Goal: Task Accomplishment & Management: Use online tool/utility

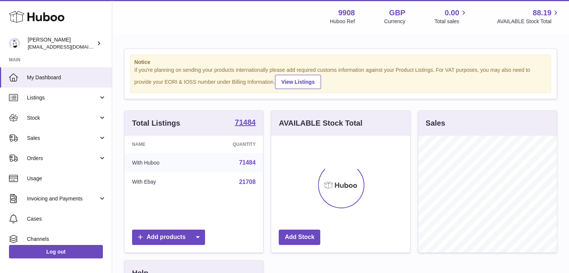
scroll to position [117, 139]
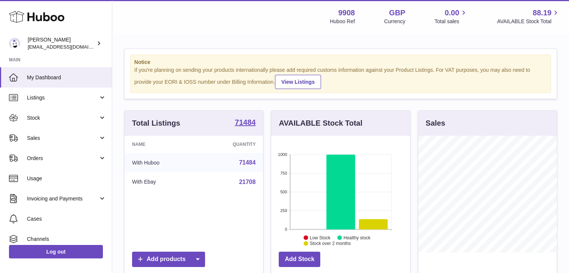
click at [46, 115] on span "Stock" at bounding box center [63, 118] width 72 height 7
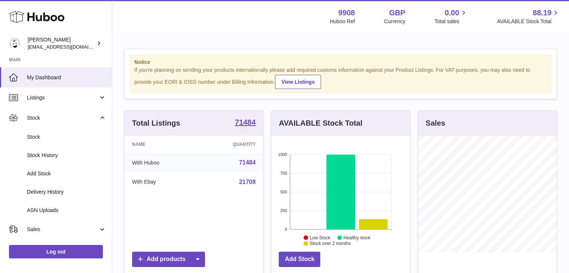
click at [39, 137] on span "Stock" at bounding box center [66, 137] width 79 height 7
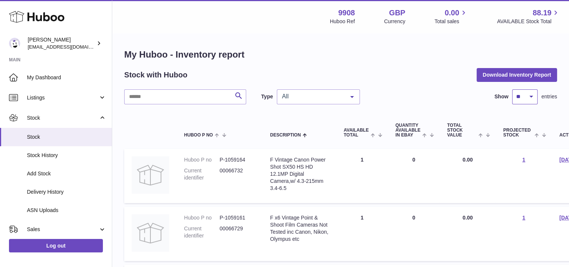
click at [523, 94] on select "** ** ** ***" at bounding box center [525, 96] width 25 height 15
select select "***"
click at [513, 89] on select "** ** ** ***" at bounding box center [525, 96] width 25 height 15
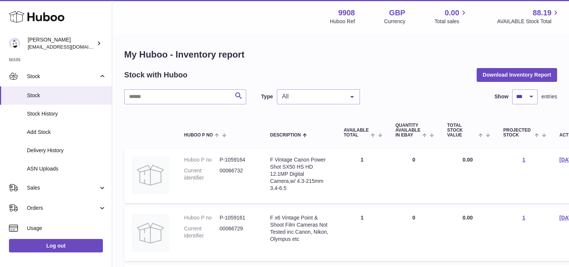
click at [43, 192] on link "Sales" at bounding box center [56, 188] width 112 height 20
click at [40, 206] on span "Sales" at bounding box center [66, 207] width 79 height 7
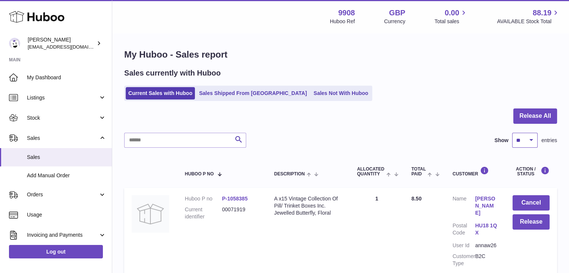
click at [526, 143] on select "** ** ** ***" at bounding box center [525, 140] width 25 height 15
select select "***"
click at [513, 133] on select "** ** ** ***" at bounding box center [525, 140] width 25 height 15
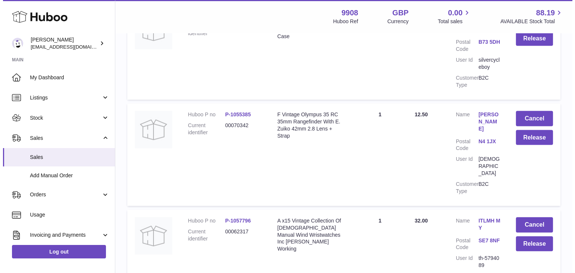
scroll to position [1571, 0]
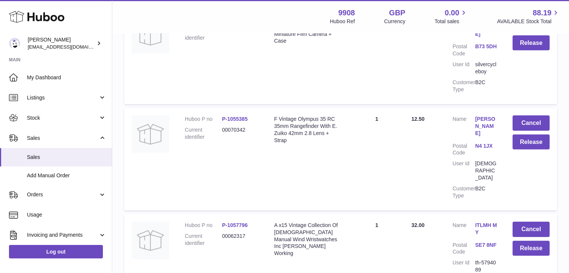
click at [479, 222] on link "ITLMH MY" at bounding box center [487, 229] width 22 height 14
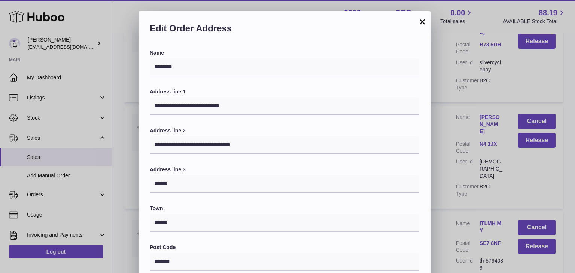
scroll to position [198, 0]
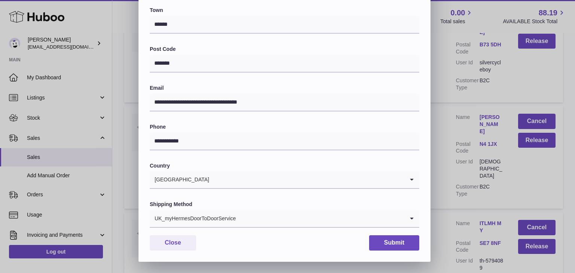
click at [223, 222] on div "UK_myHermesDoorToDoorService" at bounding box center [277, 218] width 255 height 17
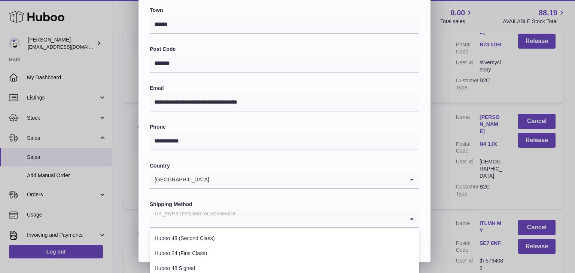
scroll to position [286, 0]
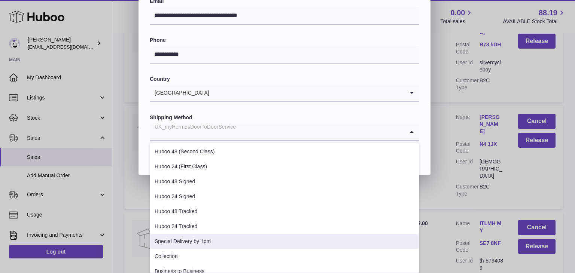
click at [206, 239] on li "Special Delivery by 1pm" at bounding box center [284, 241] width 269 height 15
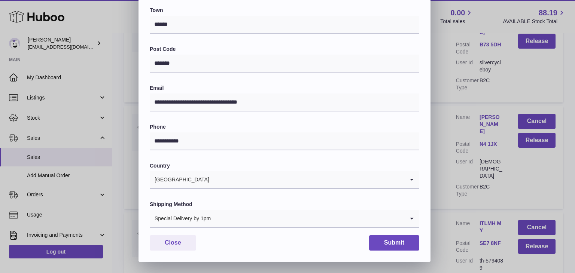
scroll to position [198, 0]
click at [384, 241] on button "Submit" at bounding box center [394, 243] width 50 height 15
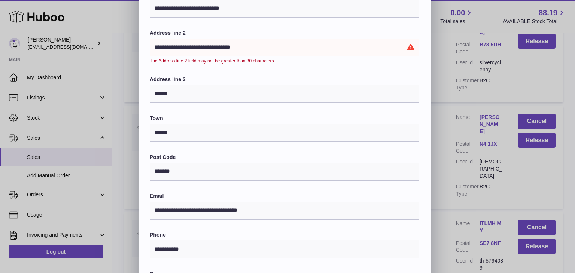
scroll to position [89, 0]
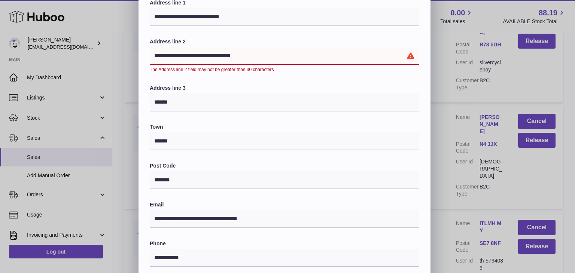
drag, startPoint x: 266, startPoint y: 52, endPoint x: 218, endPoint y: 55, distance: 48.4
click at [218, 55] on input "**********" at bounding box center [285, 56] width 270 height 18
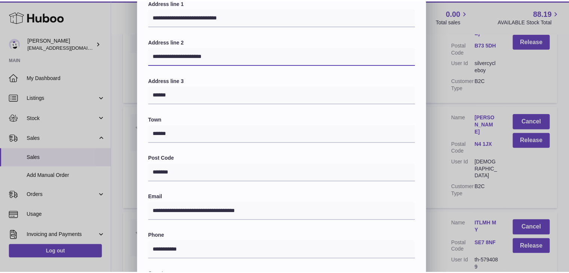
scroll to position [198, 0]
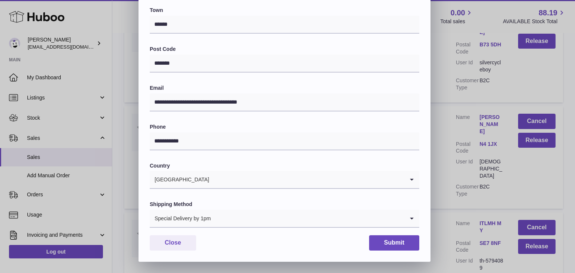
type input "**********"
click at [395, 244] on button "Submit" at bounding box center [394, 243] width 50 height 15
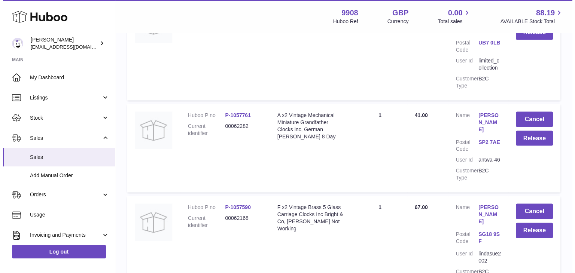
scroll to position [2091, 0]
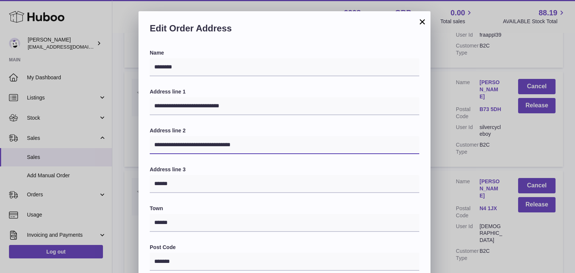
drag, startPoint x: 267, startPoint y: 138, endPoint x: 216, endPoint y: 141, distance: 51.4
click at [216, 141] on input "**********" at bounding box center [285, 145] width 270 height 18
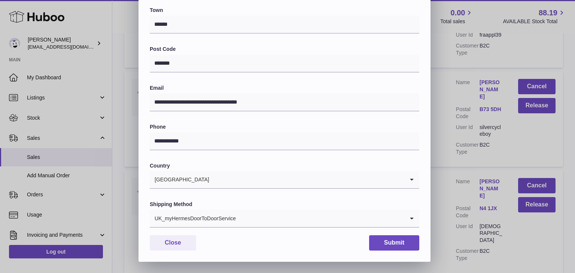
type input "**********"
click at [213, 220] on div "UK_myHermesDoorToDoorService" at bounding box center [277, 218] width 255 height 17
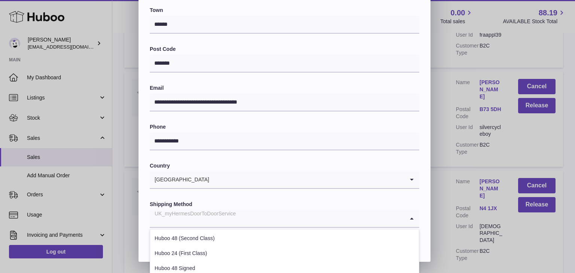
scroll to position [286, 0]
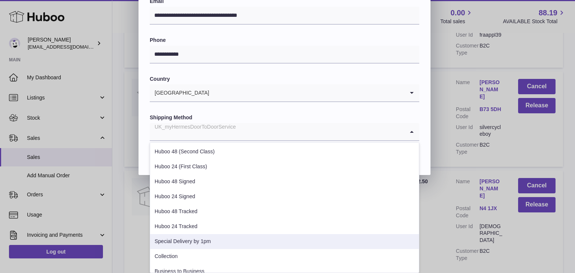
click at [202, 236] on li "Special Delivery by 1pm" at bounding box center [284, 241] width 269 height 15
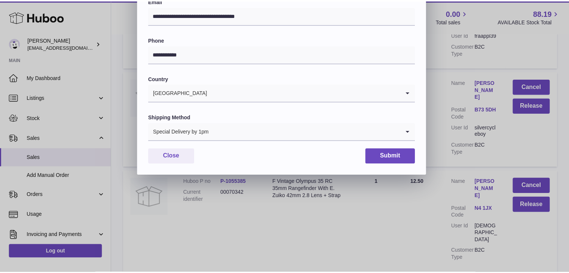
scroll to position [198, 0]
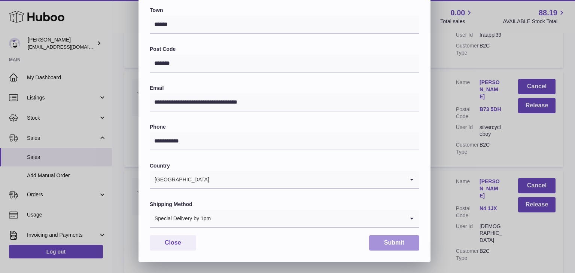
click at [396, 243] on button "Submit" at bounding box center [394, 243] width 50 height 15
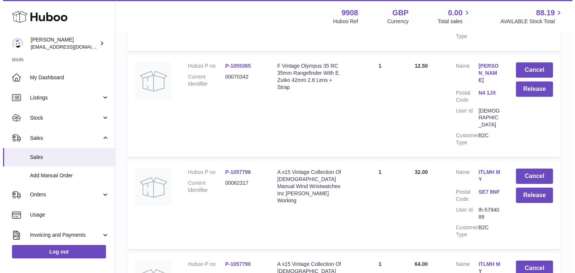
scroll to position [2210, 0]
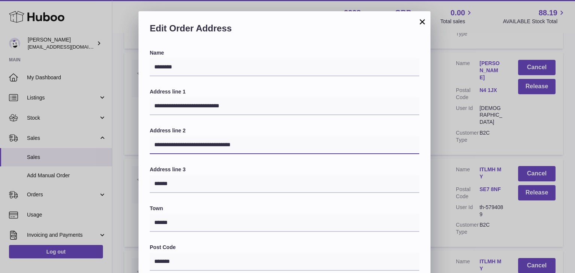
drag, startPoint x: 269, startPoint y: 147, endPoint x: 216, endPoint y: 143, distance: 53.0
click at [216, 143] on input "**********" at bounding box center [285, 145] width 270 height 18
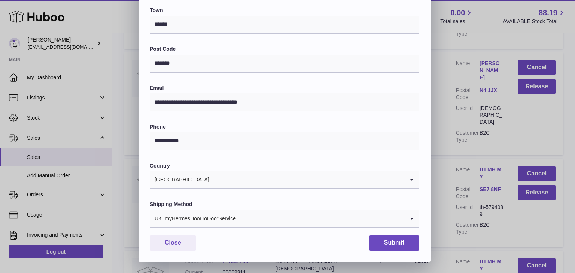
type input "**********"
click at [215, 215] on div "UK_myHermesDoorToDoorService" at bounding box center [277, 218] width 255 height 17
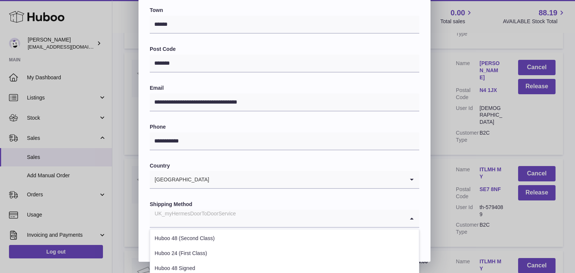
scroll to position [286, 0]
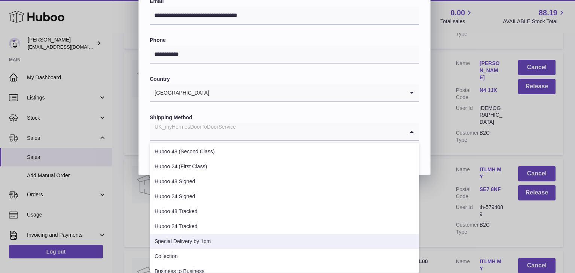
click at [198, 239] on li "Special Delivery by 1pm" at bounding box center [284, 241] width 269 height 15
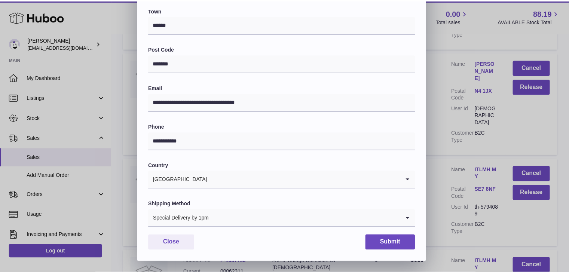
scroll to position [198, 0]
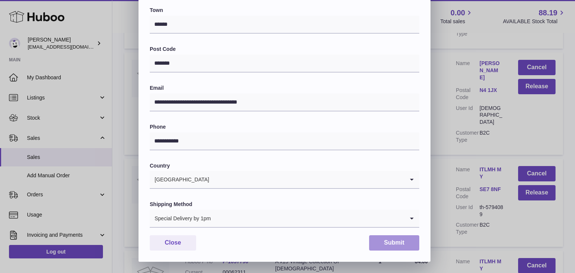
click at [396, 243] on button "Submit" at bounding box center [394, 243] width 50 height 15
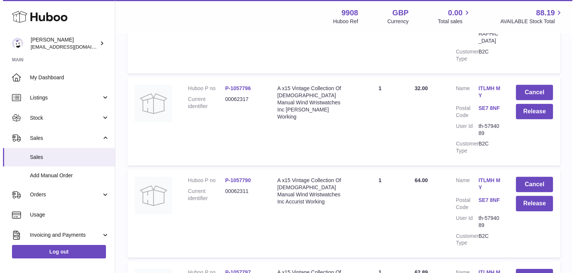
scroll to position [2307, 0]
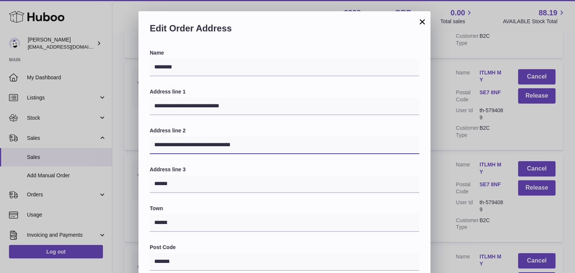
drag, startPoint x: 267, startPoint y: 142, endPoint x: 217, endPoint y: 143, distance: 49.8
click at [217, 143] on input "**********" at bounding box center [285, 145] width 270 height 18
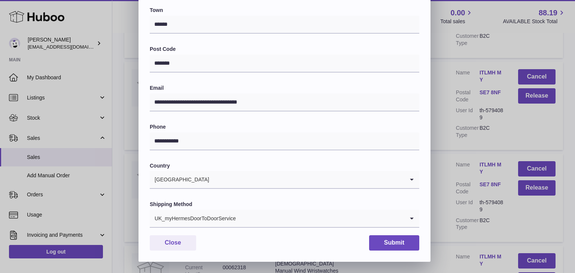
type input "**********"
click at [198, 222] on div "UK_myHermesDoorToDoorService" at bounding box center [277, 218] width 255 height 17
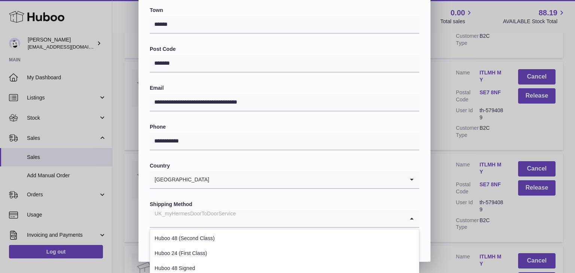
scroll to position [286, 0]
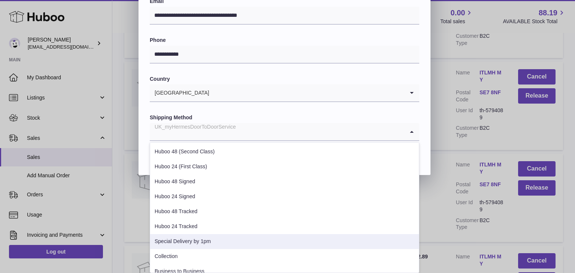
click at [187, 244] on li "Special Delivery by 1pm" at bounding box center [284, 241] width 269 height 15
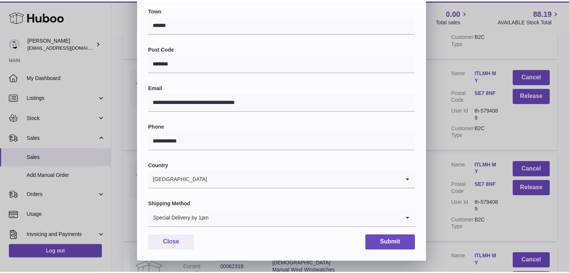
scroll to position [198, 0]
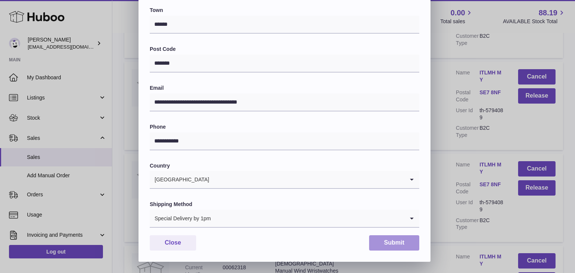
click at [392, 242] on button "Submit" at bounding box center [394, 243] width 50 height 15
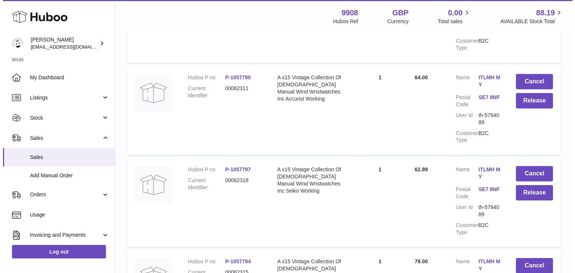
scroll to position [2396, 0]
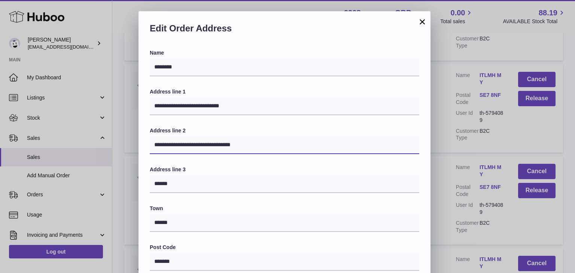
drag, startPoint x: 260, startPoint y: 145, endPoint x: 216, endPoint y: 145, distance: 44.2
click at [216, 145] on input "**********" at bounding box center [285, 145] width 270 height 18
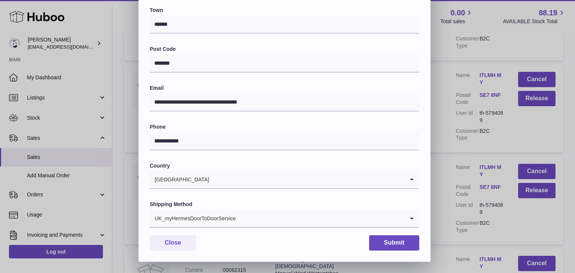
type input "**********"
click at [199, 216] on div "UK_myHermesDoorToDoorService" at bounding box center [277, 218] width 255 height 17
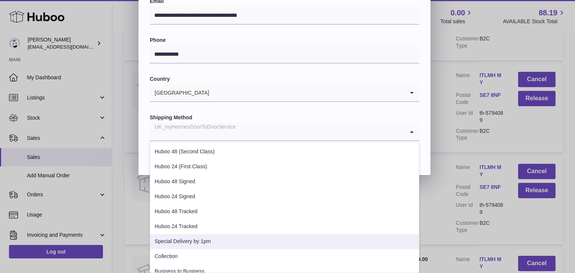
click at [191, 244] on li "Special Delivery by 1pm" at bounding box center [284, 241] width 269 height 15
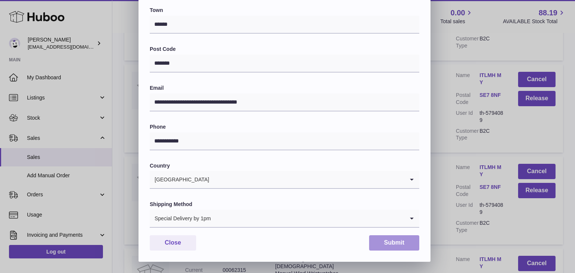
click at [409, 241] on button "Submit" at bounding box center [394, 243] width 50 height 15
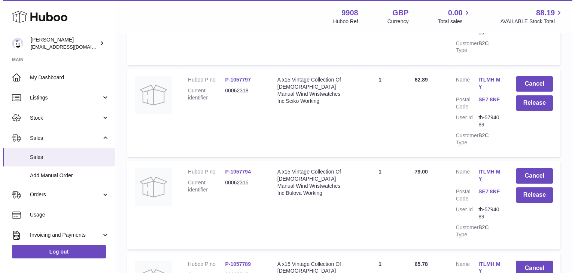
scroll to position [2494, 0]
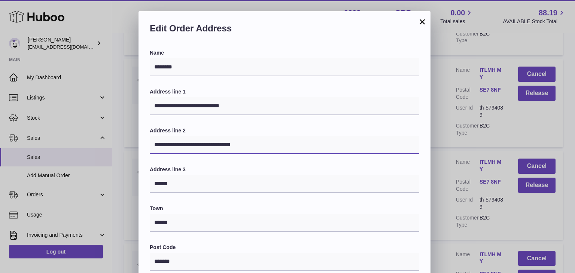
drag, startPoint x: 256, startPoint y: 143, endPoint x: 217, endPoint y: 144, distance: 38.6
click at [217, 144] on input "**********" at bounding box center [285, 145] width 270 height 18
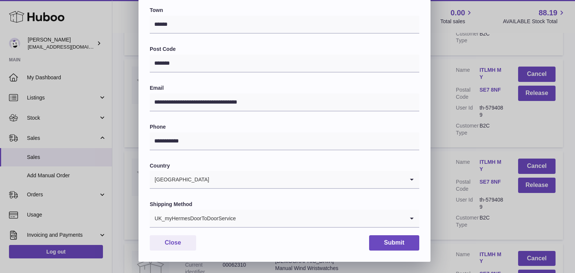
type input "**********"
click at [195, 210] on div "UK_myHermesDoorToDoorService" at bounding box center [277, 218] width 255 height 17
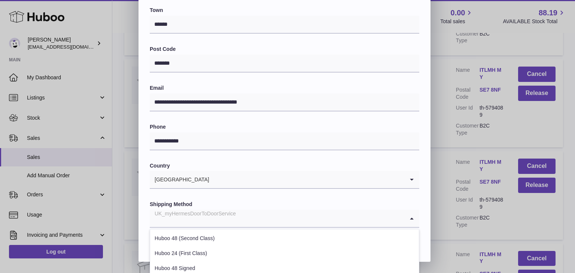
scroll to position [286, 0]
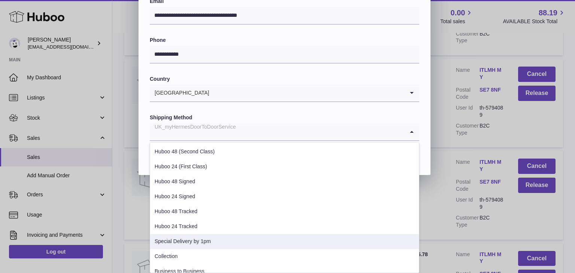
click at [190, 239] on li "Special Delivery by 1pm" at bounding box center [284, 241] width 269 height 15
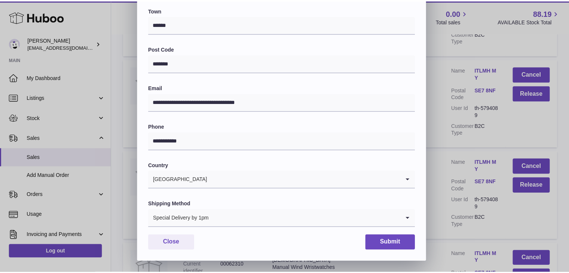
scroll to position [198, 0]
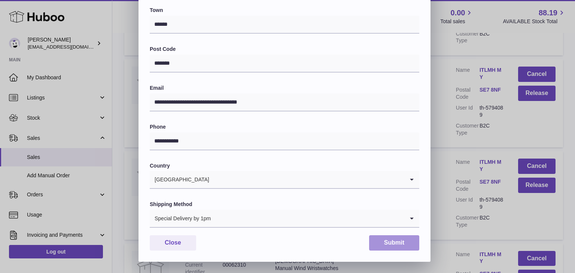
click at [384, 240] on button "Submit" at bounding box center [394, 243] width 50 height 15
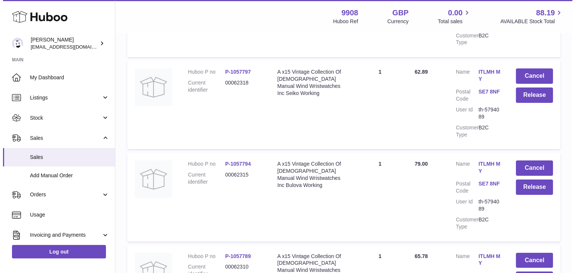
scroll to position [2573, 0]
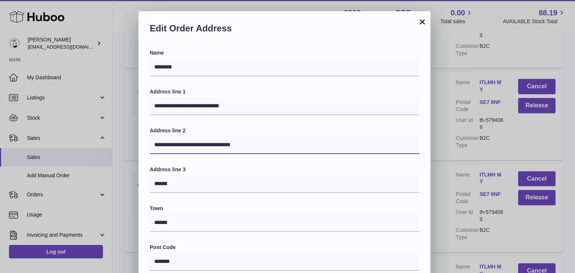
drag, startPoint x: 249, startPoint y: 144, endPoint x: 216, endPoint y: 145, distance: 33.0
click at [216, 145] on input "**********" at bounding box center [285, 145] width 270 height 18
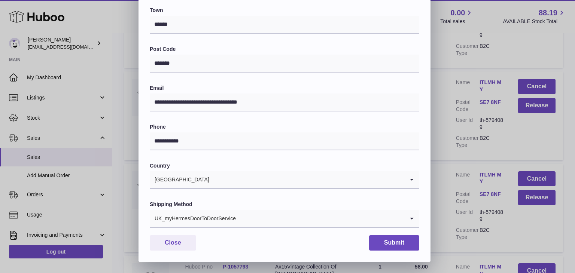
type input "**********"
click at [199, 216] on div "UK_myHermesDoorToDoorService" at bounding box center [277, 218] width 255 height 17
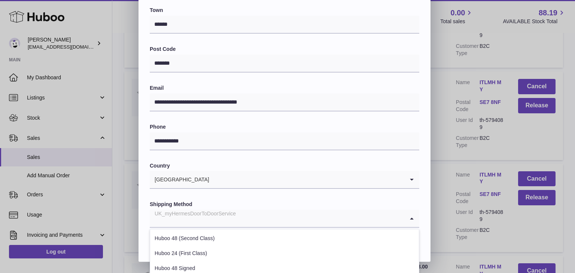
scroll to position [286, 0]
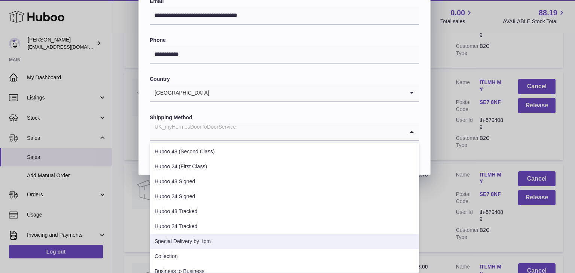
click at [194, 239] on li "Special Delivery by 1pm" at bounding box center [284, 241] width 269 height 15
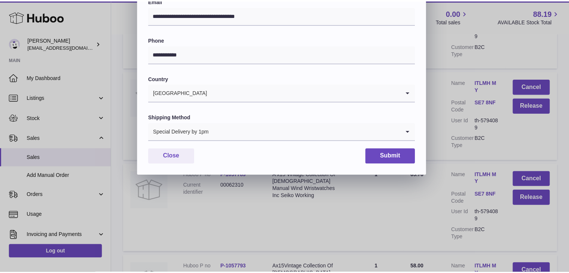
scroll to position [198, 0]
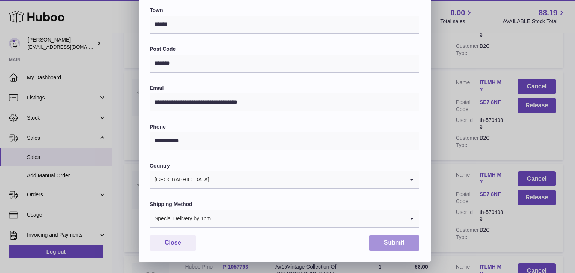
click at [398, 239] on button "Submit" at bounding box center [394, 243] width 50 height 15
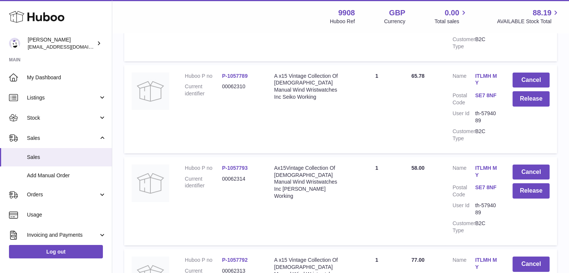
scroll to position [2678, 0]
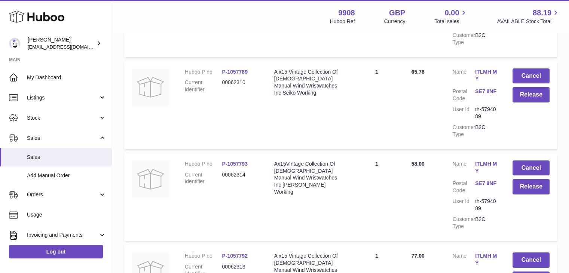
click at [478, 253] on link "ITLMH MY" at bounding box center [487, 260] width 22 height 14
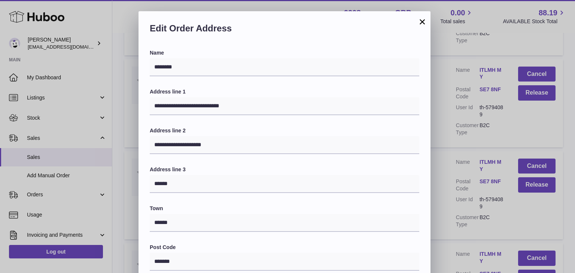
click at [421, 24] on button "×" at bounding box center [422, 21] width 9 height 9
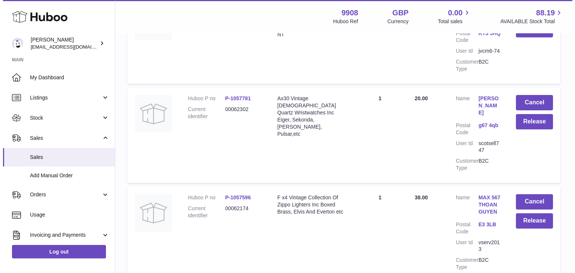
scroll to position [3020, 0]
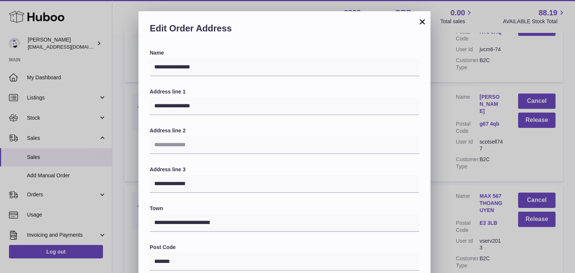
drag, startPoint x: 353, startPoint y: 132, endPoint x: 278, endPoint y: 139, distance: 74.9
click at [278, 139] on div "Address line 2" at bounding box center [285, 140] width 270 height 27
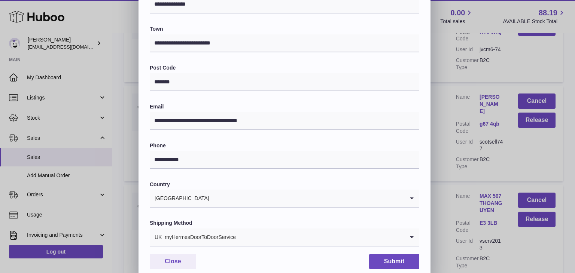
scroll to position [198, 0]
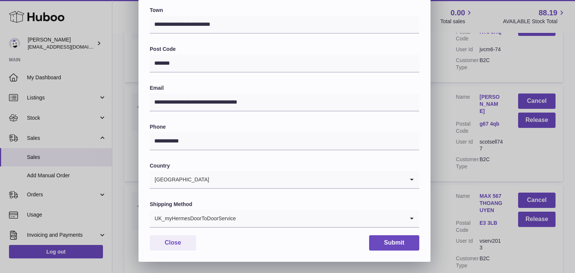
click at [229, 222] on div "UK_myHermesDoorToDoorService" at bounding box center [277, 218] width 255 height 17
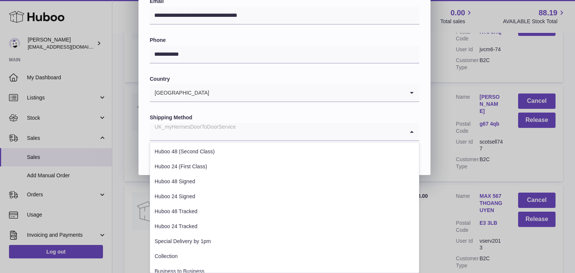
scroll to position [285, 0]
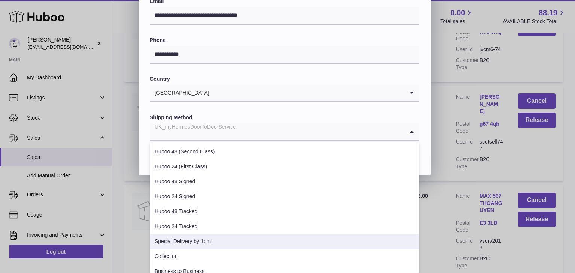
click at [207, 244] on li "Special Delivery by 1pm" at bounding box center [284, 241] width 269 height 15
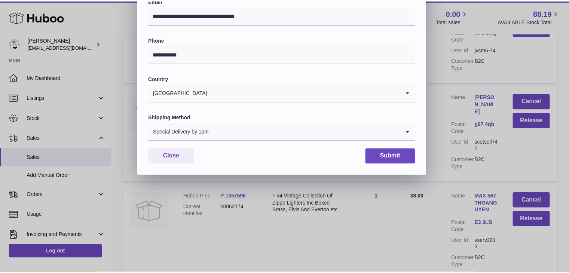
scroll to position [198, 0]
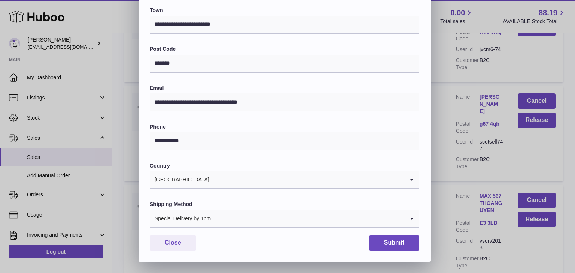
click at [395, 250] on div "**********" at bounding box center [285, 56] width 292 height 411
click at [382, 244] on button "Submit" at bounding box center [394, 243] width 50 height 15
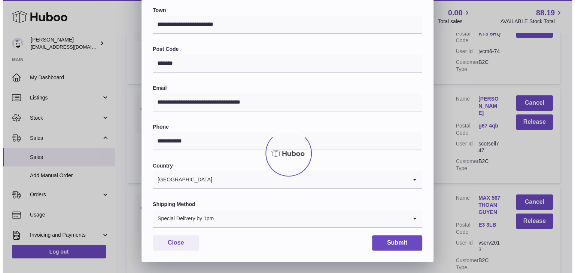
scroll to position [0, 0]
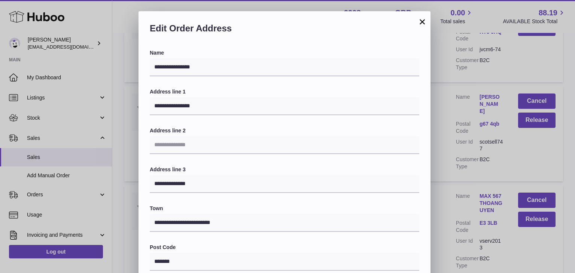
scroll to position [198, 0]
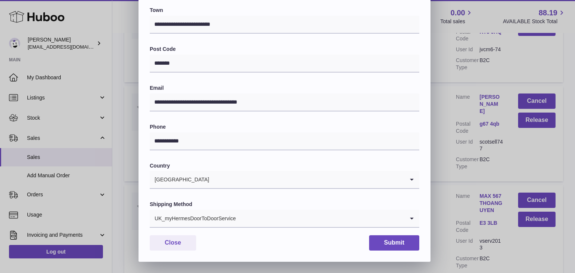
click at [268, 225] on input "Search for option" at bounding box center [320, 218] width 168 height 17
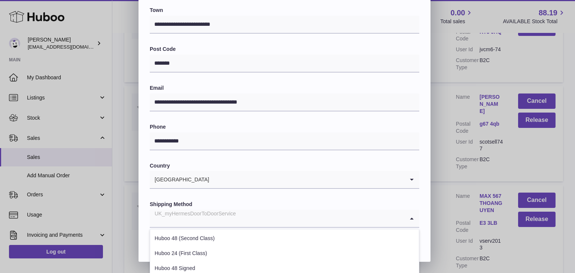
scroll to position [286, 0]
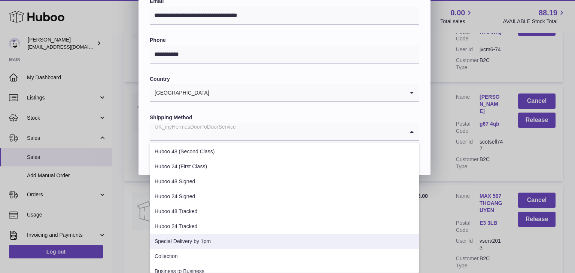
click at [243, 235] on li "Special Delivery by 1pm" at bounding box center [284, 241] width 269 height 15
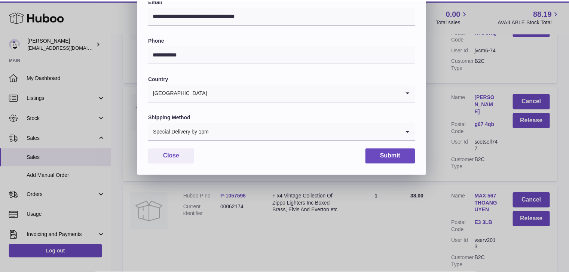
scroll to position [198, 0]
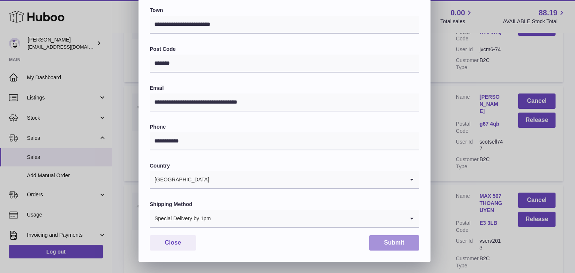
click at [392, 250] on button "Submit" at bounding box center [394, 243] width 50 height 15
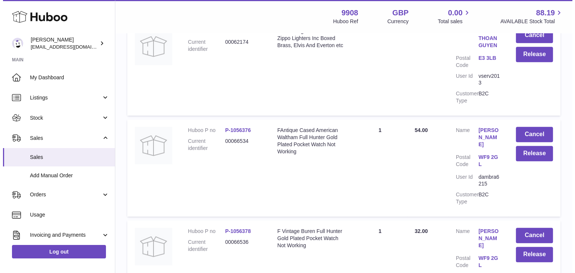
scroll to position [3187, 0]
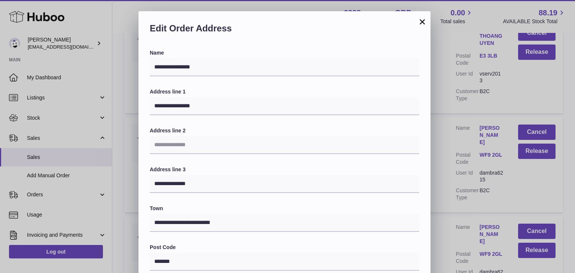
scroll to position [198, 0]
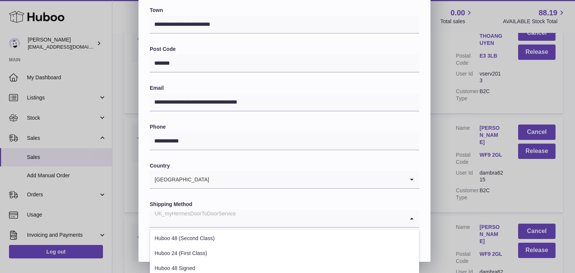
click at [279, 222] on input "Search for option" at bounding box center [277, 218] width 255 height 17
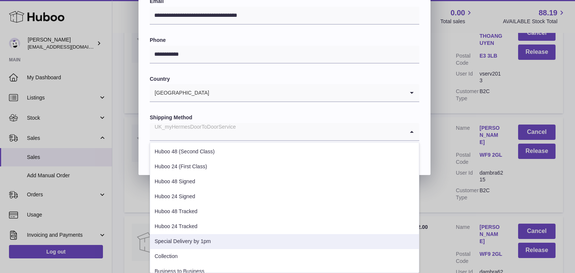
click at [237, 240] on li "Special Delivery by 1pm" at bounding box center [284, 241] width 269 height 15
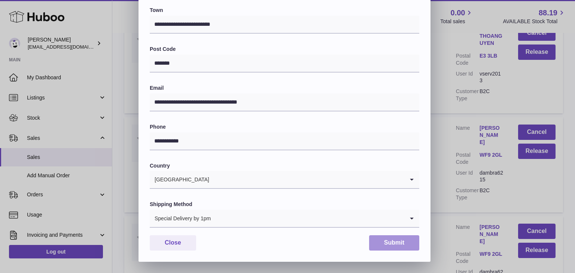
click at [397, 241] on button "Submit" at bounding box center [394, 243] width 50 height 15
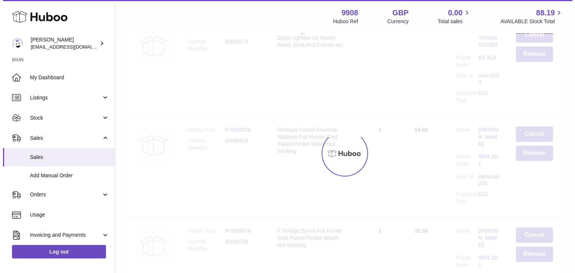
scroll to position [0, 0]
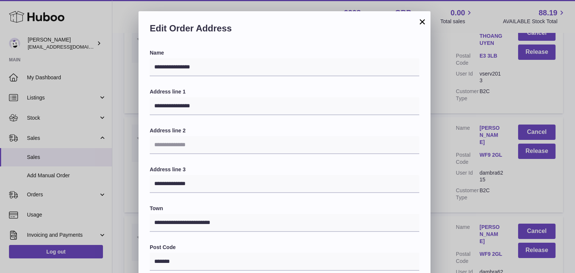
scroll to position [198, 0]
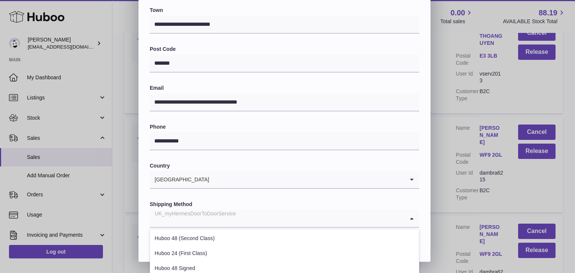
click at [228, 219] on div "UK_myHermesDoorToDoorService" at bounding box center [277, 218] width 255 height 17
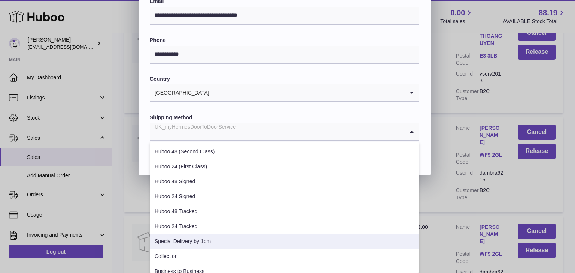
click at [206, 236] on li "Special Delivery by 1pm" at bounding box center [284, 241] width 269 height 15
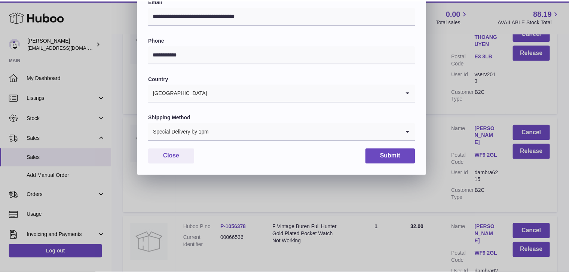
scroll to position [198, 0]
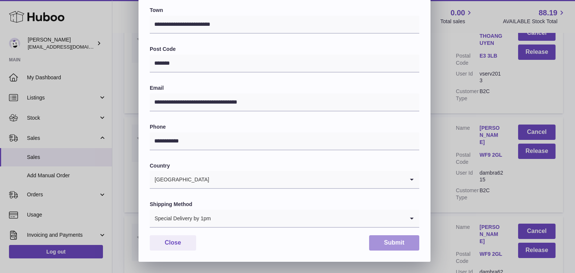
click at [378, 244] on button "Submit" at bounding box center [394, 243] width 50 height 15
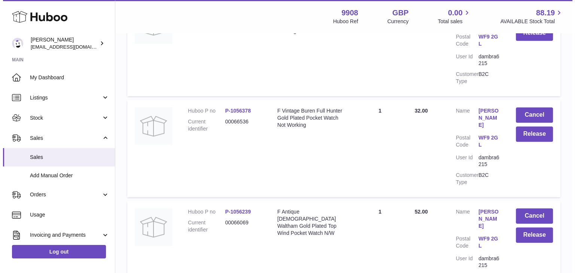
scroll to position [3307, 0]
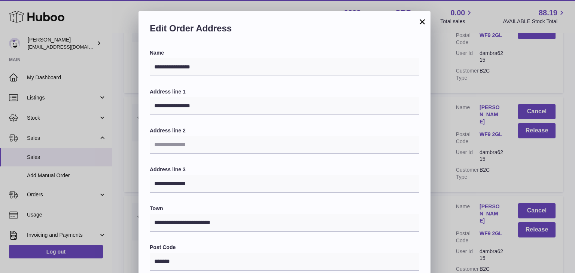
scroll to position [198, 0]
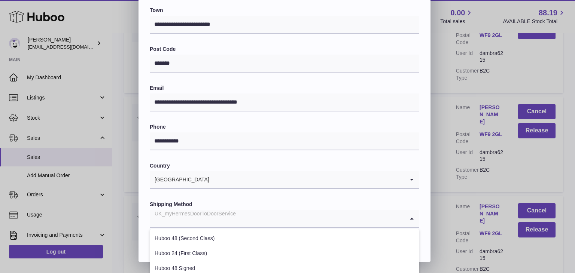
click at [256, 215] on input "Search for option" at bounding box center [277, 218] width 255 height 17
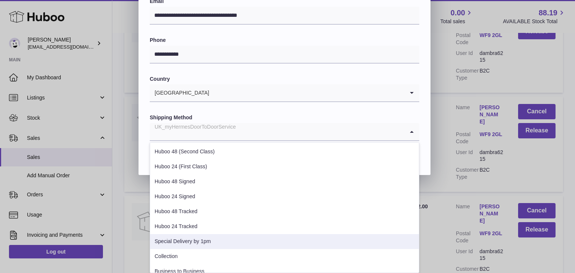
click at [219, 235] on li "Special Delivery by 1pm" at bounding box center [284, 241] width 269 height 15
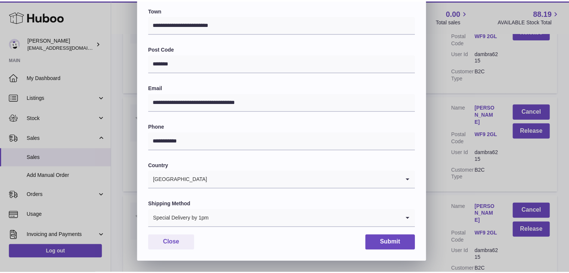
scroll to position [198, 0]
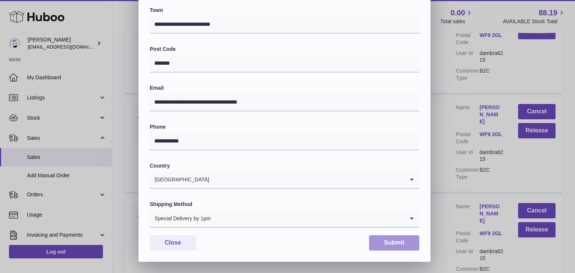
click at [389, 241] on button "Submit" at bounding box center [394, 243] width 50 height 15
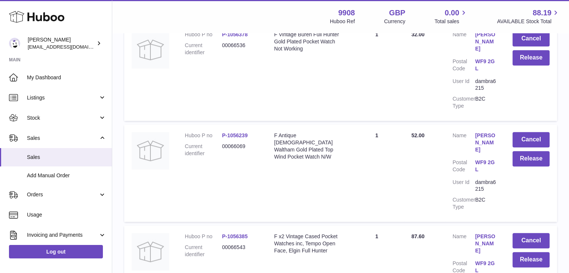
scroll to position [3393, 0]
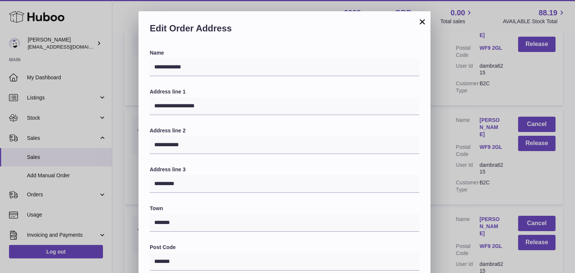
click at [419, 24] on button "×" at bounding box center [422, 21] width 9 height 9
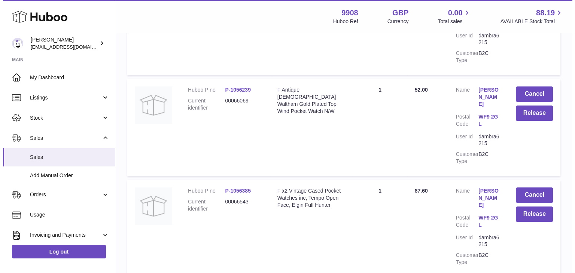
scroll to position [3433, 0]
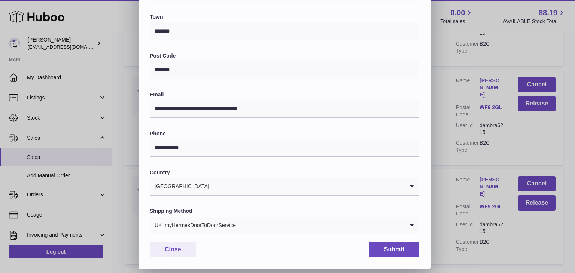
scroll to position [198, 0]
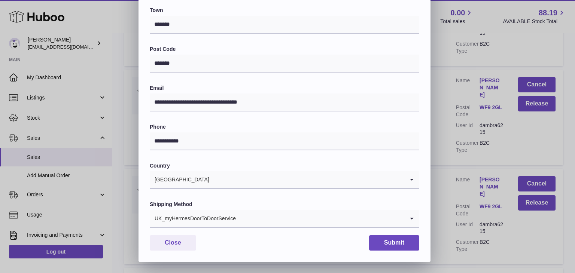
click at [239, 222] on input "Search for option" at bounding box center [320, 218] width 168 height 17
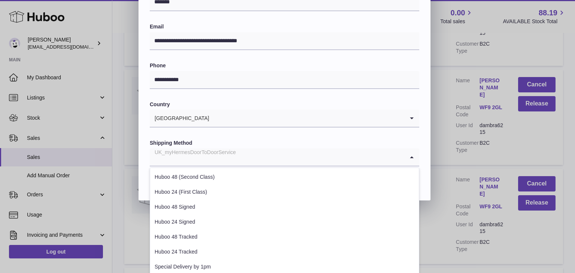
scroll to position [264, 0]
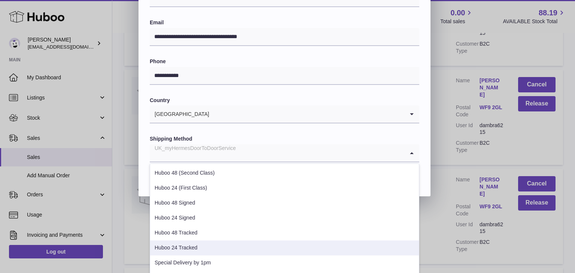
click at [209, 246] on li "Huboo 24 Tracked" at bounding box center [284, 248] width 269 height 15
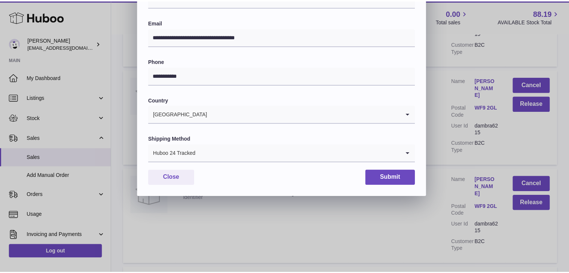
scroll to position [198, 0]
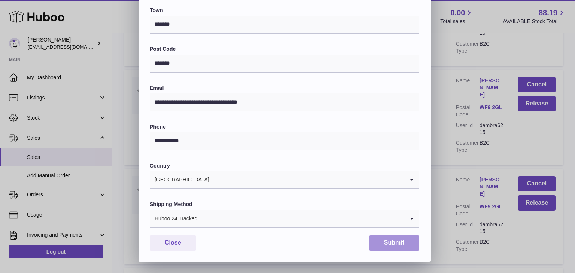
click at [386, 242] on button "Submit" at bounding box center [394, 243] width 50 height 15
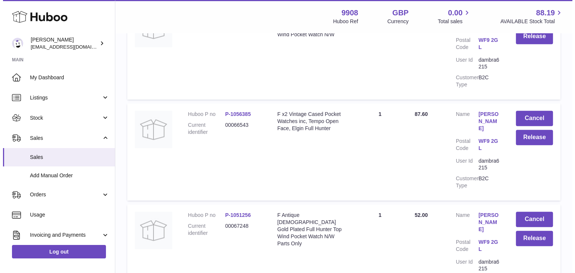
scroll to position [3506, 0]
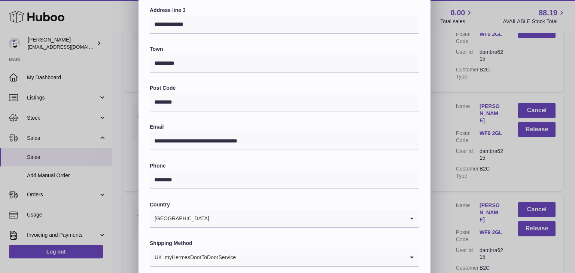
scroll to position [198, 0]
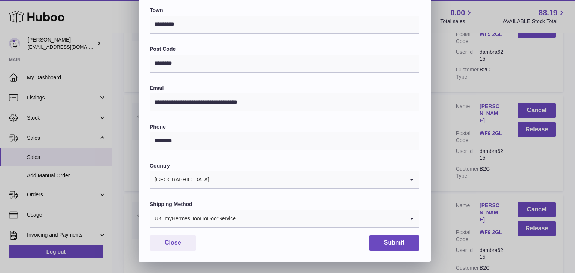
click at [219, 223] on div "UK_myHermesDoorToDoorService" at bounding box center [277, 218] width 255 height 17
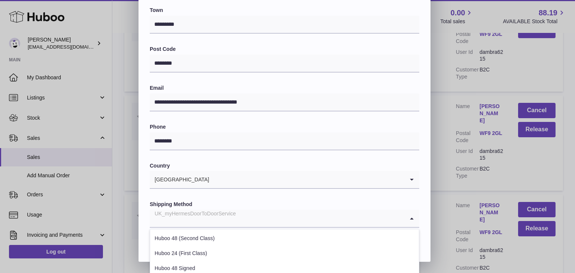
scroll to position [286, 0]
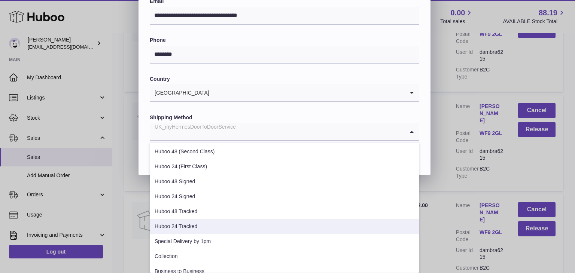
click at [198, 227] on li "Huboo 24 Tracked" at bounding box center [284, 226] width 269 height 15
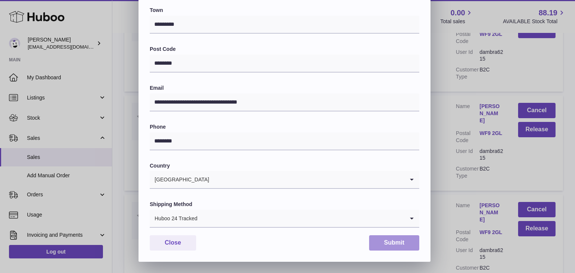
click at [392, 242] on button "Submit" at bounding box center [394, 243] width 50 height 15
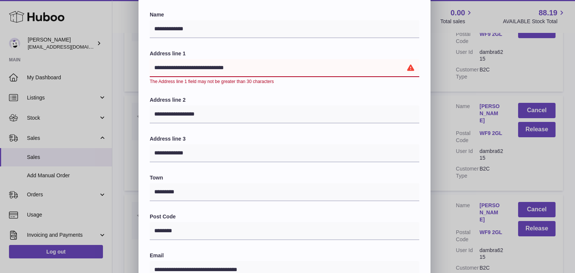
scroll to position [36, 0]
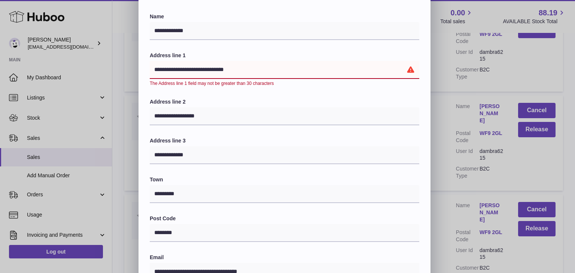
drag, startPoint x: 251, startPoint y: 68, endPoint x: 210, endPoint y: 68, distance: 41.2
click at [210, 68] on input "**********" at bounding box center [285, 70] width 270 height 18
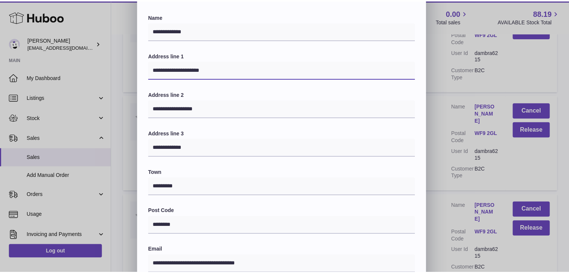
scroll to position [198, 0]
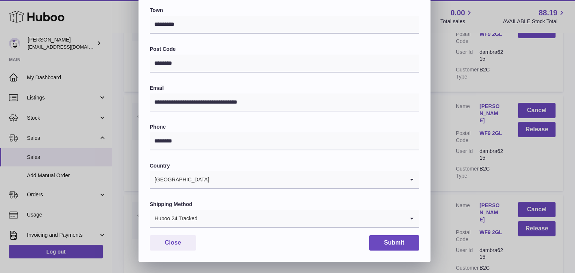
type input "**********"
click at [391, 239] on button "Submit" at bounding box center [394, 243] width 50 height 15
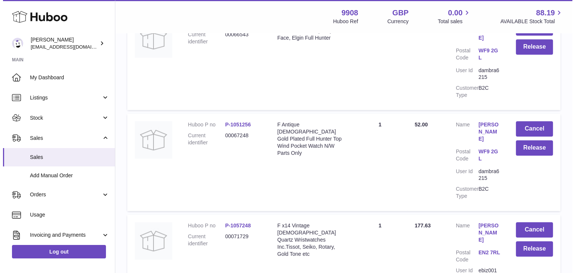
scroll to position [3597, 0]
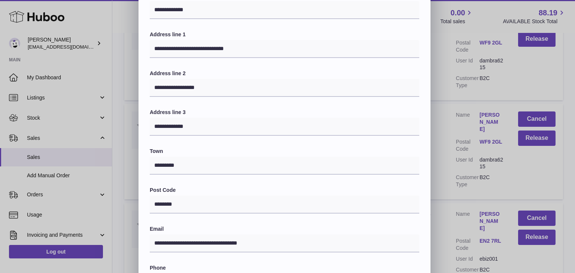
scroll to position [51, 0]
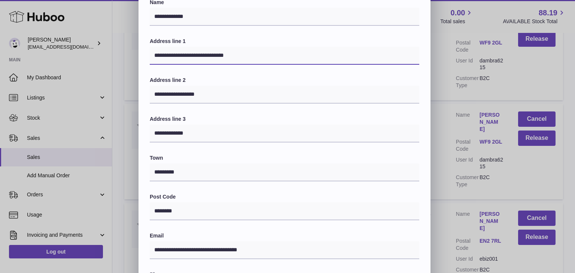
drag, startPoint x: 248, startPoint y: 53, endPoint x: 210, endPoint y: 55, distance: 38.3
click at [210, 55] on input "**********" at bounding box center [285, 56] width 270 height 18
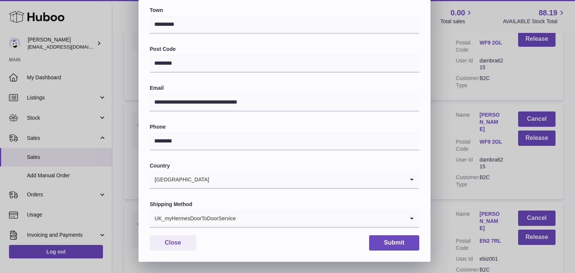
type input "**********"
click at [205, 213] on div "UK_myHermesDoorToDoorService" at bounding box center [277, 218] width 255 height 17
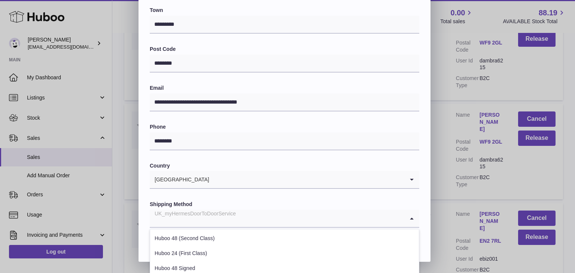
scroll to position [286, 0]
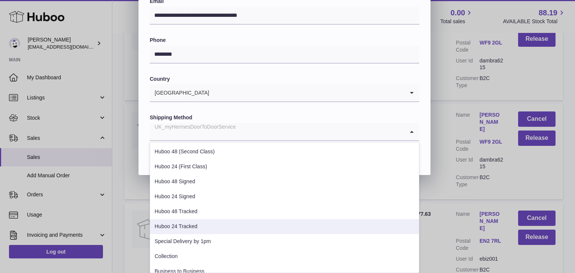
click at [188, 224] on li "Huboo 24 Tracked" at bounding box center [284, 226] width 269 height 15
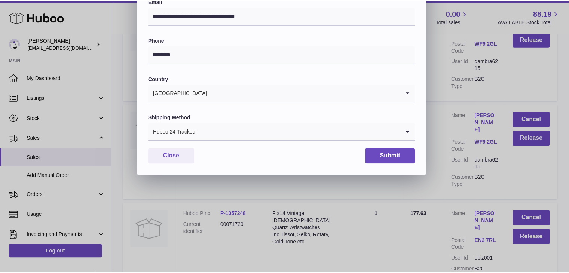
scroll to position [198, 0]
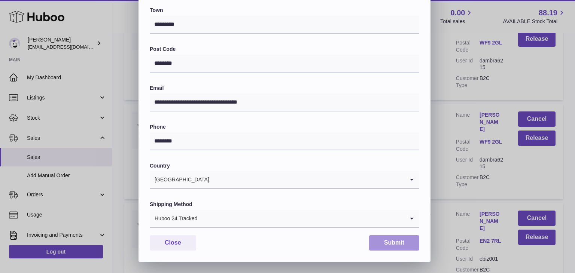
click at [389, 243] on button "Submit" at bounding box center [394, 243] width 50 height 15
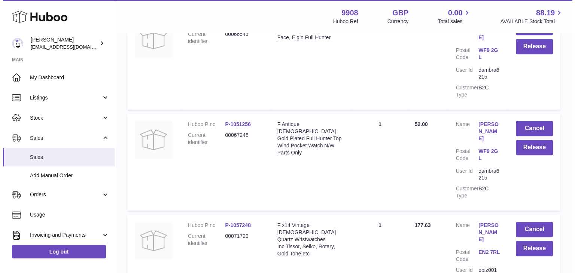
scroll to position [3669, 0]
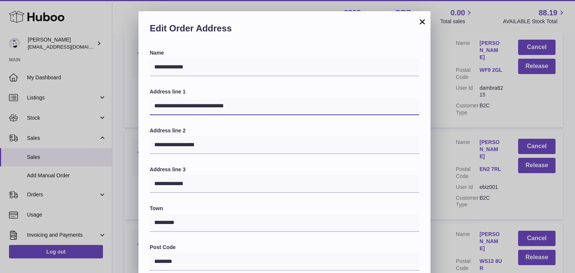
drag, startPoint x: 253, startPoint y: 105, endPoint x: 210, endPoint y: 105, distance: 43.4
click at [210, 105] on input "**********" at bounding box center [285, 106] width 270 height 18
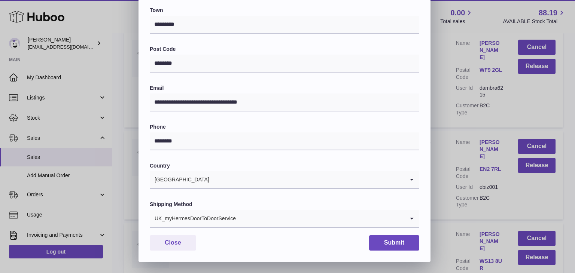
type input "**********"
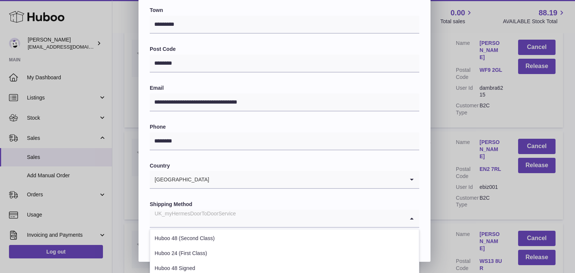
click at [202, 213] on div "UK_myHermesDoorToDoorService" at bounding box center [277, 218] width 255 height 17
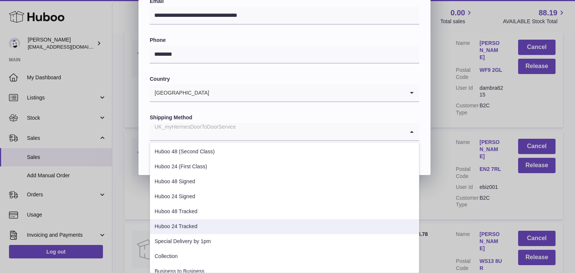
click at [188, 225] on li "Huboo 24 Tracked" at bounding box center [284, 226] width 269 height 15
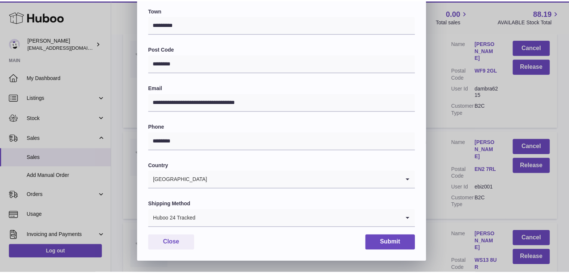
scroll to position [198, 0]
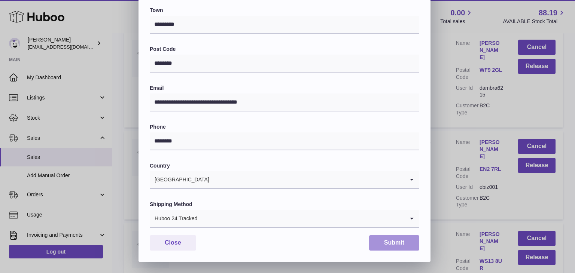
click at [392, 240] on button "Submit" at bounding box center [394, 243] width 50 height 15
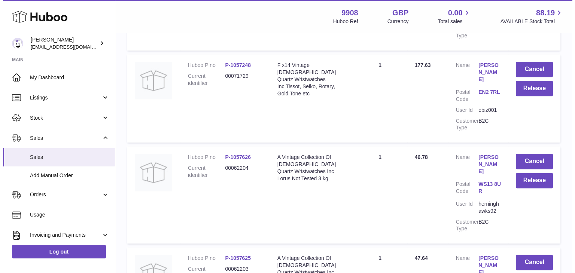
scroll to position [3769, 0]
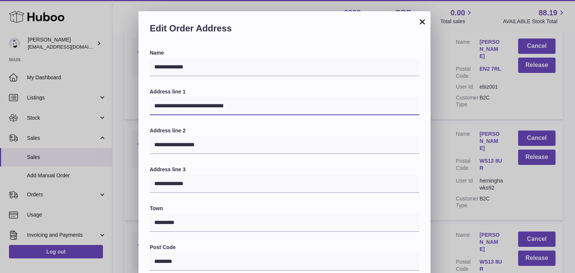
drag, startPoint x: 261, startPoint y: 113, endPoint x: 210, endPoint y: 107, distance: 51.3
click at [210, 107] on input "**********" at bounding box center [285, 106] width 270 height 18
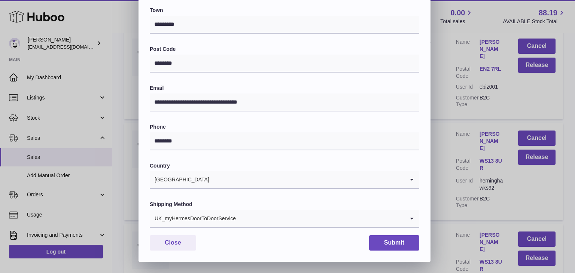
type input "**********"
click at [191, 217] on div "UK_myHermesDoorToDoorService" at bounding box center [277, 218] width 255 height 17
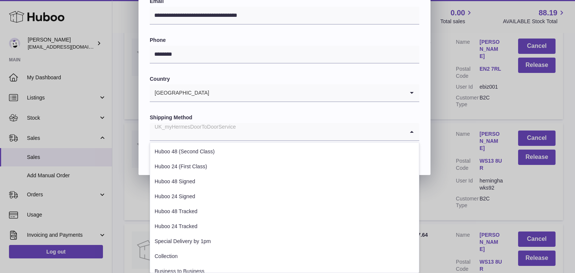
scroll to position [286, 0]
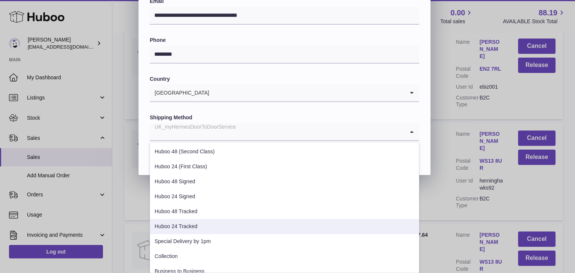
click at [190, 225] on li "Huboo 24 Tracked" at bounding box center [284, 226] width 269 height 15
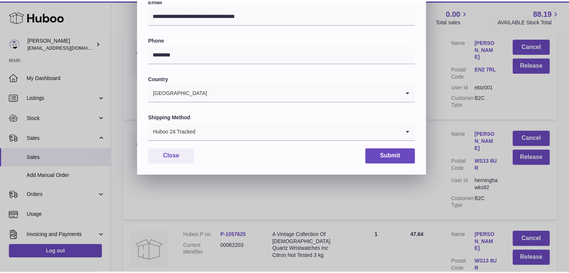
scroll to position [198, 0]
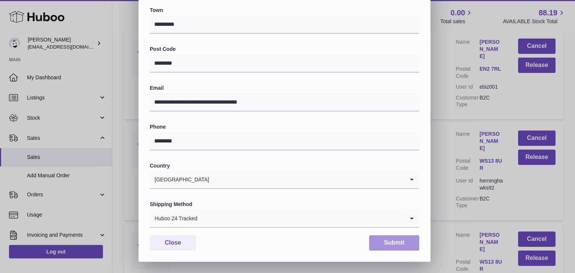
click at [391, 247] on button "Submit" at bounding box center [394, 243] width 50 height 15
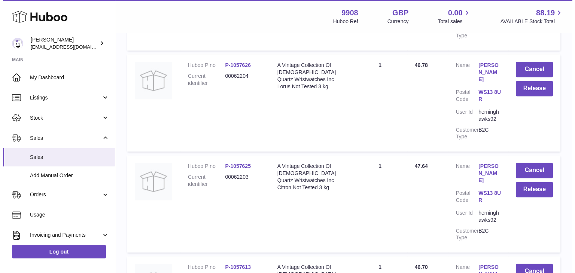
scroll to position [3850, 0]
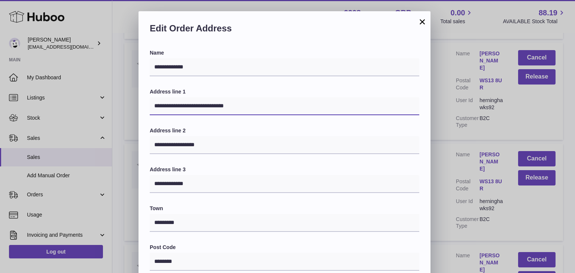
drag, startPoint x: 241, startPoint y: 103, endPoint x: 212, endPoint y: 105, distance: 28.9
click at [212, 105] on input "**********" at bounding box center [285, 106] width 270 height 18
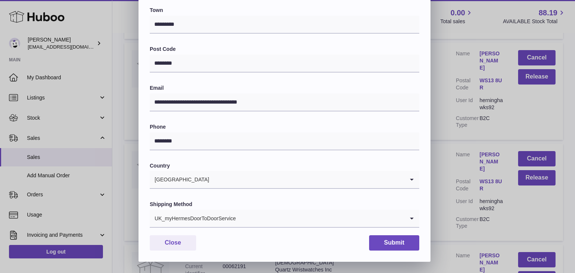
type input "**********"
click at [202, 215] on div "UK_myHermesDoorToDoorService" at bounding box center [277, 218] width 255 height 17
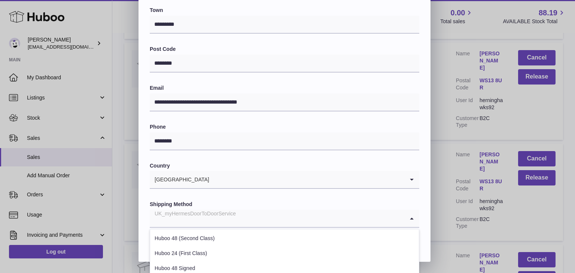
scroll to position [286, 0]
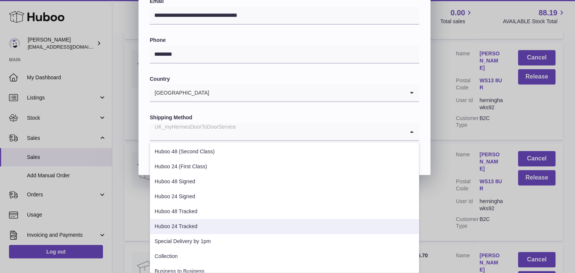
click at [193, 229] on li "Huboo 24 Tracked" at bounding box center [284, 226] width 269 height 15
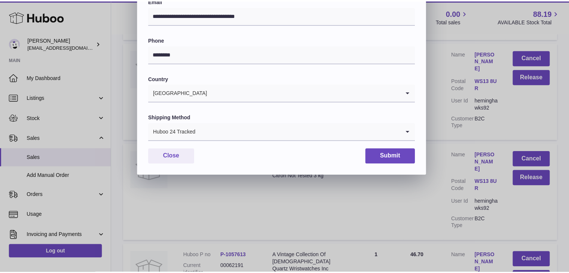
scroll to position [198, 0]
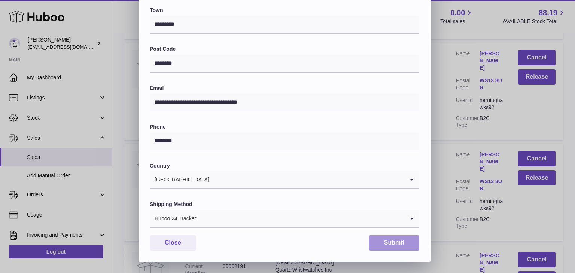
click at [398, 244] on button "Submit" at bounding box center [394, 243] width 50 height 15
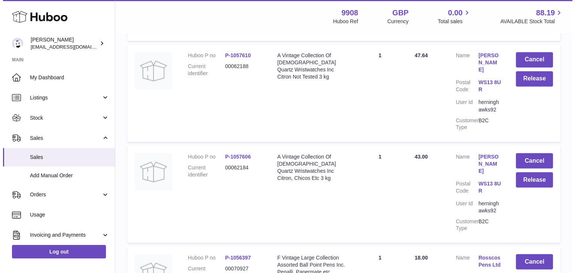
scroll to position [4162, 0]
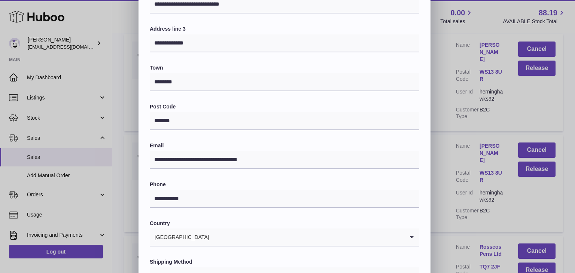
scroll to position [198, 0]
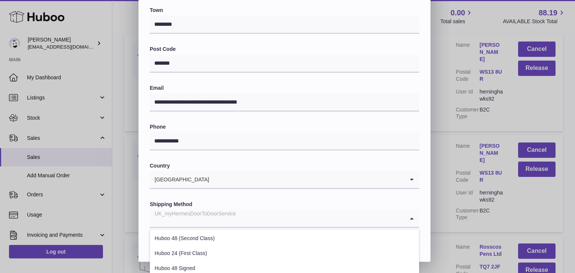
click at [202, 219] on div "UK_myHermesDoorToDoorService" at bounding box center [277, 218] width 255 height 17
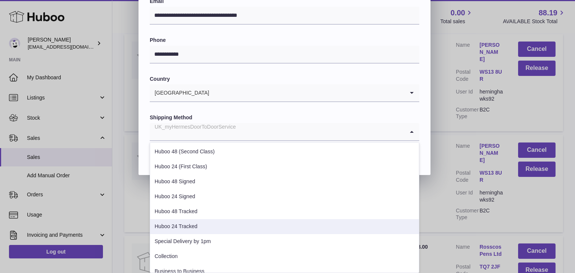
click at [194, 224] on li "Huboo 24 Tracked" at bounding box center [284, 226] width 269 height 15
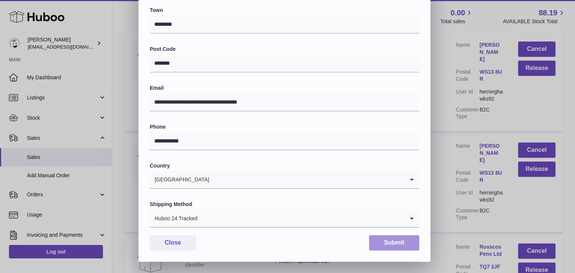
click at [379, 243] on button "Submit" at bounding box center [394, 243] width 50 height 15
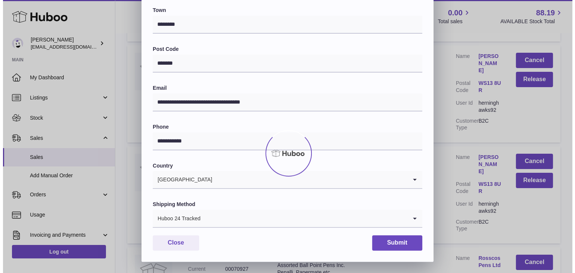
scroll to position [0, 0]
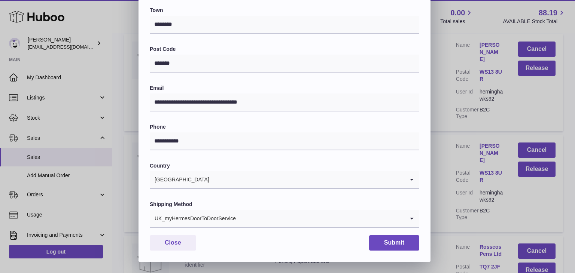
click at [249, 217] on input "Search for option" at bounding box center [320, 218] width 168 height 17
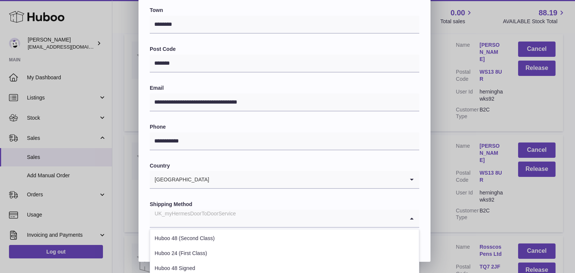
scroll to position [286, 0]
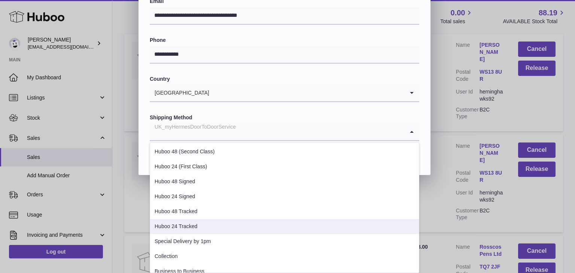
click at [223, 224] on li "Huboo 24 Tracked" at bounding box center [284, 226] width 269 height 15
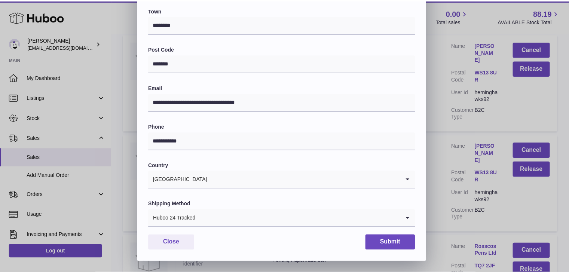
scroll to position [198, 0]
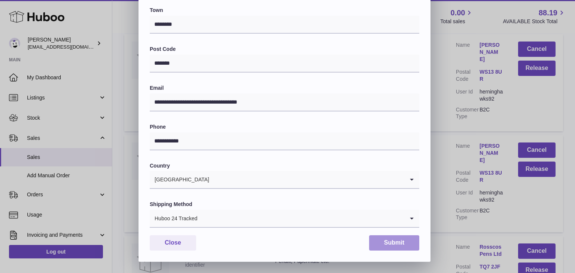
click at [385, 243] on button "Submit" at bounding box center [394, 243] width 50 height 15
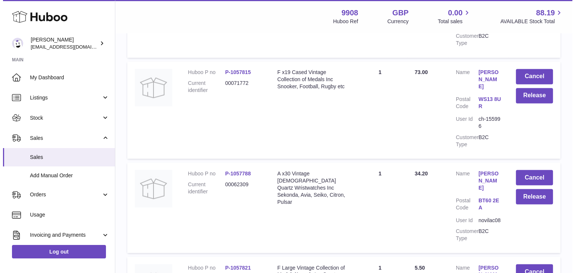
scroll to position [6977, 0]
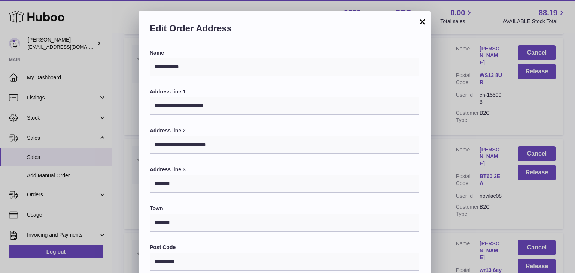
scroll to position [198, 0]
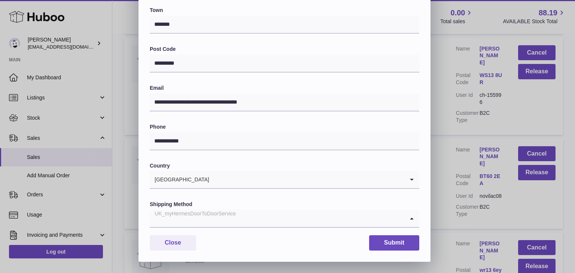
click at [243, 212] on input "Search for option" at bounding box center [277, 218] width 255 height 17
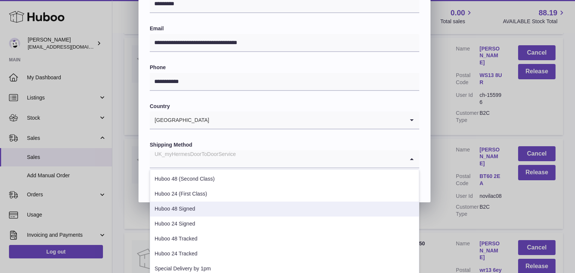
scroll to position [258, 0]
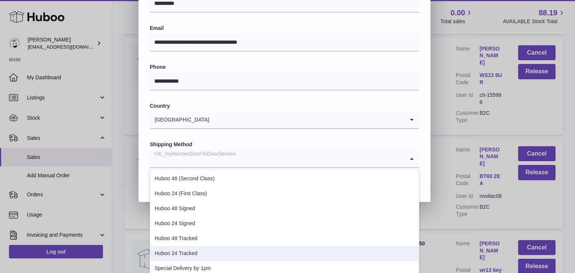
click at [206, 249] on li "Huboo 24 Tracked" at bounding box center [284, 253] width 269 height 15
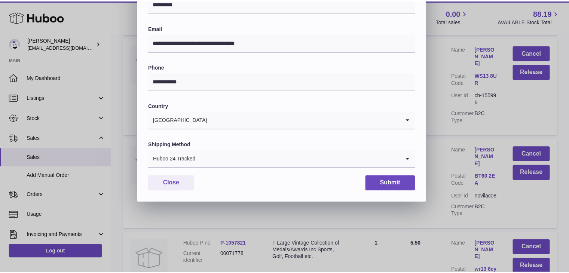
scroll to position [198, 0]
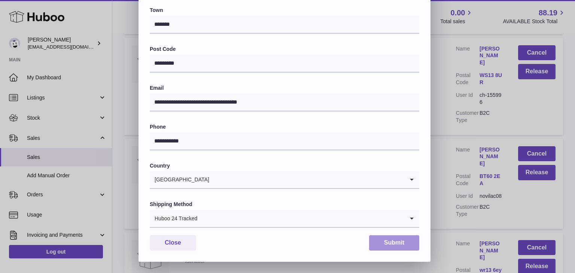
click at [380, 240] on button "Submit" at bounding box center [394, 243] width 50 height 15
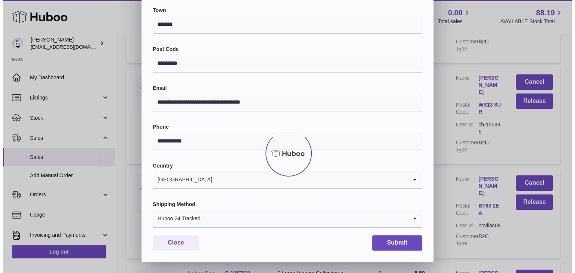
scroll to position [0, 0]
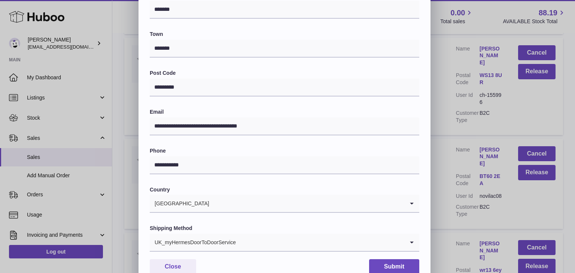
scroll to position [198, 0]
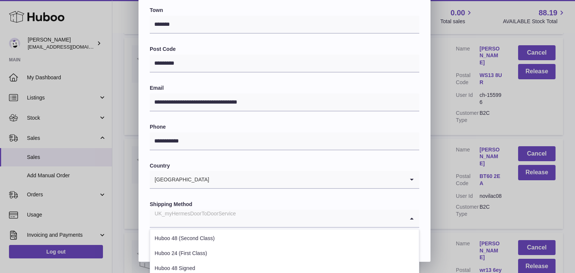
click at [242, 216] on input "Search for option" at bounding box center [277, 218] width 255 height 17
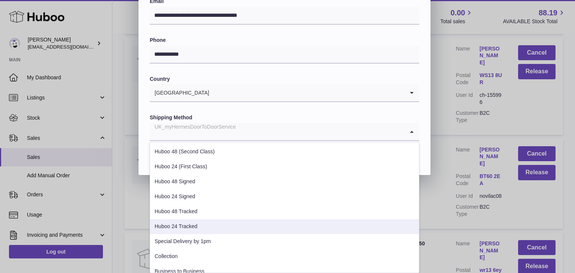
click at [208, 230] on li "Huboo 24 Tracked" at bounding box center [284, 226] width 269 height 15
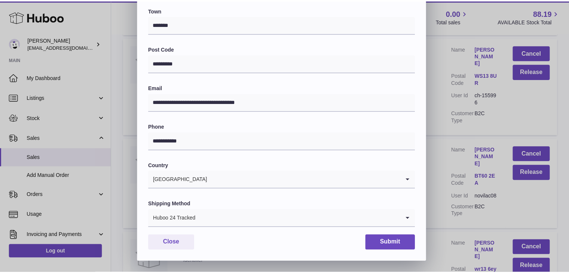
scroll to position [198, 0]
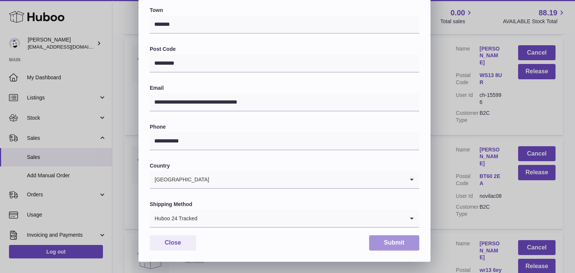
click at [395, 246] on button "Submit" at bounding box center [394, 243] width 50 height 15
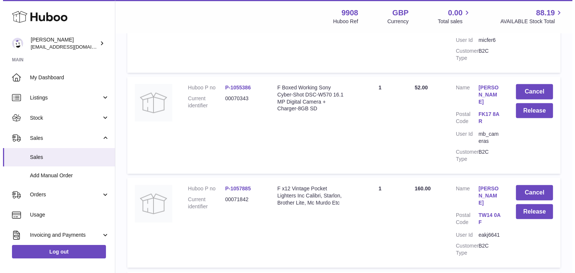
scroll to position [7451, 0]
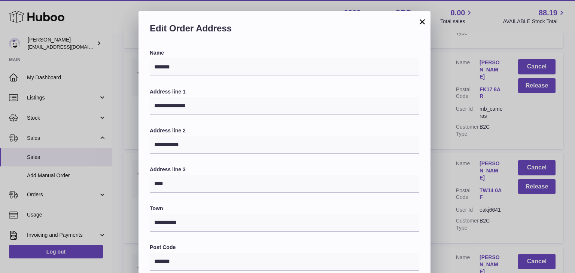
scroll to position [198, 0]
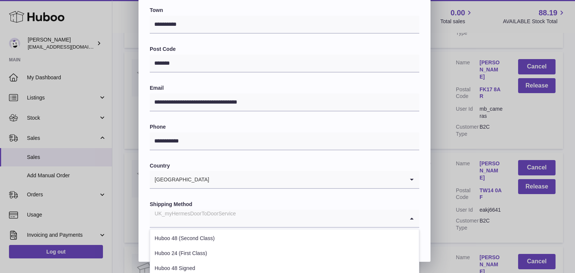
click at [237, 215] on input "Search for option" at bounding box center [277, 218] width 255 height 17
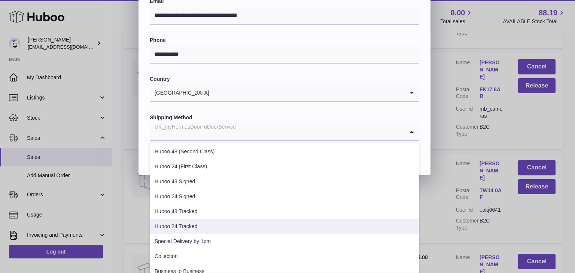
click at [212, 228] on li "Huboo 24 Tracked" at bounding box center [284, 226] width 269 height 15
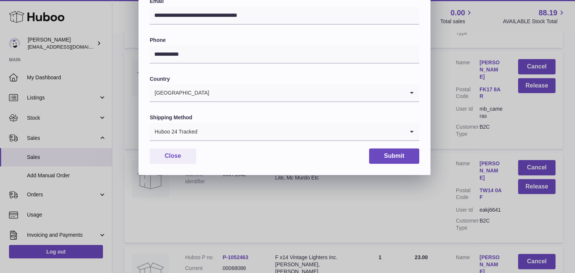
scroll to position [198, 0]
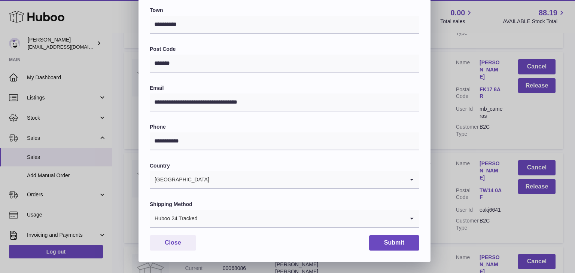
click at [241, 215] on input "Search for option" at bounding box center [301, 218] width 207 height 17
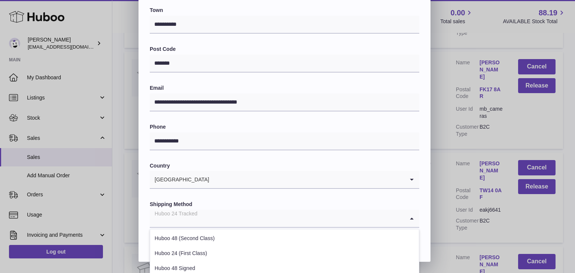
scroll to position [286, 0]
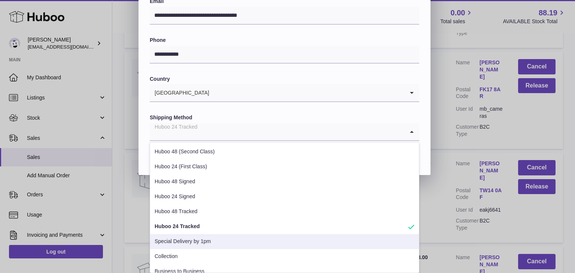
click at [217, 239] on li "Special Delivery by 1pm" at bounding box center [284, 241] width 269 height 15
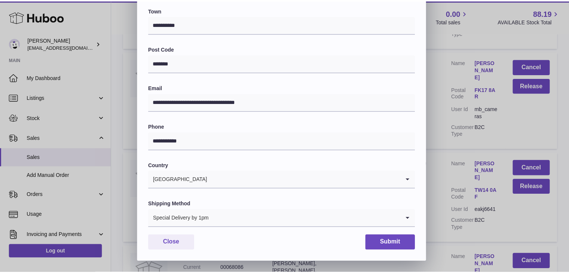
scroll to position [198, 0]
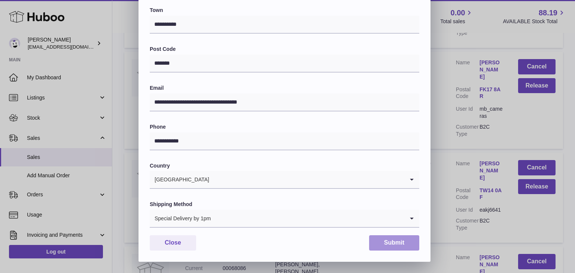
click at [386, 247] on button "Submit" at bounding box center [394, 243] width 50 height 15
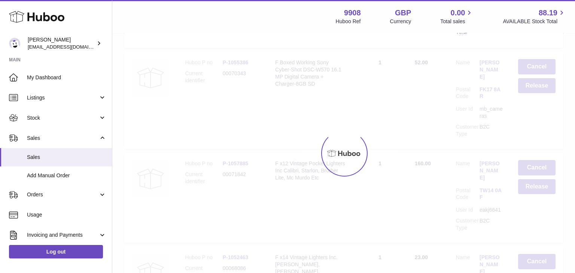
scroll to position [0, 0]
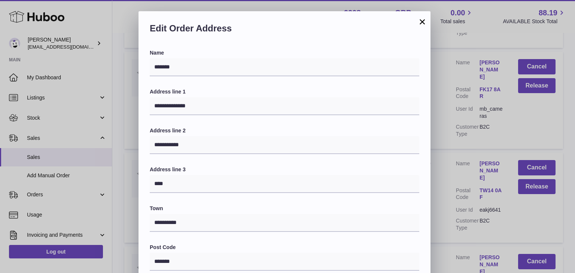
scroll to position [198, 0]
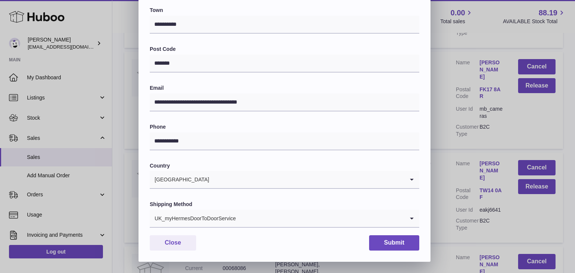
click at [240, 227] on input "Search for option" at bounding box center [320, 218] width 168 height 17
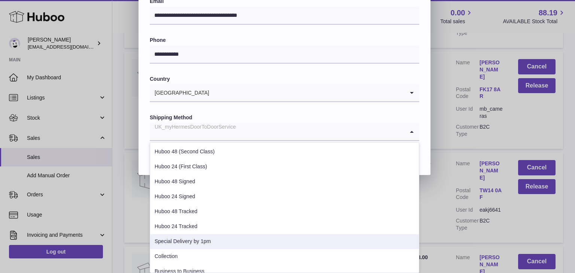
click at [227, 237] on li "Special Delivery by 1pm" at bounding box center [284, 241] width 269 height 15
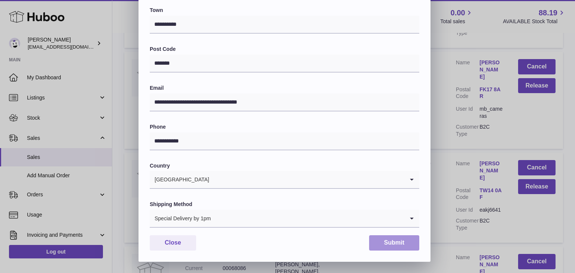
click at [373, 241] on button "Submit" at bounding box center [394, 243] width 50 height 15
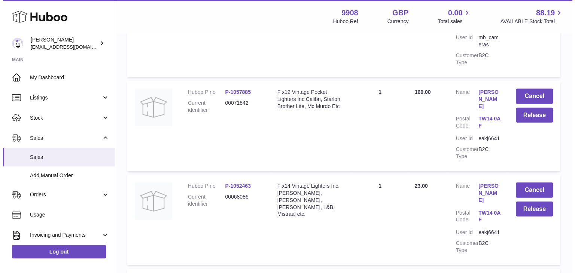
scroll to position [7552, 0]
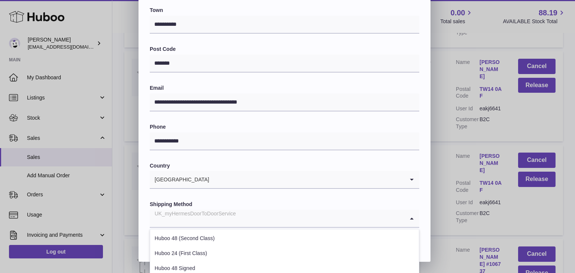
click at [242, 222] on input "Search for option" at bounding box center [277, 218] width 255 height 17
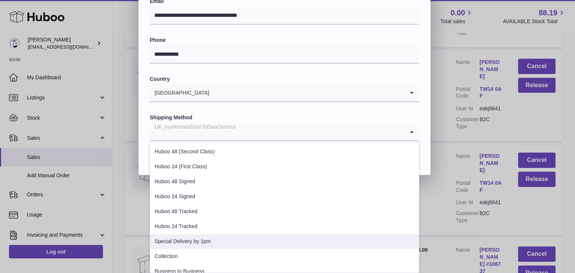
click at [219, 239] on li "Special Delivery by 1pm" at bounding box center [284, 241] width 269 height 15
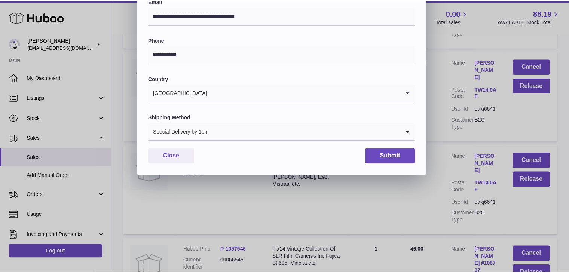
scroll to position [198, 0]
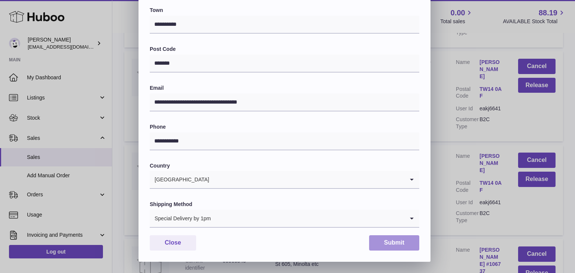
click at [383, 241] on button "Submit" at bounding box center [394, 243] width 50 height 15
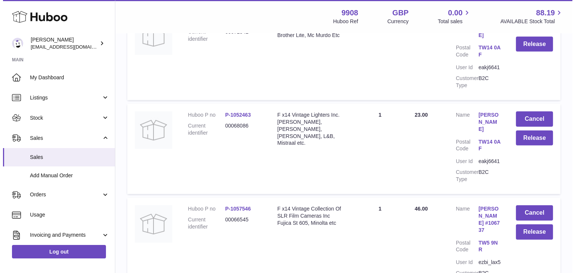
scroll to position [7633, 0]
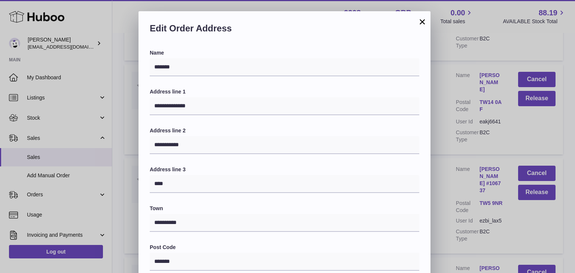
scroll to position [198, 0]
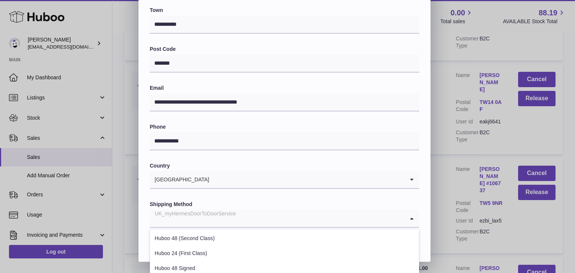
click at [309, 219] on input "Search for option" at bounding box center [277, 218] width 255 height 17
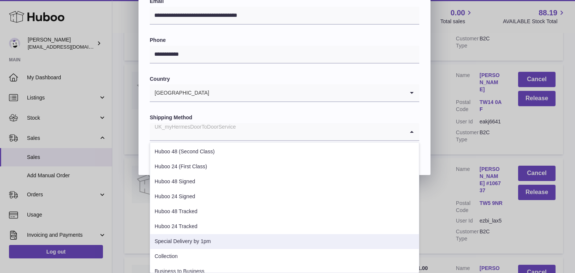
click at [258, 241] on li "Special Delivery by 1pm" at bounding box center [284, 241] width 269 height 15
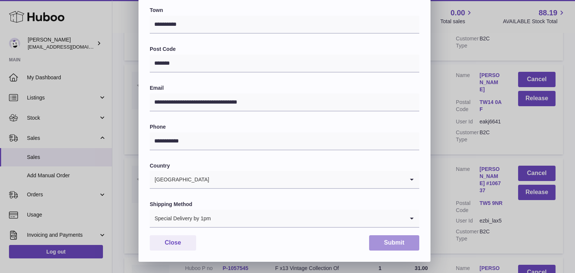
click at [394, 239] on button "Submit" at bounding box center [394, 243] width 50 height 15
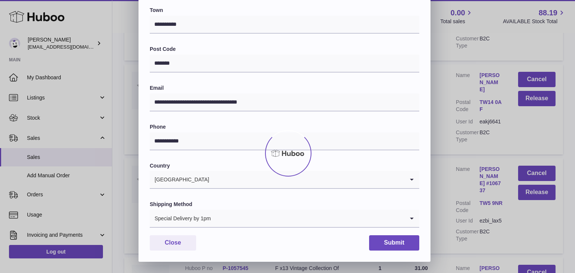
scroll to position [0, 0]
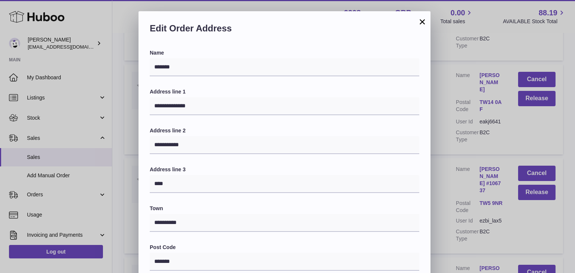
scroll to position [198, 0]
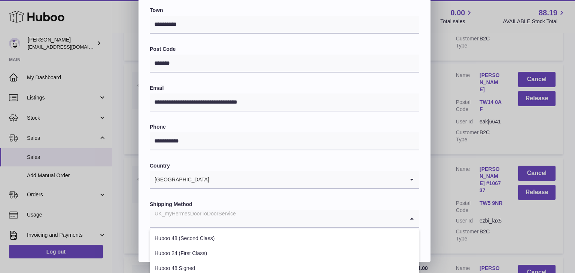
click at [313, 226] on input "Search for option" at bounding box center [277, 218] width 255 height 17
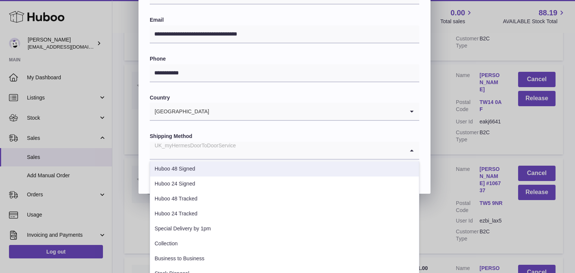
scroll to position [267, 0]
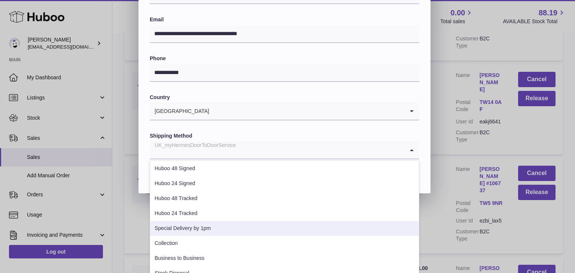
click at [238, 226] on li "Special Delivery by 1pm" at bounding box center [284, 228] width 269 height 15
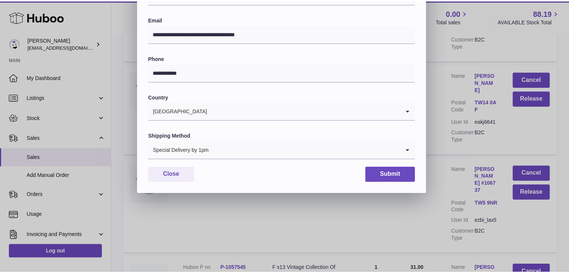
scroll to position [198, 0]
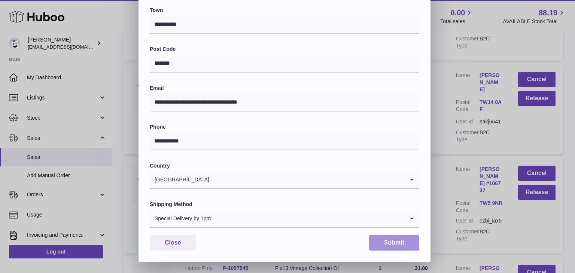
click at [390, 244] on button "Submit" at bounding box center [394, 243] width 50 height 15
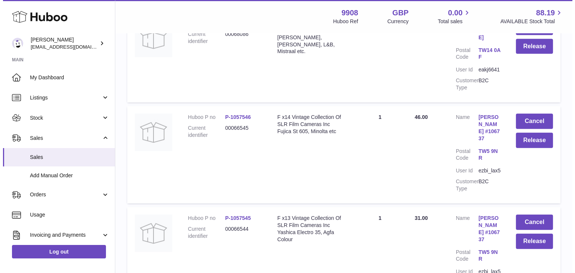
scroll to position [7720, 0]
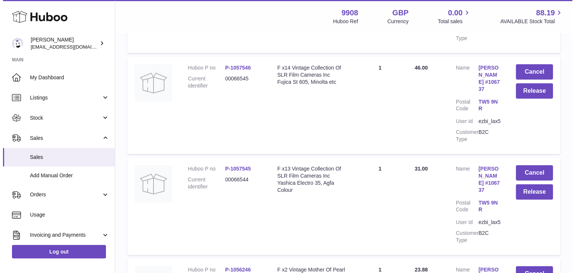
scroll to position [7774, 0]
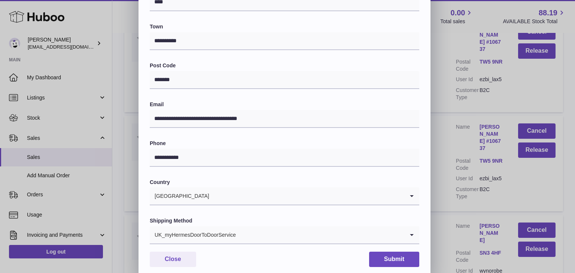
scroll to position [198, 0]
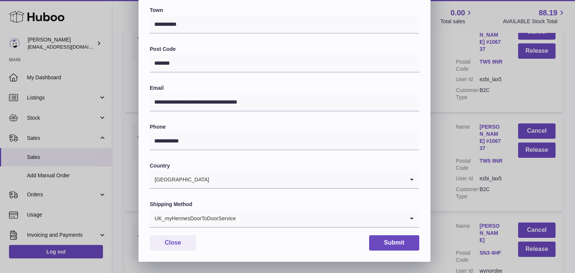
click at [301, 220] on input "Search for option" at bounding box center [320, 218] width 168 height 17
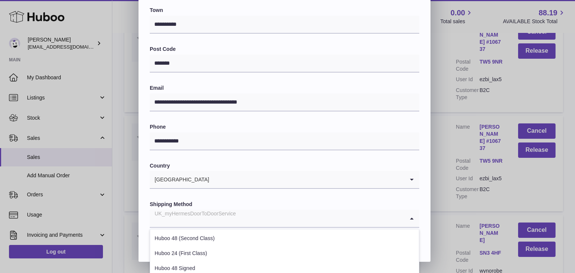
scroll to position [286, 0]
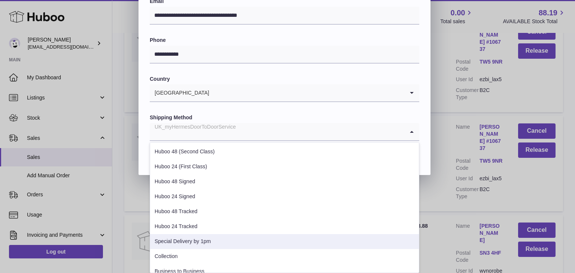
click at [264, 242] on li "Special Delivery by 1pm" at bounding box center [284, 241] width 269 height 15
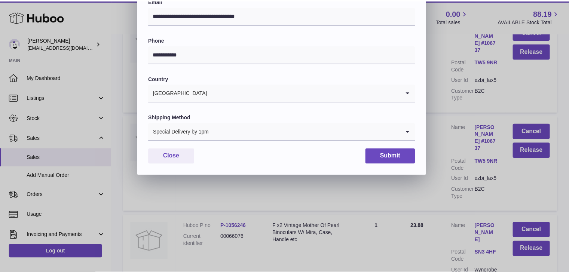
scroll to position [198, 0]
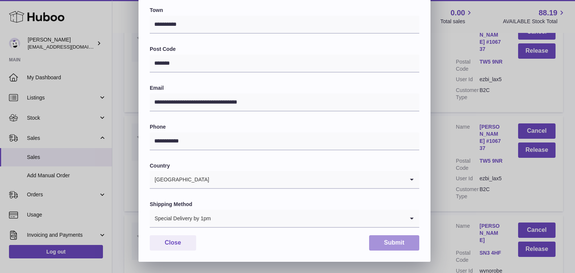
click at [385, 243] on button "Submit" at bounding box center [394, 243] width 50 height 15
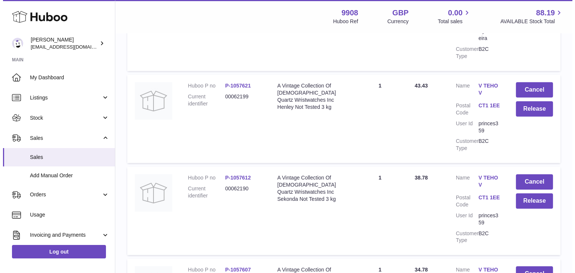
scroll to position [8041, 0]
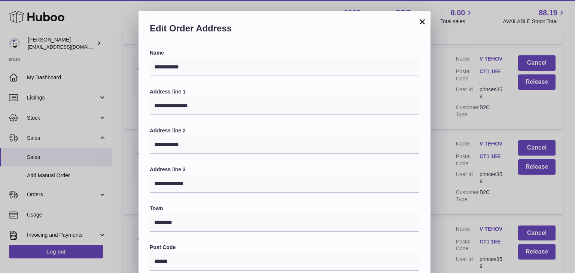
scroll to position [198, 0]
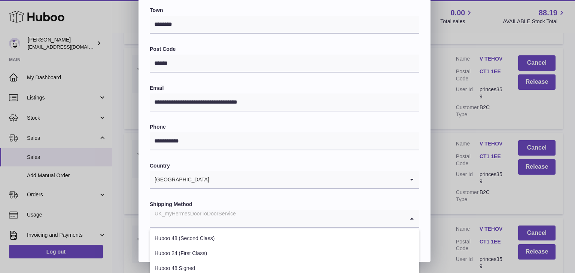
click at [223, 225] on div "UK_myHermesDoorToDoorService" at bounding box center [277, 218] width 255 height 17
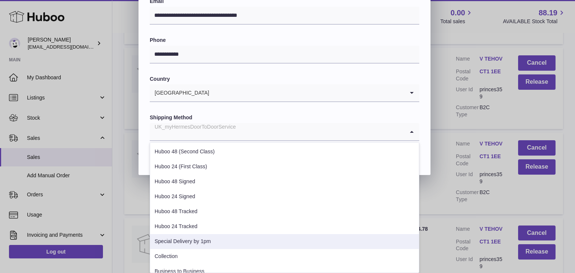
click at [206, 246] on li "Special Delivery by 1pm" at bounding box center [284, 241] width 269 height 15
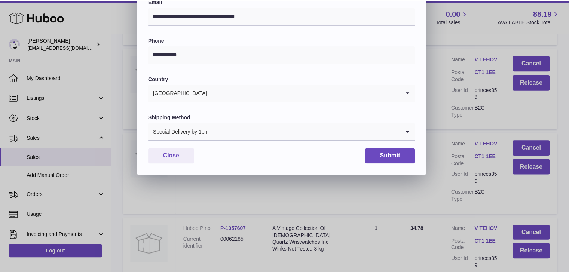
scroll to position [198, 0]
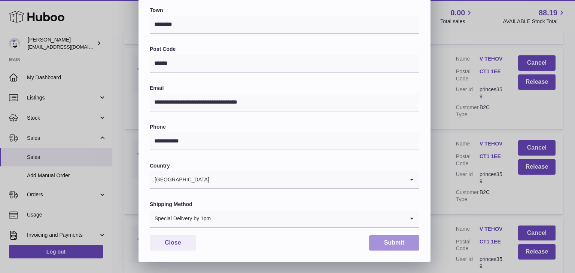
click at [375, 242] on button "Submit" at bounding box center [394, 243] width 50 height 15
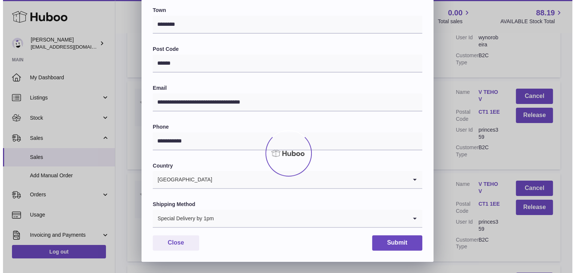
scroll to position [0, 0]
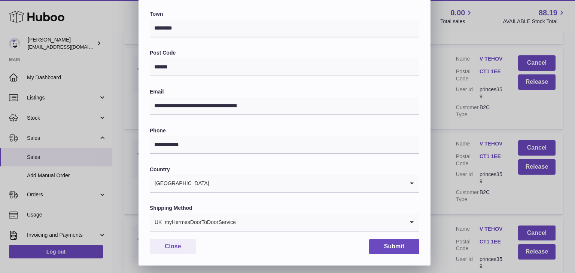
scroll to position [198, 0]
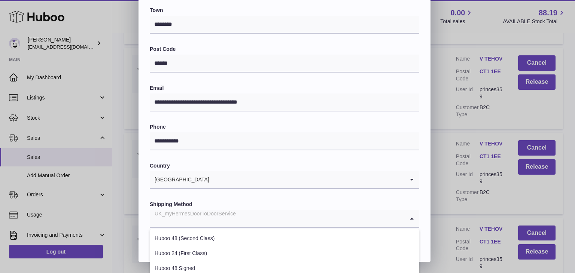
click at [228, 216] on div "UK_myHermesDoorToDoorService" at bounding box center [277, 218] width 255 height 17
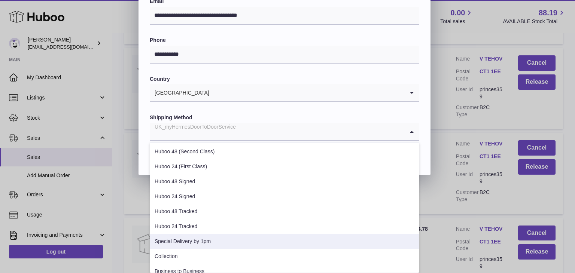
click at [206, 237] on li "Special Delivery by 1pm" at bounding box center [284, 241] width 269 height 15
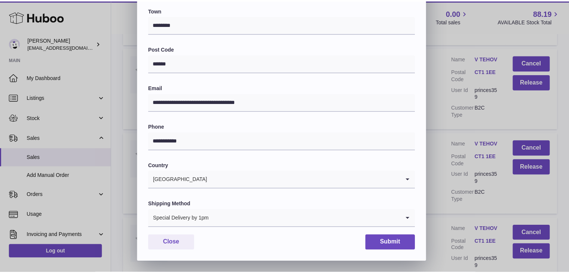
scroll to position [198, 0]
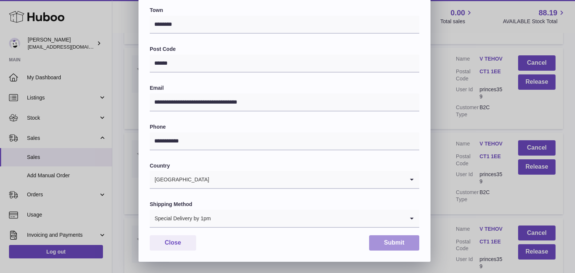
click at [389, 246] on button "Submit" at bounding box center [394, 243] width 50 height 15
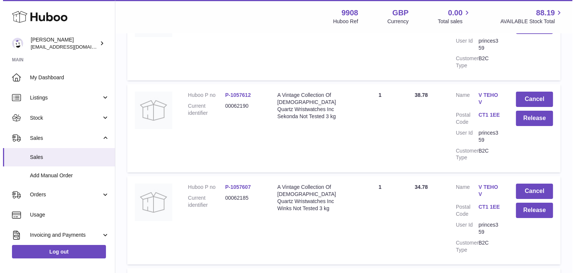
scroll to position [8140, 0]
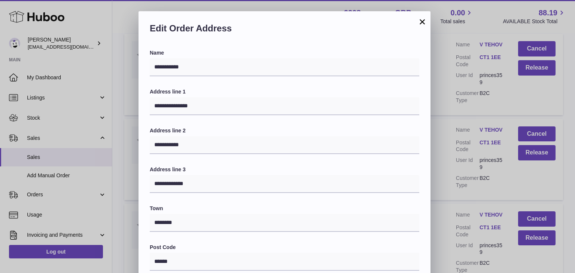
scroll to position [198, 0]
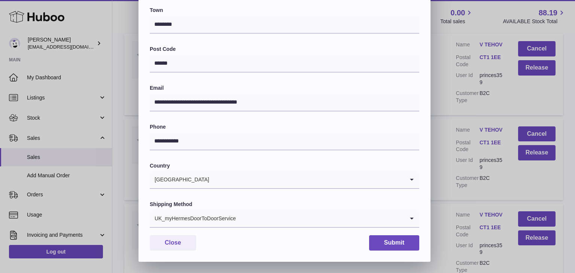
click at [225, 216] on div "UK_myHermesDoorToDoorService" at bounding box center [277, 218] width 255 height 17
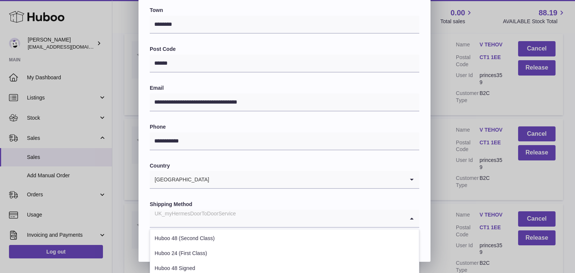
scroll to position [286, 0]
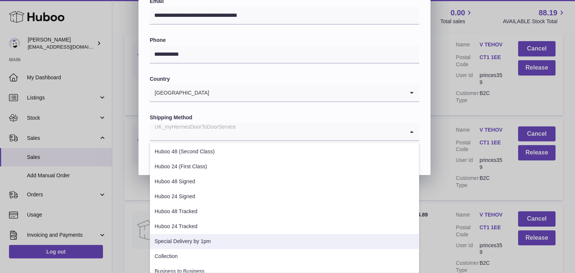
click at [197, 241] on li "Special Delivery by 1pm" at bounding box center [284, 241] width 269 height 15
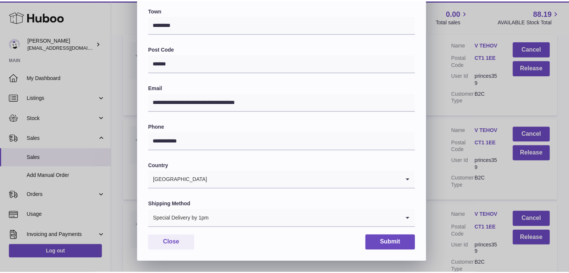
scroll to position [198, 0]
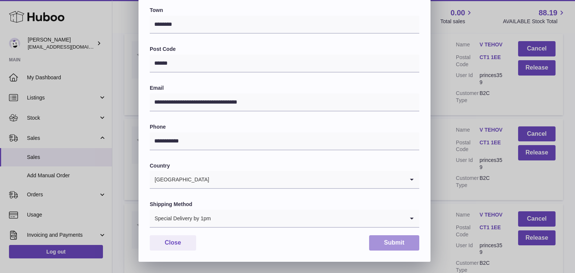
click at [392, 241] on button "Submit" at bounding box center [394, 243] width 50 height 15
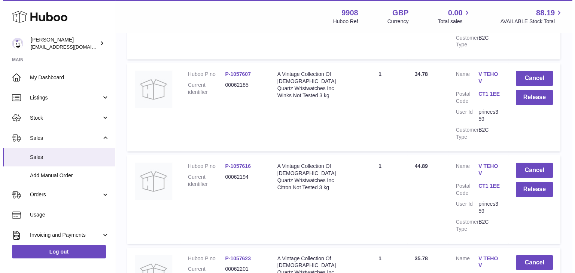
scroll to position [8245, 0]
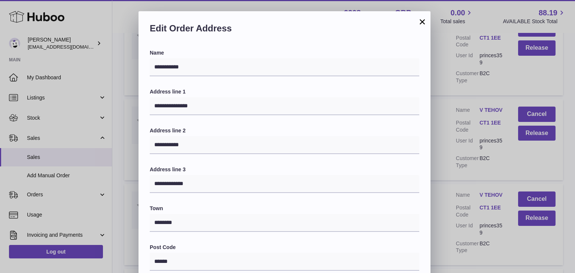
scroll to position [198, 0]
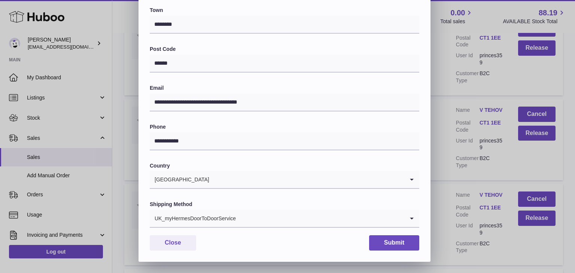
click at [215, 214] on div "UK_myHermesDoorToDoorService" at bounding box center [277, 218] width 255 height 17
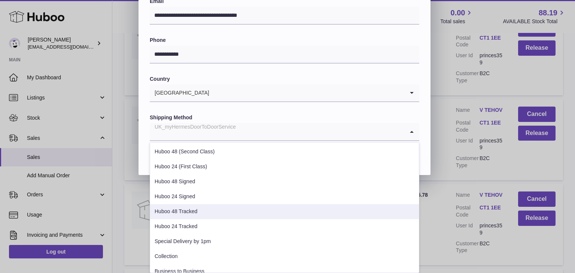
scroll to position [38, 0]
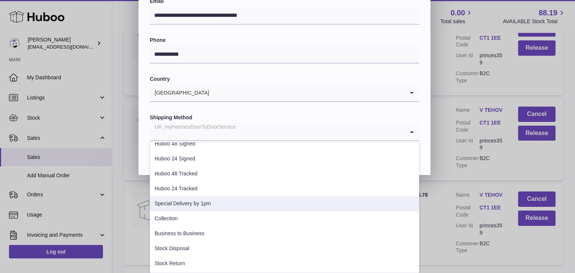
click at [200, 205] on li "Special Delivery by 1pm" at bounding box center [284, 204] width 269 height 15
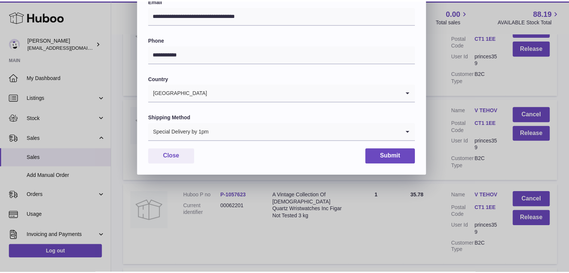
scroll to position [198, 0]
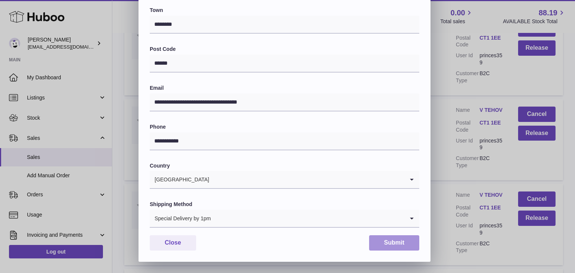
click at [383, 242] on button "Submit" at bounding box center [394, 243] width 50 height 15
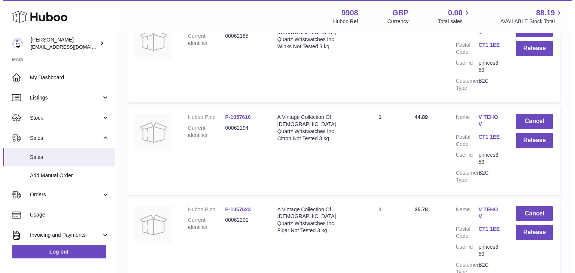
scroll to position [8293, 0]
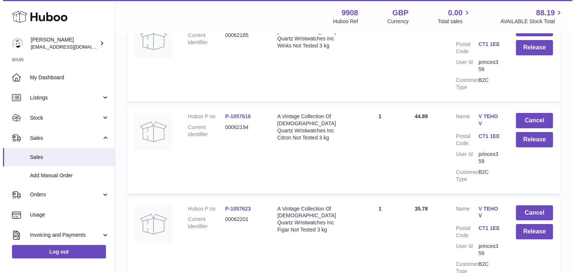
scroll to position [0, 0]
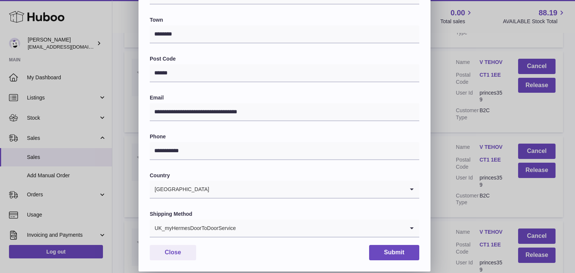
scroll to position [198, 0]
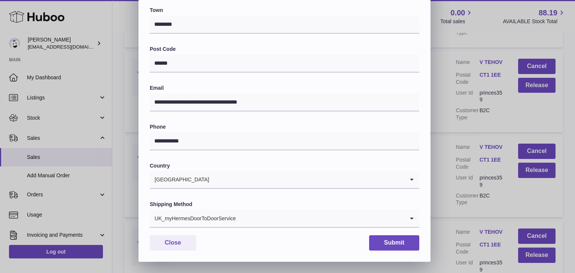
click at [257, 219] on input "Search for option" at bounding box center [320, 218] width 168 height 17
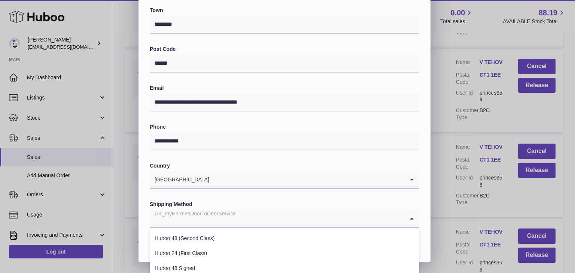
scroll to position [286, 0]
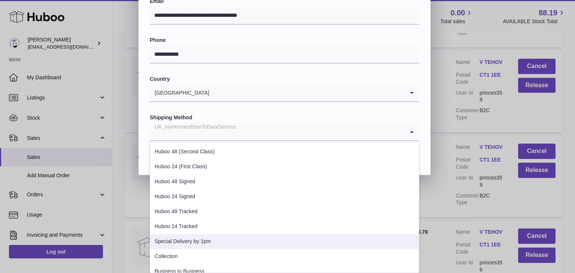
click at [228, 240] on li "Special Delivery by 1pm" at bounding box center [284, 241] width 269 height 15
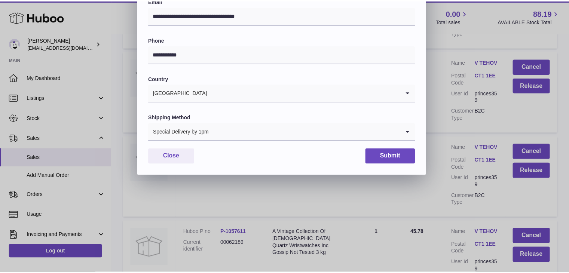
scroll to position [198, 0]
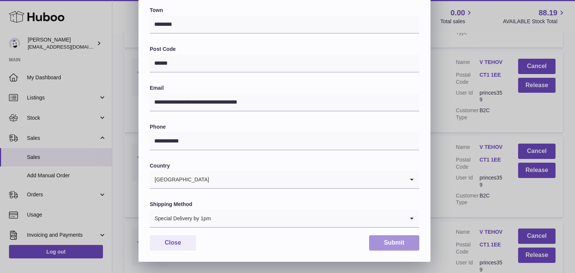
click at [394, 241] on button "Submit" at bounding box center [394, 243] width 50 height 15
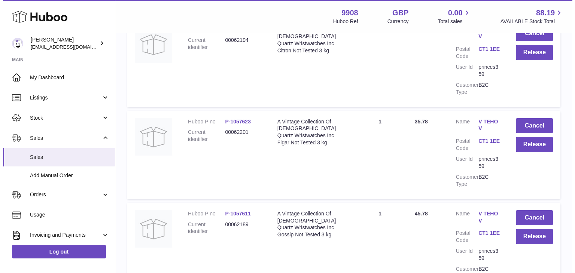
scroll to position [8382, 0]
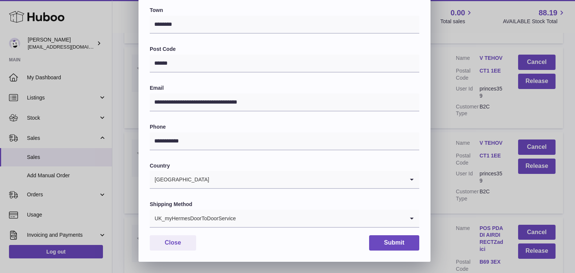
click at [233, 218] on div "UK_myHermesDoorToDoorService" at bounding box center [277, 218] width 255 height 17
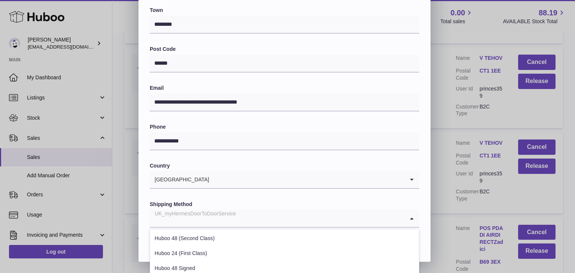
scroll to position [286, 0]
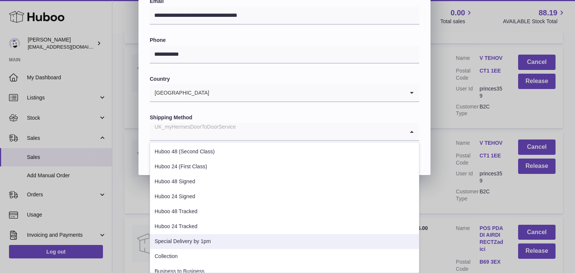
click at [211, 235] on li "Special Delivery by 1pm" at bounding box center [284, 241] width 269 height 15
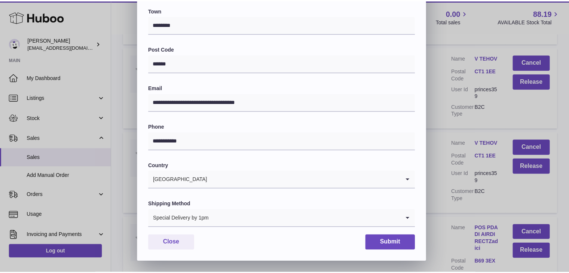
scroll to position [198, 0]
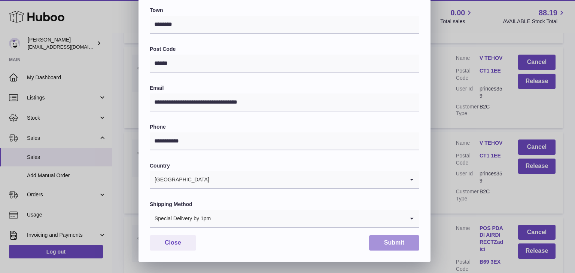
click at [377, 245] on button "Submit" at bounding box center [394, 243] width 50 height 15
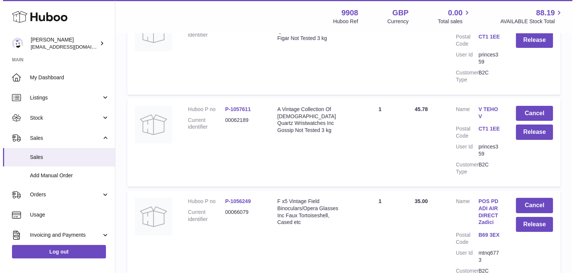
scroll to position [8485, 0]
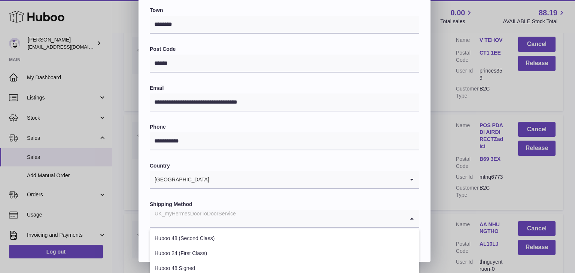
click at [252, 225] on input "Search for option" at bounding box center [277, 218] width 255 height 17
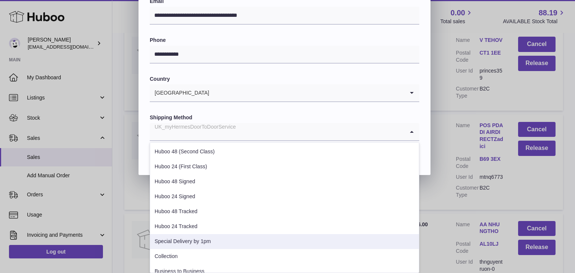
click at [224, 239] on li "Special Delivery by 1pm" at bounding box center [284, 241] width 269 height 15
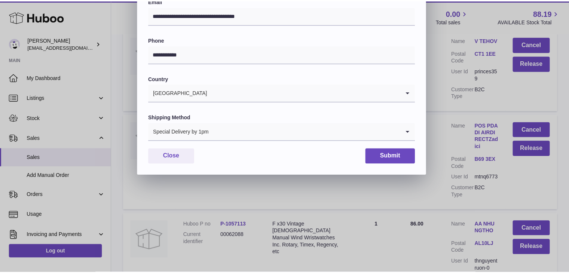
scroll to position [198, 0]
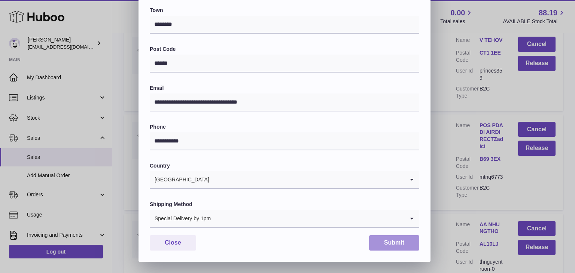
click at [377, 241] on button "Submit" at bounding box center [394, 243] width 50 height 15
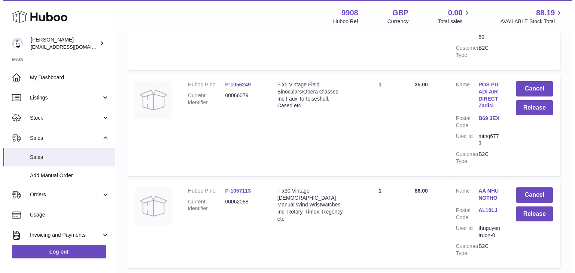
scroll to position [8602, 0]
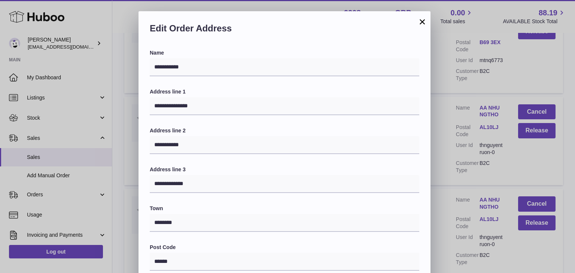
scroll to position [198, 0]
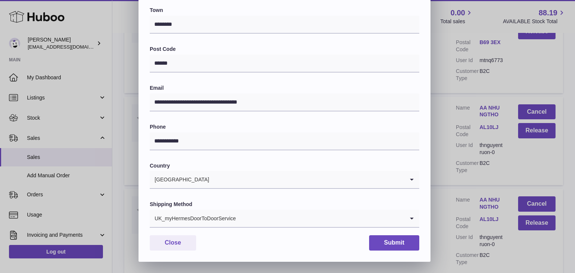
click at [268, 210] on input "Search for option" at bounding box center [320, 218] width 168 height 17
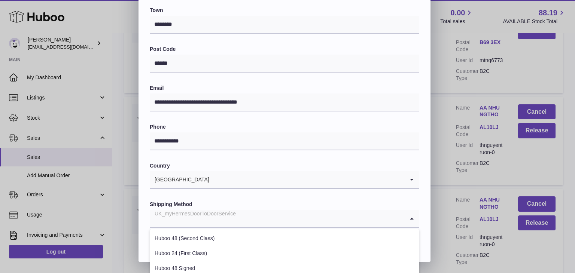
scroll to position [286, 0]
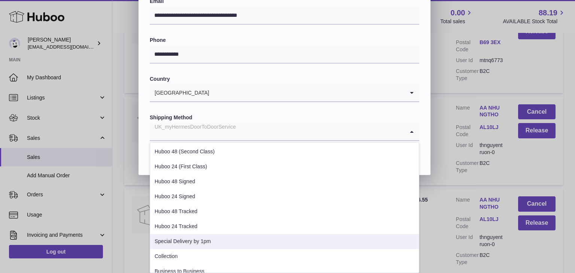
click at [219, 237] on li "Special Delivery by 1pm" at bounding box center [284, 241] width 269 height 15
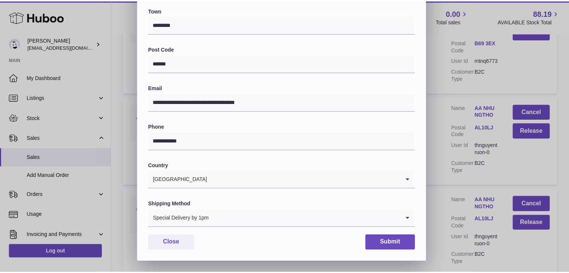
scroll to position [198, 0]
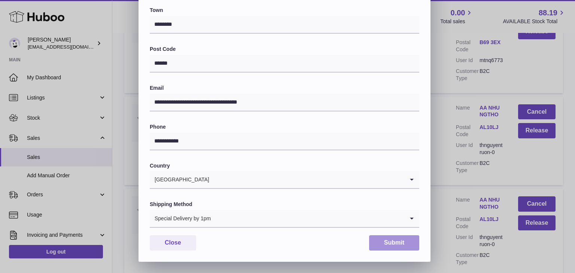
click at [382, 244] on button "Submit" at bounding box center [394, 243] width 50 height 15
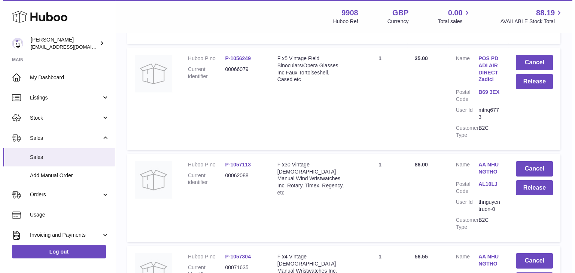
scroll to position [8687, 0]
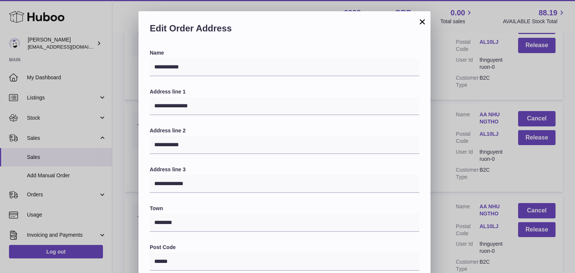
scroll to position [198, 0]
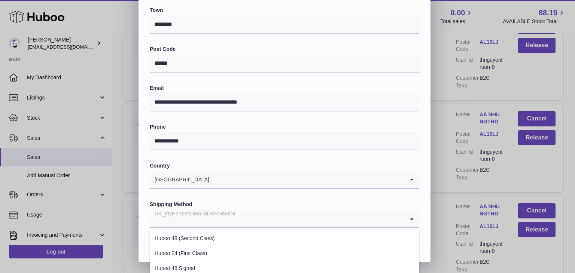
click at [256, 221] on input "Search for option" at bounding box center [277, 218] width 255 height 17
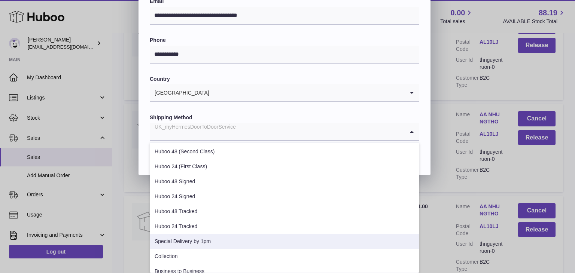
click at [217, 239] on li "Special Delivery by 1pm" at bounding box center [284, 241] width 269 height 15
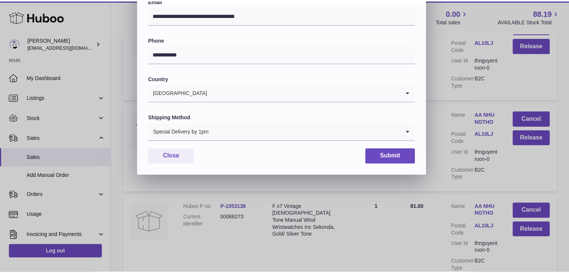
scroll to position [198, 0]
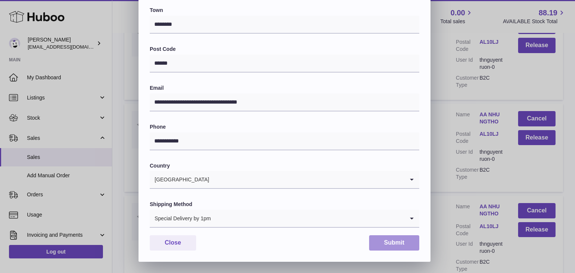
click at [379, 242] on button "Submit" at bounding box center [394, 243] width 50 height 15
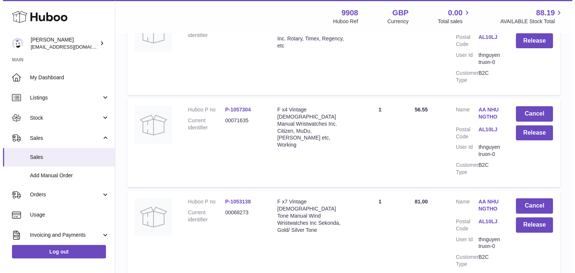
scroll to position [8776, 0]
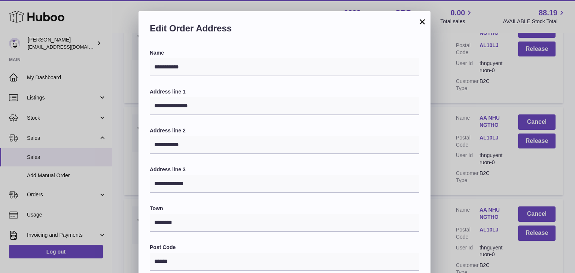
scroll to position [198, 0]
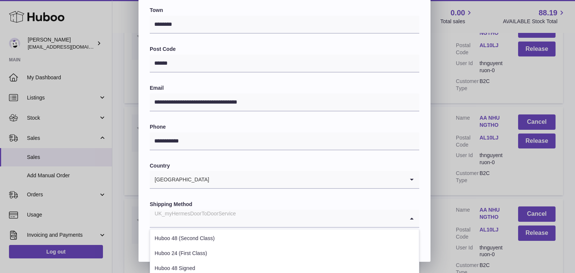
click at [229, 220] on div "UK_myHermesDoorToDoorService" at bounding box center [277, 218] width 255 height 17
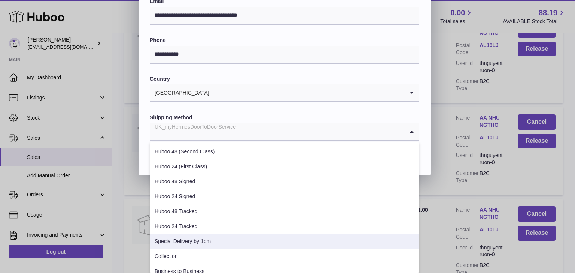
click at [202, 242] on li "Special Delivery by 1pm" at bounding box center [284, 241] width 269 height 15
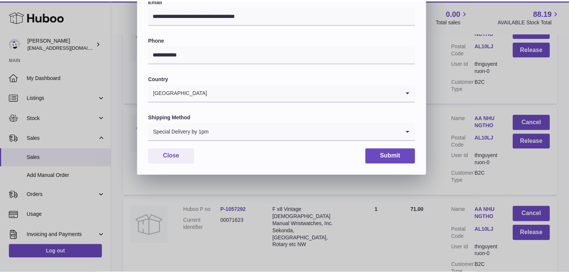
scroll to position [198, 0]
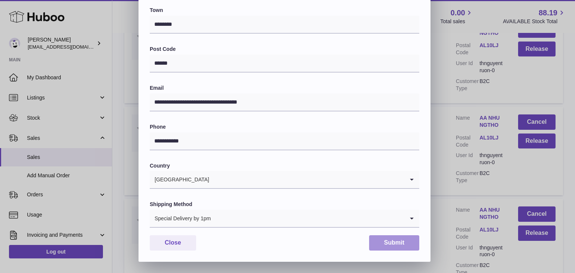
click at [380, 242] on button "Submit" at bounding box center [394, 243] width 50 height 15
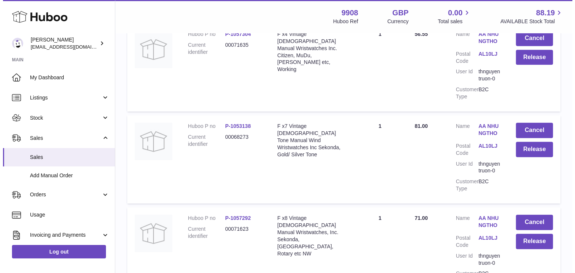
scroll to position [8854, 0]
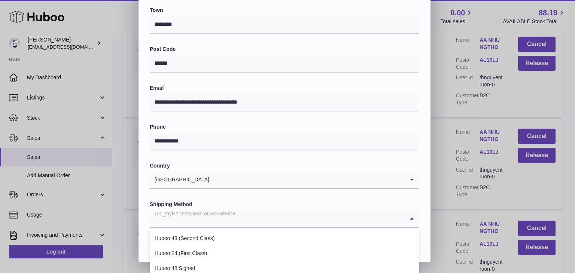
click at [234, 221] on div "UK_myHermesDoorToDoorService" at bounding box center [277, 218] width 255 height 17
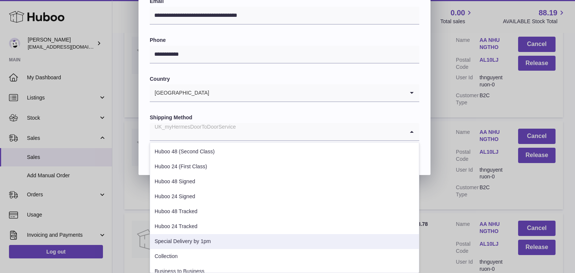
click at [217, 238] on li "Special Delivery by 1pm" at bounding box center [284, 241] width 269 height 15
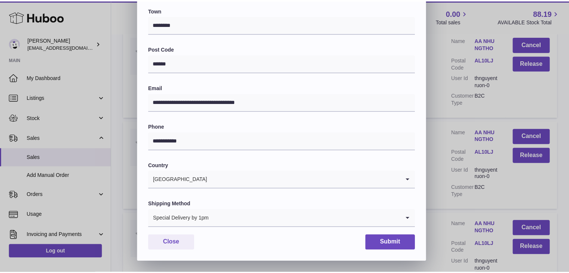
scroll to position [198, 0]
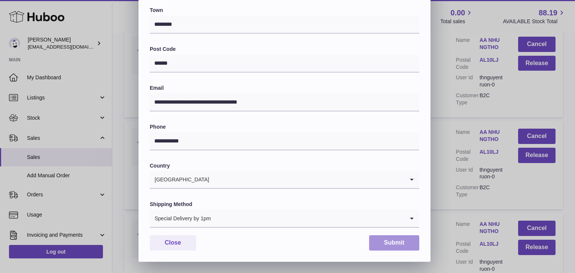
click at [393, 241] on button "Submit" at bounding box center [394, 243] width 50 height 15
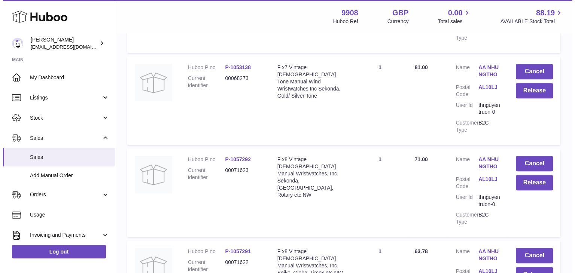
scroll to position [8910, 0]
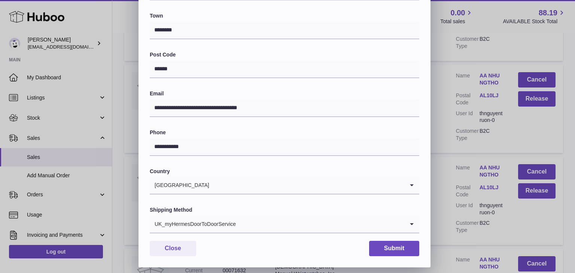
scroll to position [198, 0]
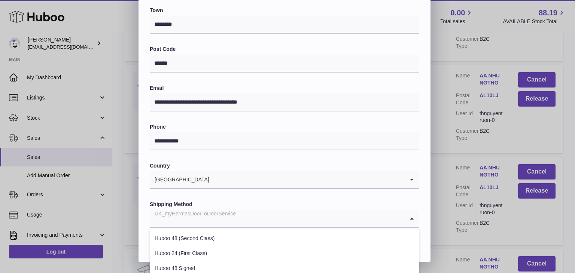
click at [218, 221] on div "UK_myHermesDoorToDoorService" at bounding box center [277, 218] width 255 height 17
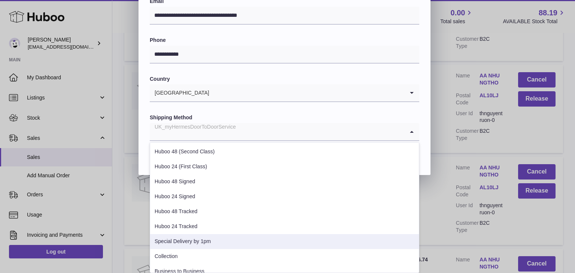
click at [195, 241] on li "Special Delivery by 1pm" at bounding box center [284, 241] width 269 height 15
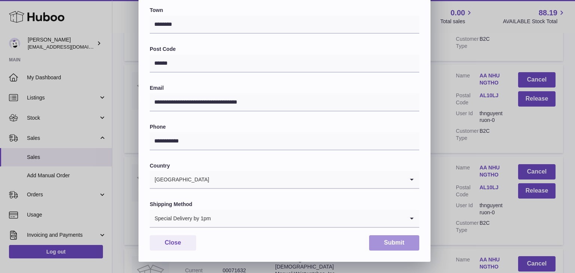
click at [377, 245] on button "Submit" at bounding box center [394, 243] width 50 height 15
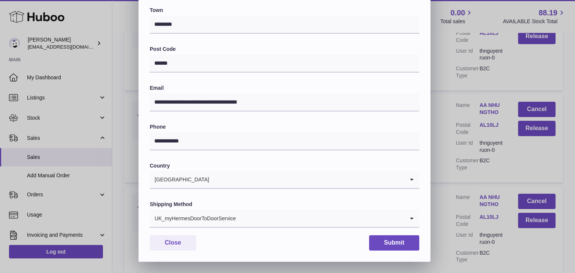
click at [252, 222] on input "Search for option" at bounding box center [320, 218] width 168 height 17
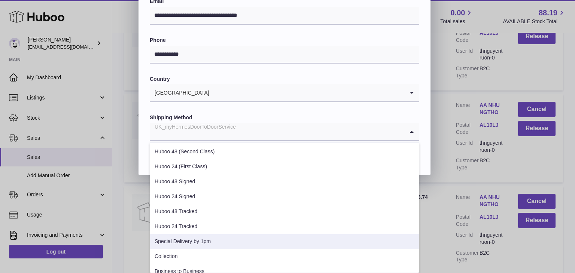
click at [210, 239] on li "Special Delivery by 1pm" at bounding box center [284, 241] width 269 height 15
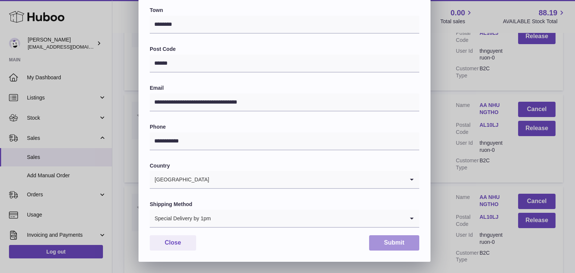
click at [382, 241] on button "Submit" at bounding box center [394, 243] width 50 height 15
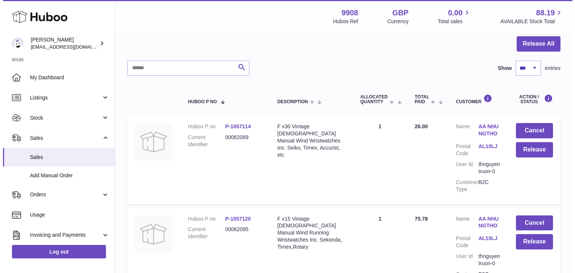
scroll to position [82, 0]
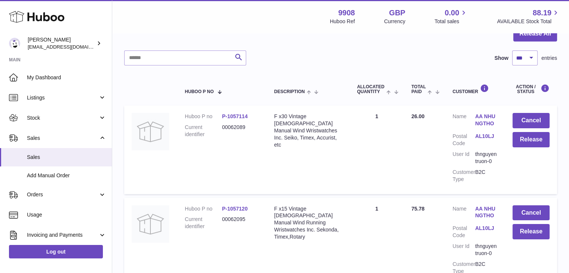
click at [487, 115] on link "AA NHUNGTHO" at bounding box center [487, 120] width 22 height 14
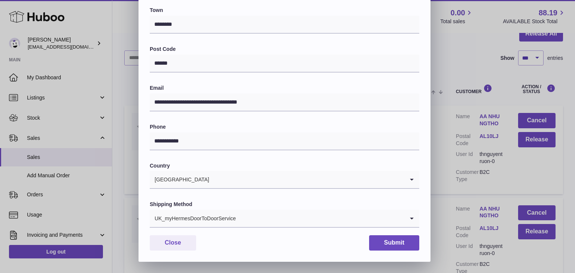
click at [226, 213] on div "UK_myHermesDoorToDoorService" at bounding box center [277, 218] width 255 height 17
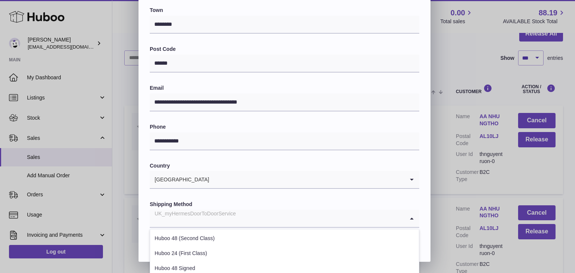
scroll to position [286, 0]
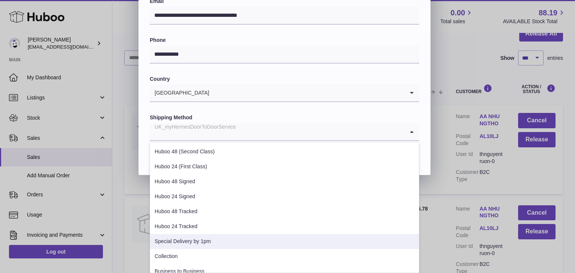
click at [202, 239] on li "Special Delivery by 1pm" at bounding box center [284, 241] width 269 height 15
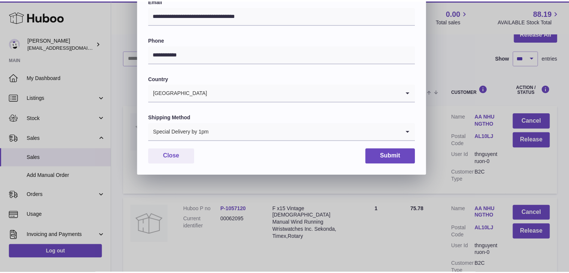
scroll to position [198, 0]
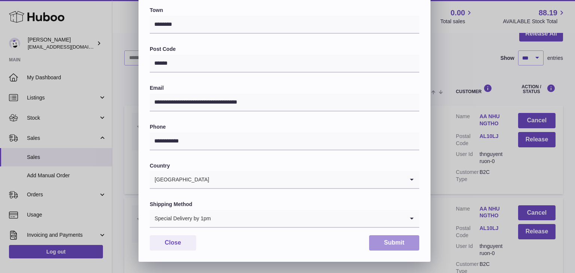
click at [398, 243] on button "Submit" at bounding box center [394, 243] width 50 height 15
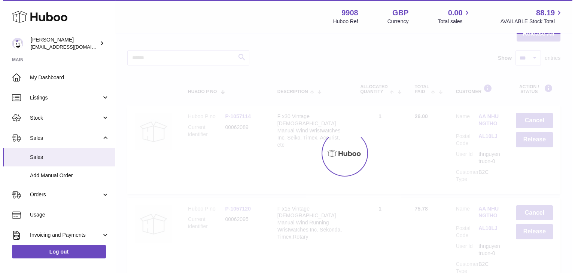
scroll to position [0, 0]
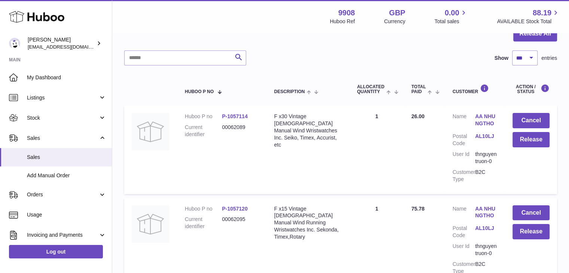
click at [482, 209] on link "AA NHUNGTHO" at bounding box center [487, 213] width 22 height 14
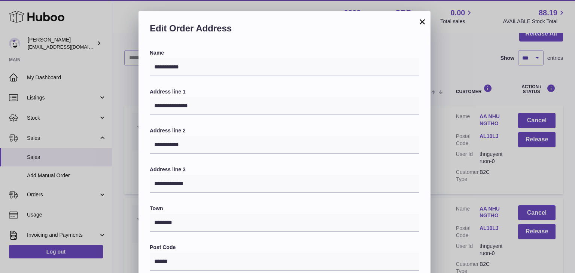
scroll to position [198, 0]
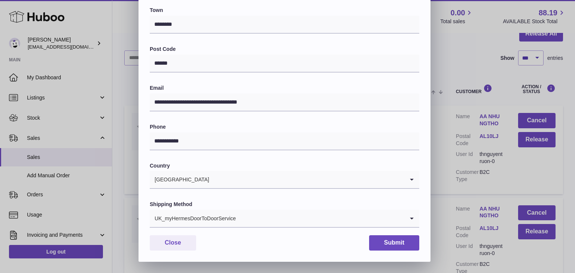
click at [247, 219] on input "Search for option" at bounding box center [320, 218] width 168 height 17
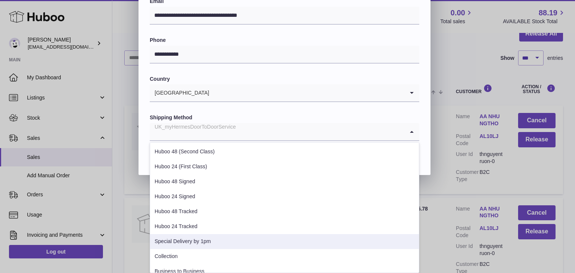
click at [209, 243] on li "Special Delivery by 1pm" at bounding box center [284, 241] width 269 height 15
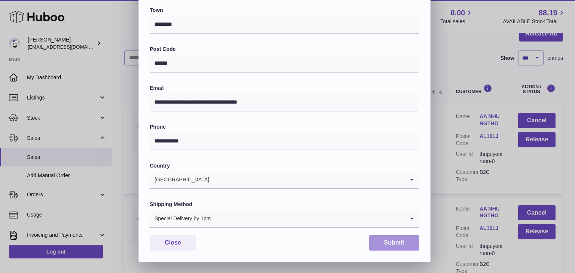
click at [383, 242] on button "Submit" at bounding box center [394, 243] width 50 height 15
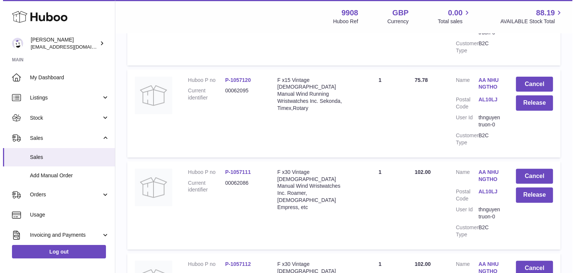
scroll to position [213, 0]
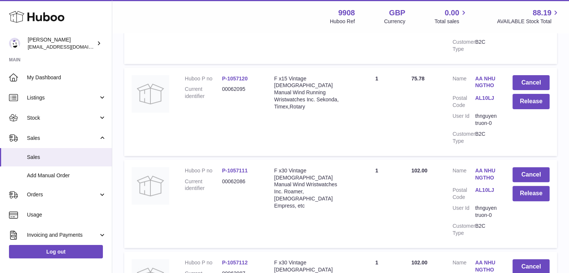
click at [476, 173] on link "AA NHUNGTHO" at bounding box center [487, 174] width 22 height 14
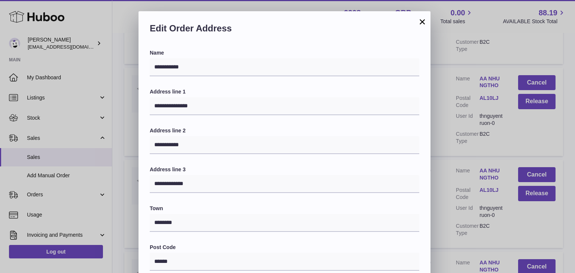
scroll to position [198, 0]
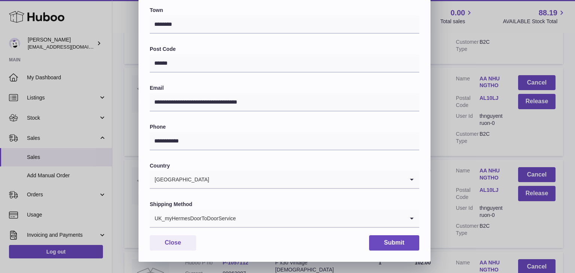
click at [277, 224] on input "Search for option" at bounding box center [320, 218] width 168 height 17
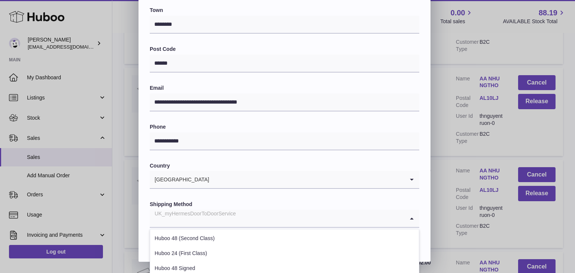
scroll to position [286, 0]
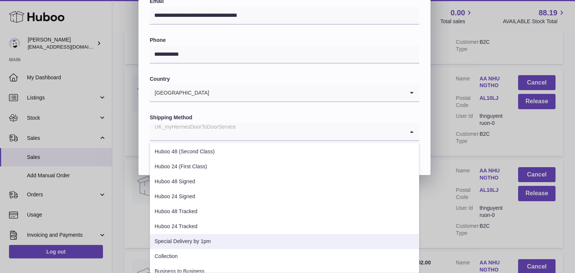
click at [239, 239] on li "Special Delivery by 1pm" at bounding box center [284, 241] width 269 height 15
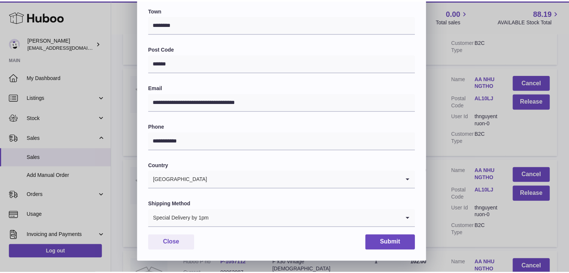
scroll to position [198, 0]
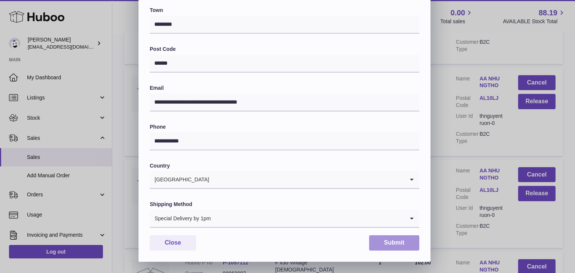
click at [386, 239] on button "Submit" at bounding box center [394, 243] width 50 height 15
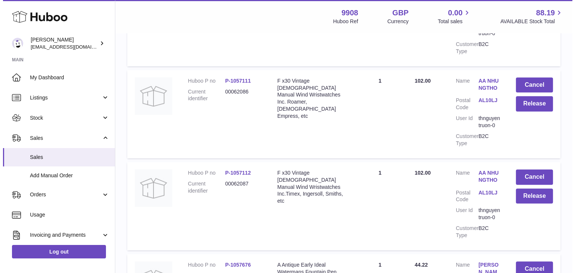
scroll to position [303, 0]
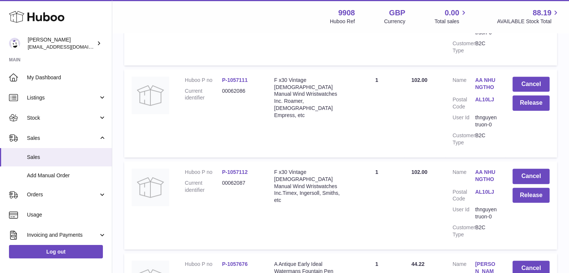
click at [483, 173] on link "AA NHUNGTHO" at bounding box center [487, 176] width 22 height 14
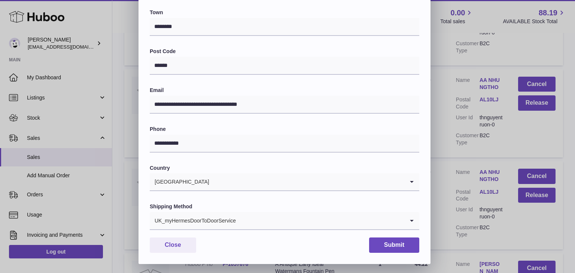
scroll to position [198, 0]
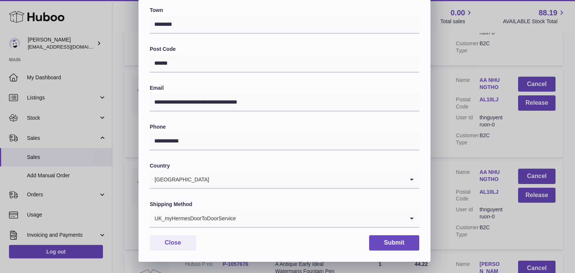
click at [266, 220] on input "Search for option" at bounding box center [320, 218] width 168 height 17
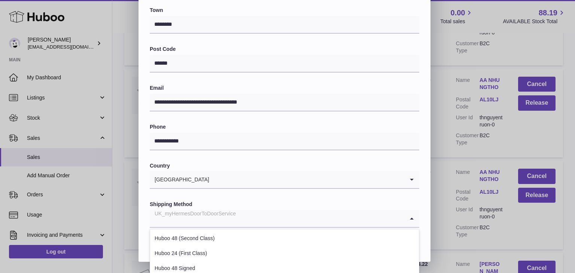
scroll to position [286, 0]
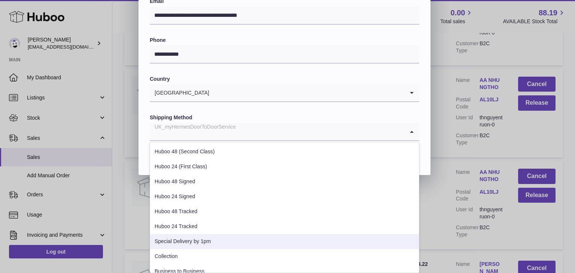
click at [234, 237] on li "Special Delivery by 1pm" at bounding box center [284, 241] width 269 height 15
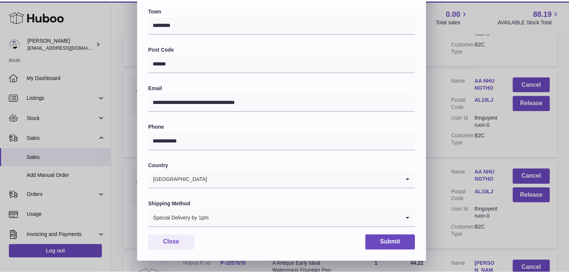
scroll to position [198, 0]
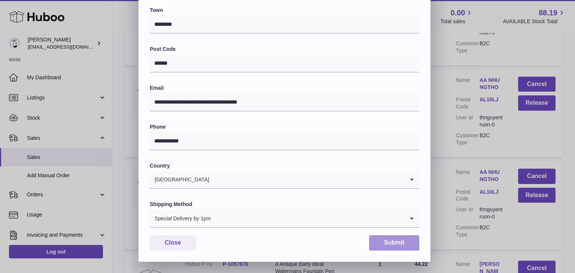
click at [395, 241] on button "Submit" at bounding box center [394, 243] width 50 height 15
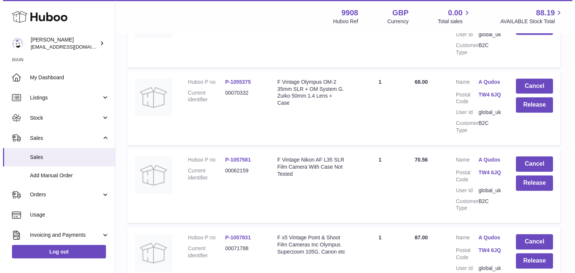
scroll to position [583, 0]
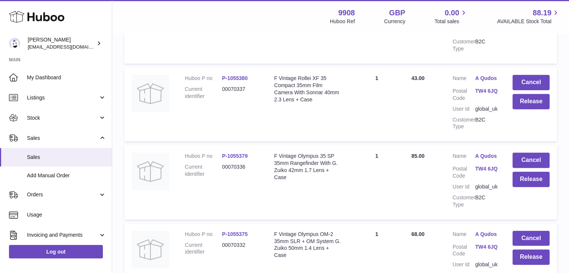
click at [488, 75] on link "A Qudos" at bounding box center [487, 78] width 22 height 7
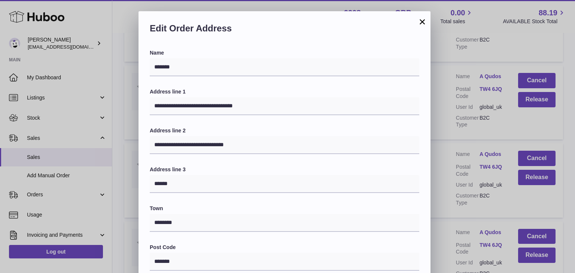
scroll to position [198, 0]
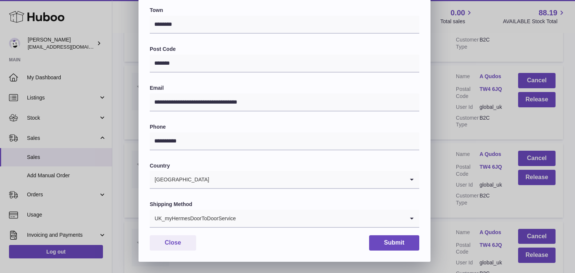
click at [259, 214] on input "Search for option" at bounding box center [320, 218] width 168 height 17
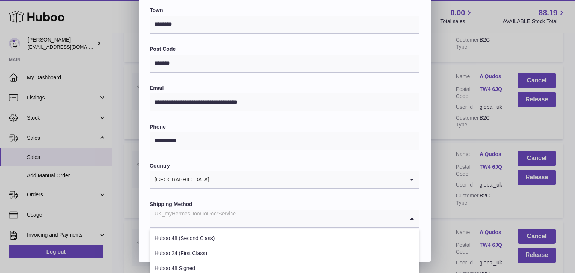
scroll to position [286, 0]
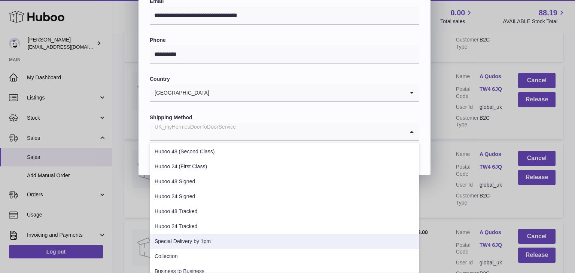
click at [213, 240] on li "Special Delivery by 1pm" at bounding box center [284, 241] width 269 height 15
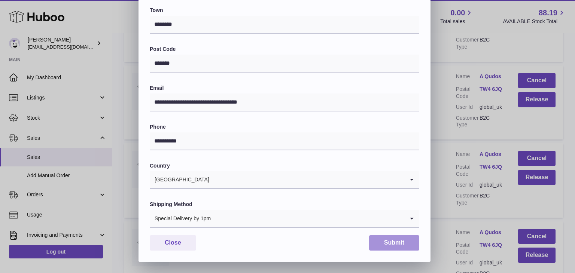
click at [387, 244] on button "Submit" at bounding box center [394, 243] width 50 height 15
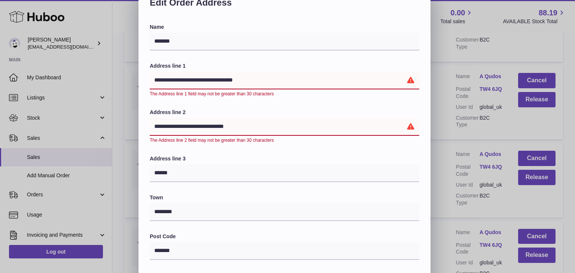
scroll to position [24, 0]
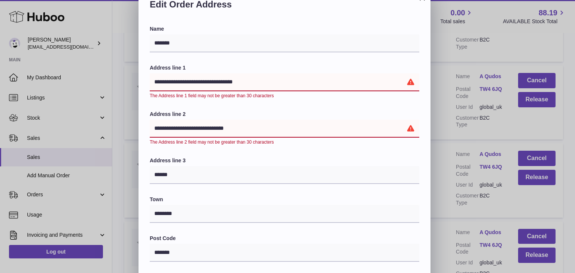
drag, startPoint x: 253, startPoint y: 85, endPoint x: 197, endPoint y: 82, distance: 57.0
click at [197, 82] on input "**********" at bounding box center [285, 82] width 270 height 18
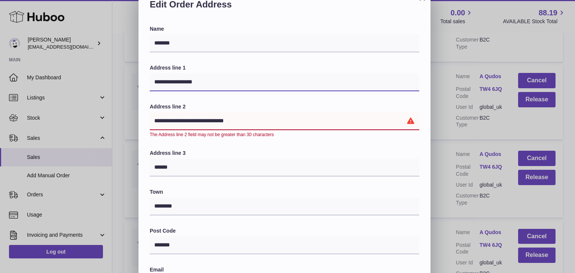
type input "**********"
drag, startPoint x: 247, startPoint y: 121, endPoint x: 225, endPoint y: 122, distance: 22.5
click at [225, 122] on input "**********" at bounding box center [285, 121] width 270 height 18
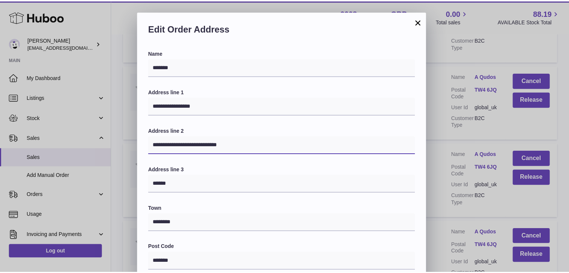
scroll to position [198, 0]
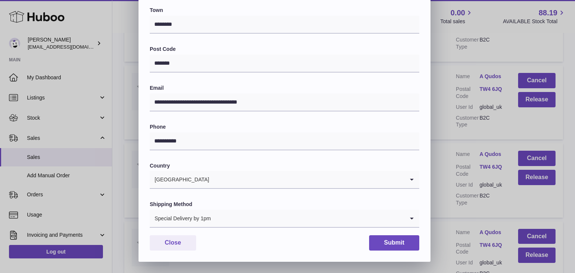
type input "**********"
click at [394, 236] on button "Submit" at bounding box center [394, 243] width 50 height 15
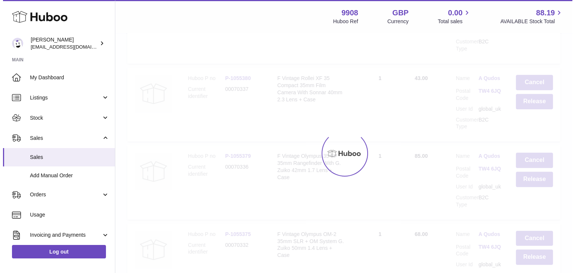
scroll to position [0, 0]
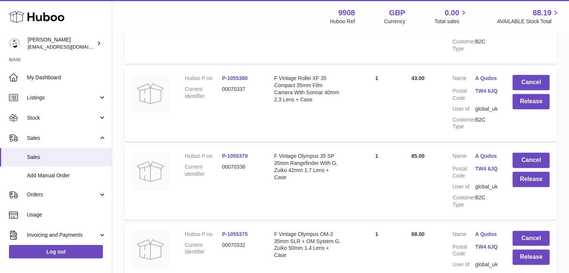
click at [482, 153] on link "A Qudos" at bounding box center [487, 156] width 22 height 7
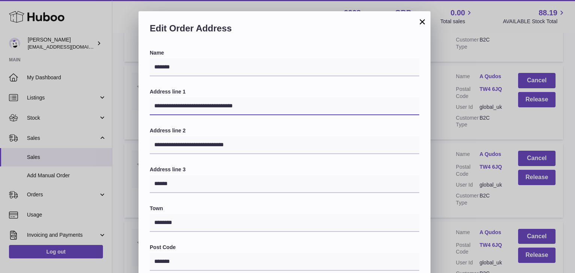
drag, startPoint x: 252, startPoint y: 108, endPoint x: 198, endPoint y: 105, distance: 54.4
click at [198, 105] on input "**********" at bounding box center [285, 106] width 270 height 18
type input "**********"
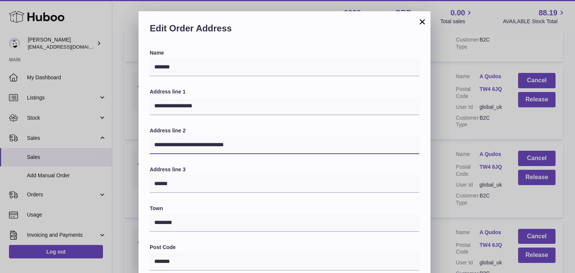
drag, startPoint x: 241, startPoint y: 146, endPoint x: 226, endPoint y: 145, distance: 15.4
click at [226, 145] on input "**********" at bounding box center [285, 145] width 270 height 18
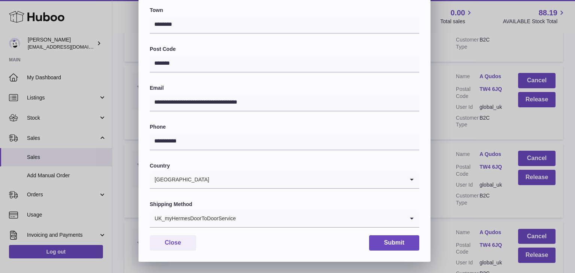
type input "**********"
click at [218, 211] on div "UK_myHermesDoorToDoorService" at bounding box center [277, 218] width 255 height 17
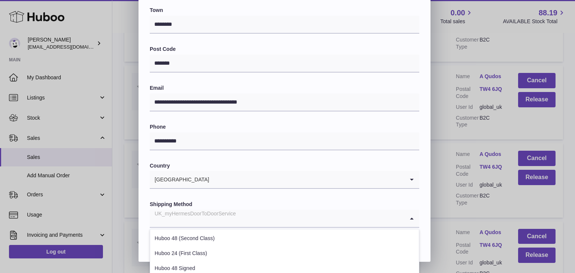
scroll to position [286, 0]
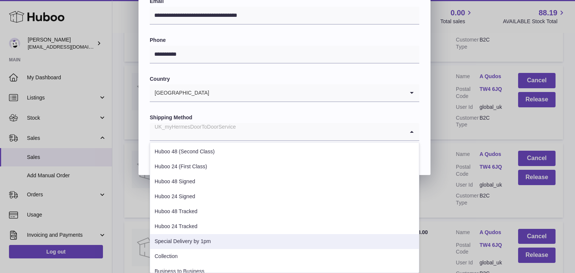
click at [200, 246] on li "Special Delivery by 1pm" at bounding box center [284, 241] width 269 height 15
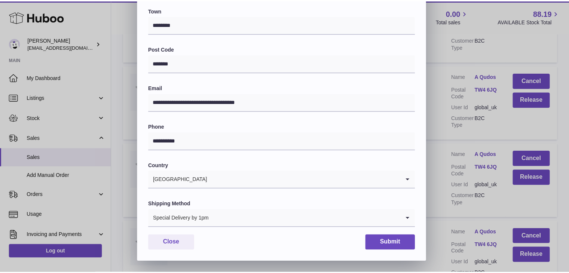
scroll to position [198, 0]
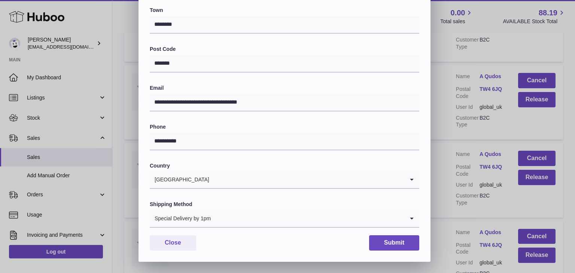
click at [368, 251] on div "**********" at bounding box center [285, 56] width 292 height 411
click at [391, 241] on button "Submit" at bounding box center [394, 243] width 50 height 15
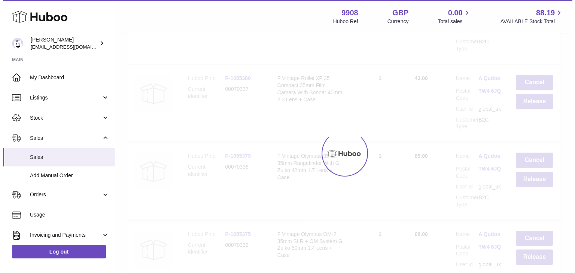
scroll to position [0, 0]
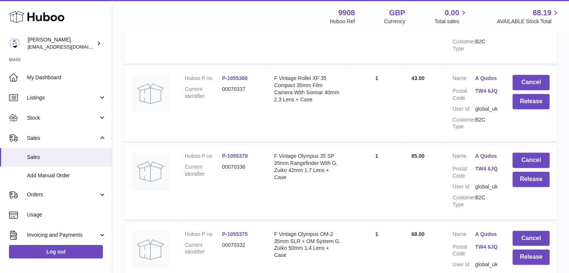
click at [479, 231] on link "A Qudos" at bounding box center [487, 234] width 22 height 7
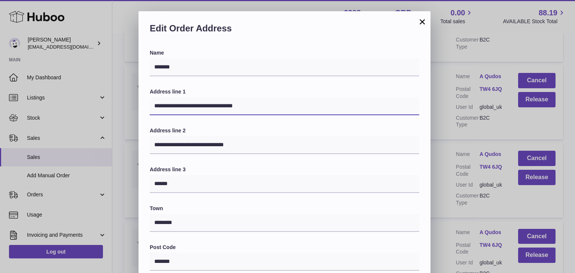
drag, startPoint x: 252, startPoint y: 102, endPoint x: 197, endPoint y: 103, distance: 54.3
click at [197, 103] on input "**********" at bounding box center [285, 106] width 270 height 18
type input "**********"
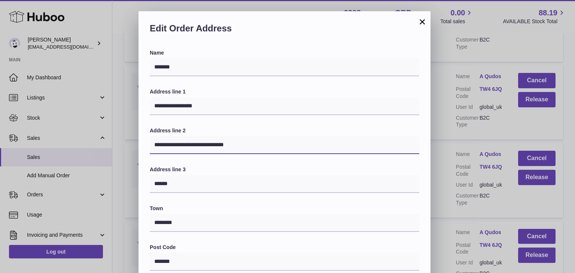
click at [229, 145] on input "**********" at bounding box center [285, 145] width 270 height 18
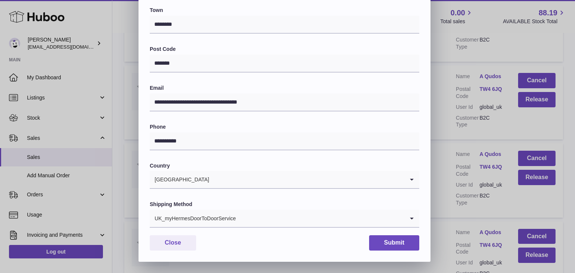
type input "**********"
click at [230, 211] on div "UK_myHermesDoorToDoorService" at bounding box center [277, 218] width 255 height 17
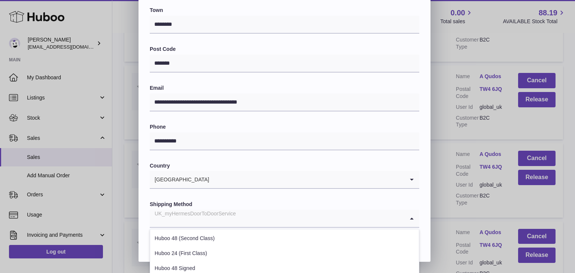
scroll to position [286, 0]
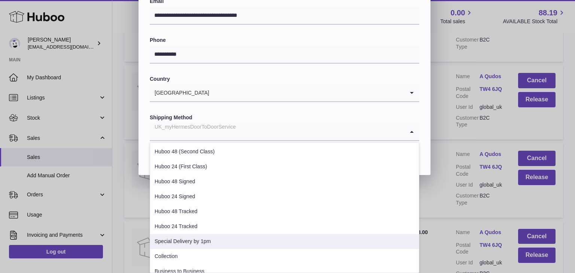
click at [202, 242] on li "Special Delivery by 1pm" at bounding box center [284, 241] width 269 height 15
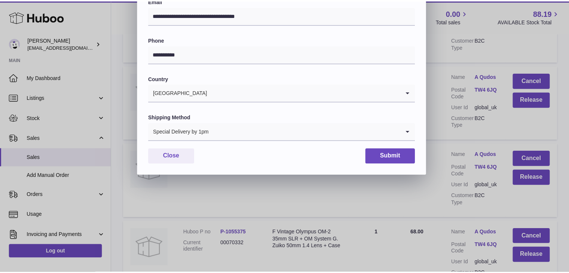
scroll to position [198, 0]
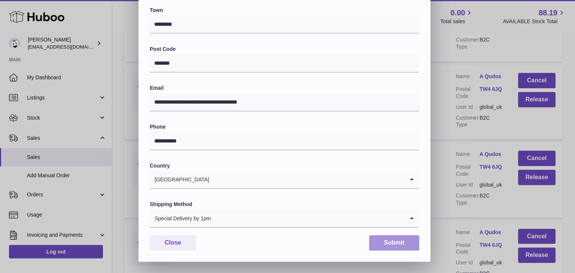
click at [404, 239] on button "Submit" at bounding box center [394, 243] width 50 height 15
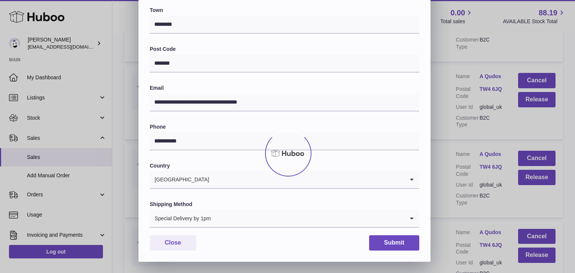
scroll to position [0, 0]
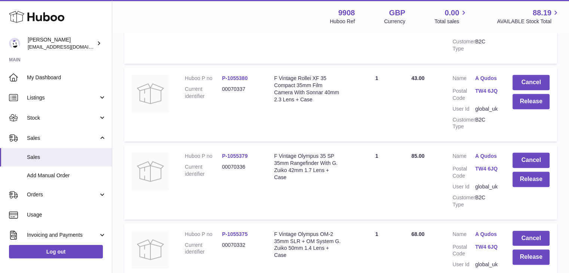
click at [489, 231] on link "A Qudos" at bounding box center [487, 234] width 22 height 7
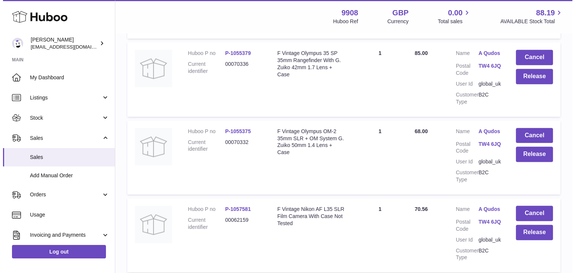
scroll to position [694, 0]
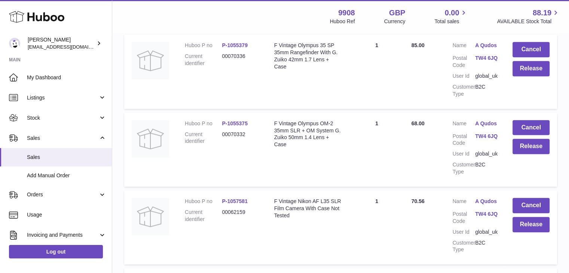
click at [480, 191] on td "Customer Name A Qudos Postal Code TW4 6JQ User Id global_uk Customer Type B2C" at bounding box center [476, 228] width 60 height 74
click at [480, 198] on link "A Qudos" at bounding box center [487, 201] width 22 height 7
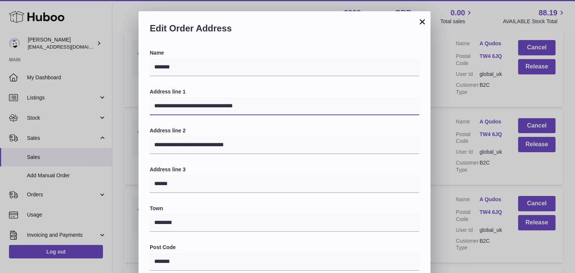
drag, startPoint x: 251, startPoint y: 111, endPoint x: 199, endPoint y: 102, distance: 52.9
click at [199, 102] on input "**********" at bounding box center [285, 106] width 270 height 18
type input "**********"
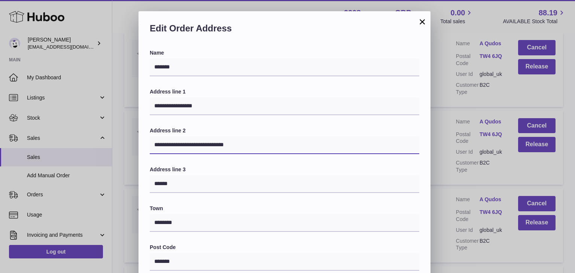
click at [232, 146] on input "**********" at bounding box center [285, 145] width 270 height 18
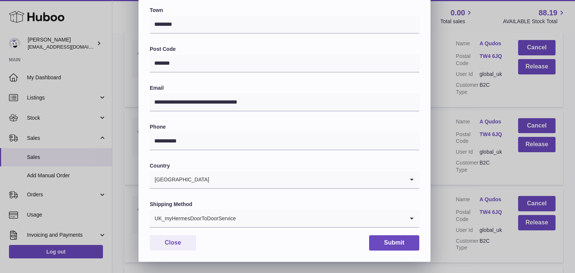
type input "**********"
click at [222, 219] on div "UK_myHermesDoorToDoorService" at bounding box center [277, 218] width 255 height 17
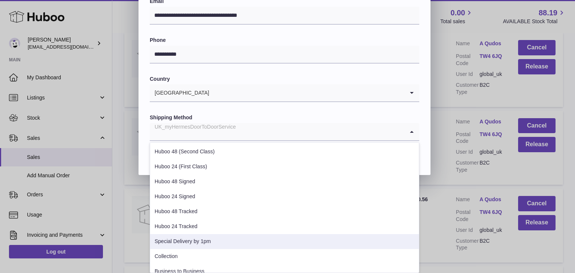
click at [206, 238] on li "Special Delivery by 1pm" at bounding box center [284, 241] width 269 height 15
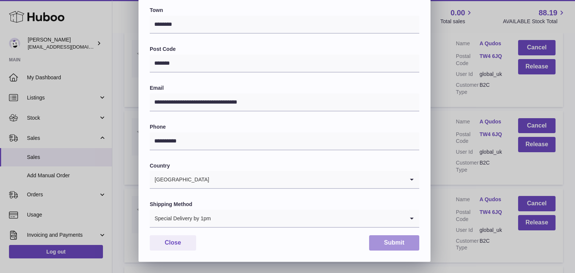
click at [408, 245] on button "Submit" at bounding box center [394, 243] width 50 height 15
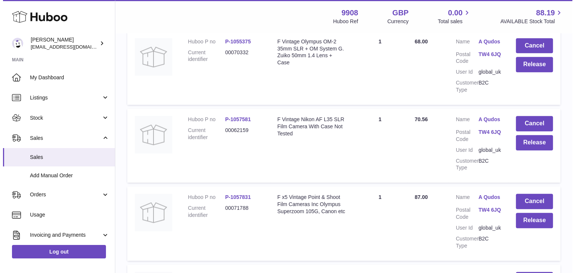
scroll to position [796, 0]
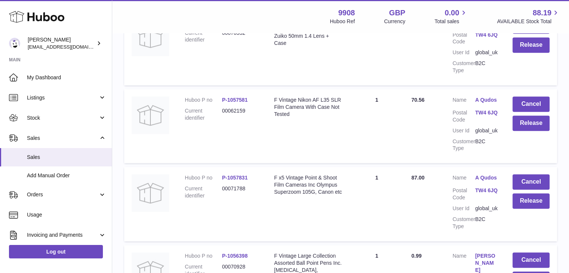
click at [486, 174] on link "A Qudos" at bounding box center [487, 177] width 22 height 7
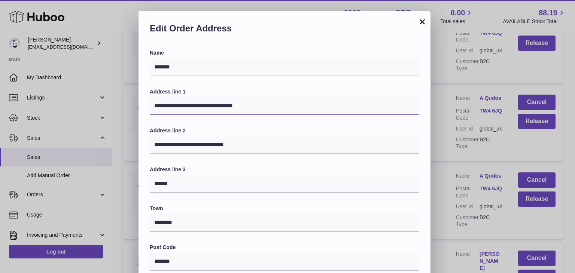
drag, startPoint x: 258, startPoint y: 108, endPoint x: 200, endPoint y: 105, distance: 57.7
click at [200, 105] on input "**********" at bounding box center [285, 106] width 270 height 18
type input "**********"
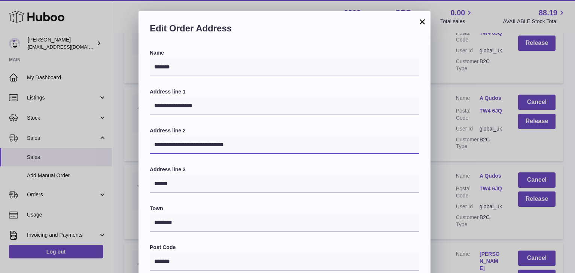
click at [230, 145] on input "**********" at bounding box center [285, 145] width 270 height 18
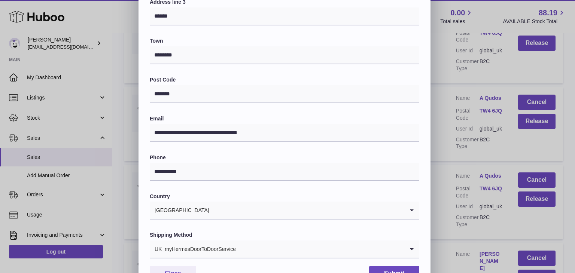
scroll to position [198, 0]
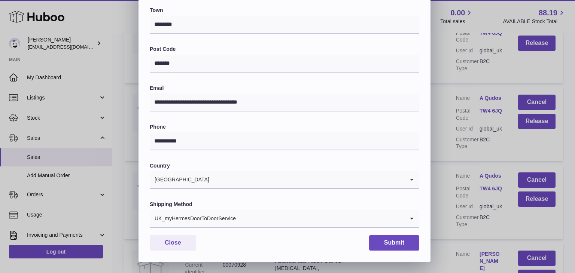
type input "**********"
click at [208, 218] on div "UK_myHermesDoorToDoorService" at bounding box center [277, 218] width 255 height 17
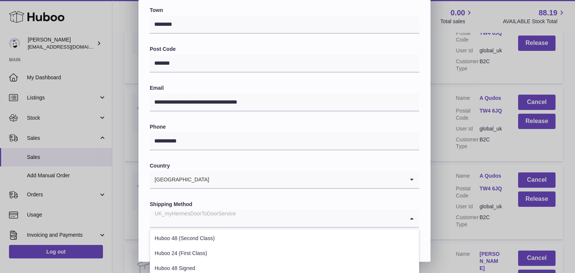
scroll to position [286, 0]
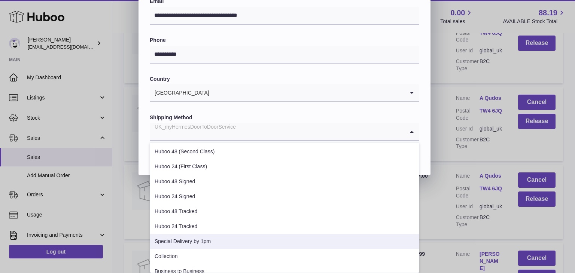
click at [199, 241] on li "Special Delivery by 1pm" at bounding box center [284, 241] width 269 height 15
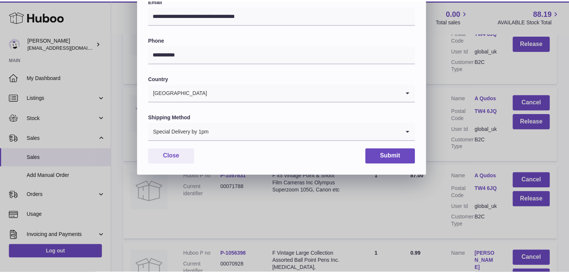
scroll to position [198, 0]
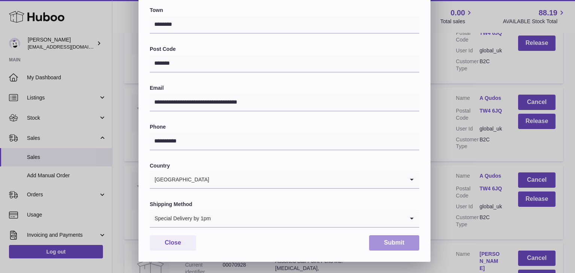
click at [395, 246] on button "Submit" at bounding box center [394, 243] width 50 height 15
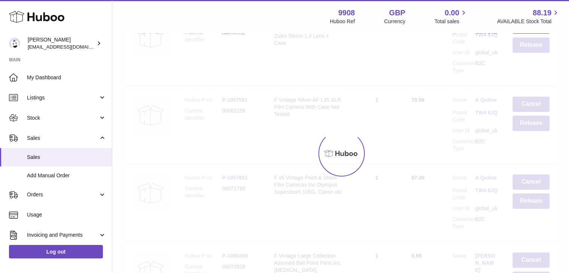
scroll to position [0, 0]
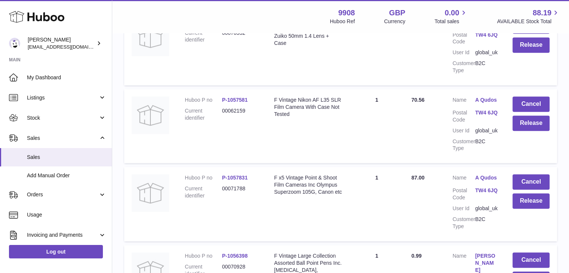
click at [479, 174] on link "A Qudos" at bounding box center [487, 177] width 22 height 7
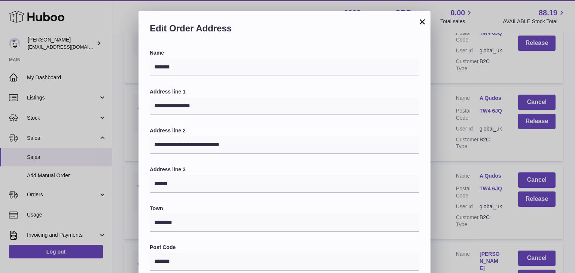
click at [419, 21] on button "×" at bounding box center [422, 21] width 9 height 9
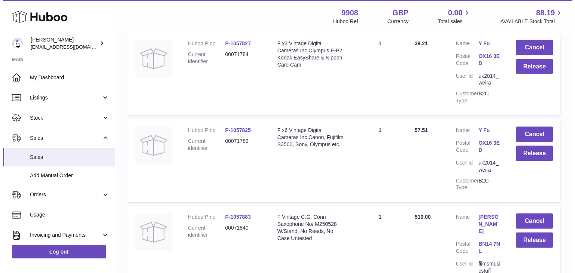
scroll to position [1444, 0]
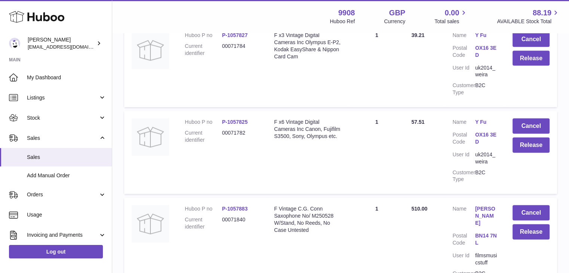
click at [482, 206] on link "[PERSON_NAME]" at bounding box center [487, 216] width 22 height 21
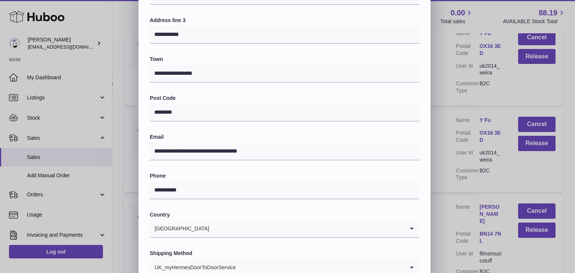
scroll to position [198, 0]
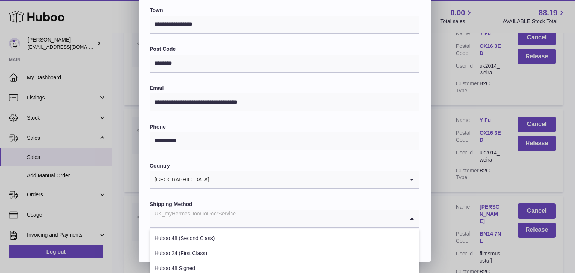
click at [243, 221] on input "Search for option" at bounding box center [277, 218] width 255 height 17
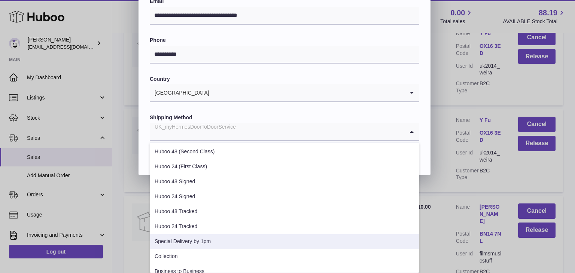
click at [222, 235] on li "Special Delivery by 1pm" at bounding box center [284, 241] width 269 height 15
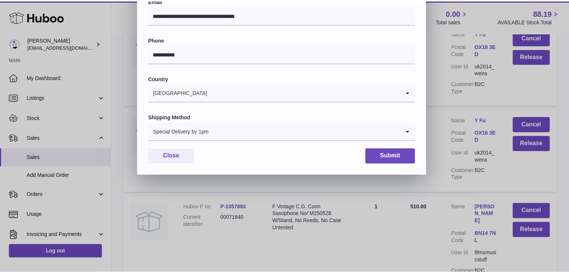
scroll to position [198, 0]
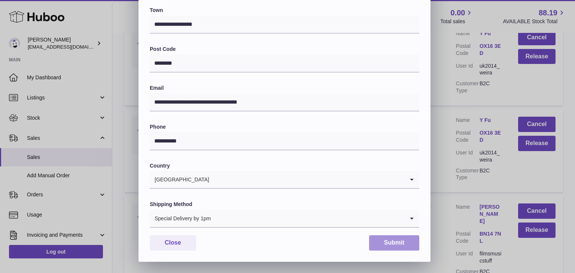
click at [382, 239] on button "Submit" at bounding box center [394, 243] width 50 height 15
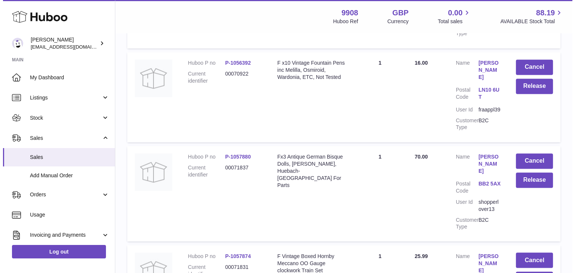
scroll to position [4077, 0]
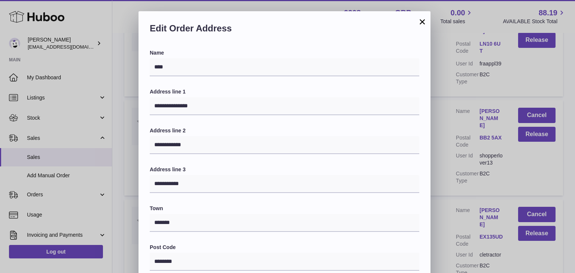
scroll to position [198, 0]
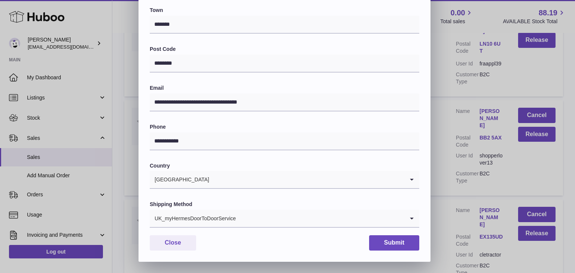
click at [246, 225] on input "Search for option" at bounding box center [320, 218] width 168 height 17
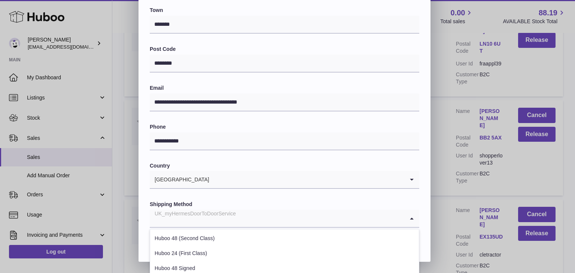
scroll to position [286, 0]
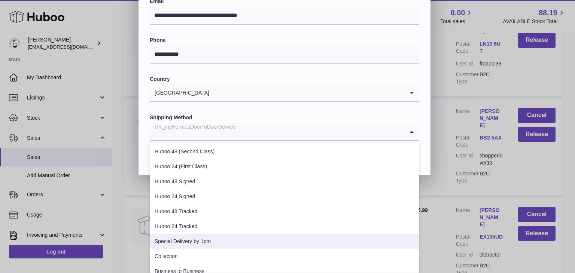
click at [219, 240] on li "Special Delivery by 1pm" at bounding box center [284, 241] width 269 height 15
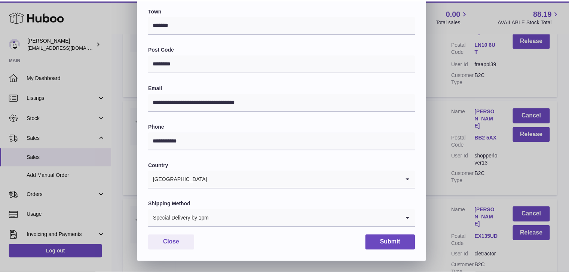
scroll to position [198, 0]
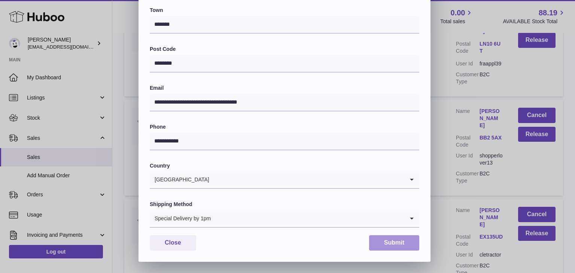
click at [392, 246] on button "Submit" at bounding box center [394, 243] width 50 height 15
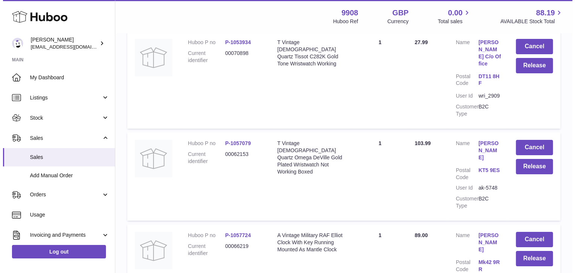
scroll to position [5367, 0]
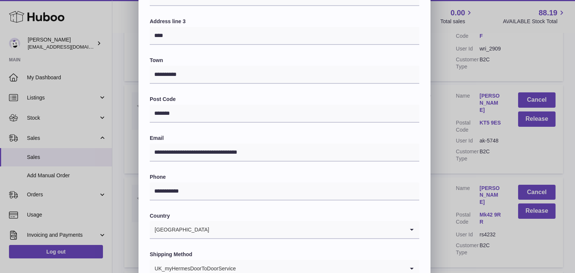
scroll to position [198, 0]
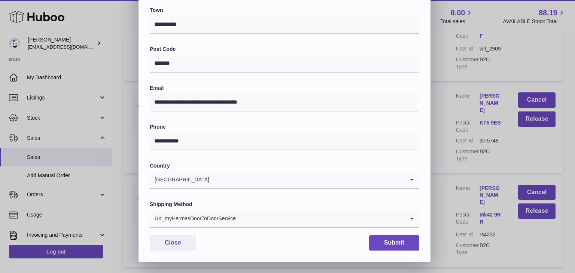
click at [231, 219] on div "UK_myHermesDoorToDoorService" at bounding box center [277, 218] width 255 height 17
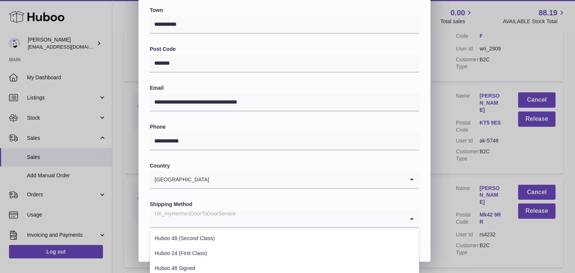
scroll to position [286, 0]
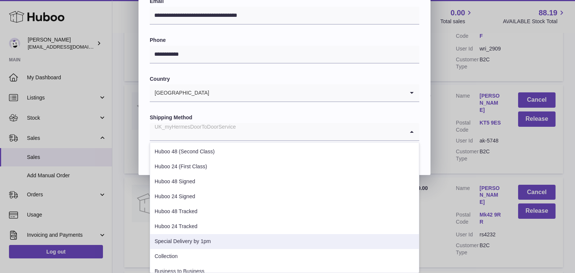
click at [203, 243] on li "Special Delivery by 1pm" at bounding box center [284, 241] width 269 height 15
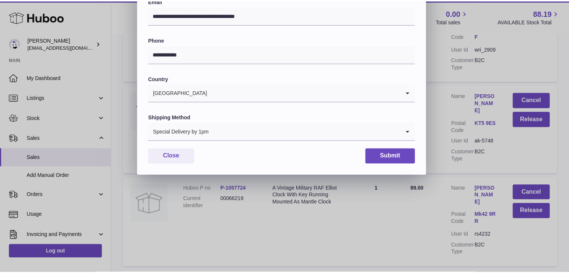
scroll to position [198, 0]
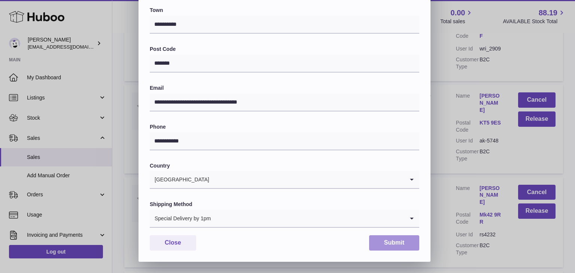
click at [390, 246] on button "Submit" at bounding box center [394, 243] width 50 height 15
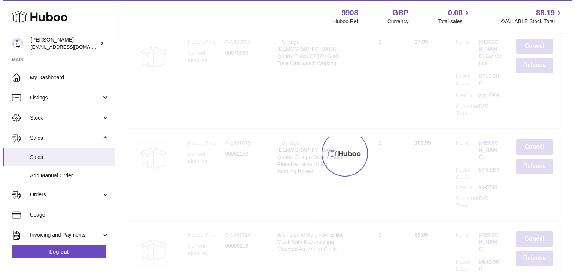
scroll to position [0, 0]
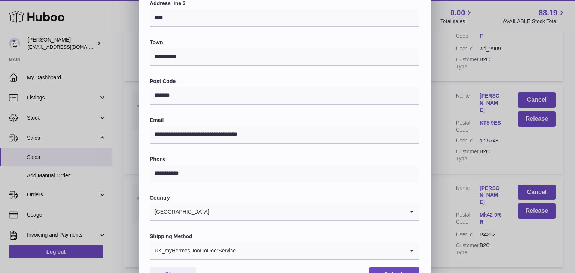
scroll to position [198, 0]
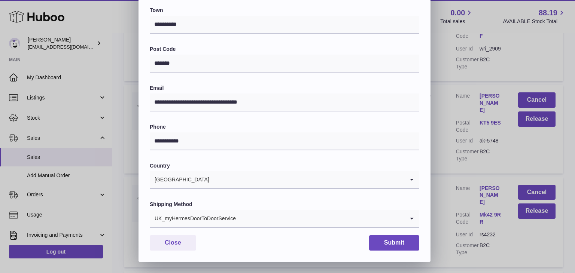
drag, startPoint x: 280, startPoint y: 233, endPoint x: 286, endPoint y: 221, distance: 13.6
click at [286, 221] on div "**********" at bounding box center [285, 56] width 292 height 411
click at [286, 221] on input "Search for option" at bounding box center [320, 218] width 168 height 17
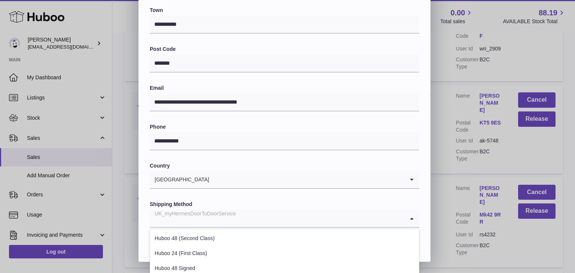
scroll to position [286, 0]
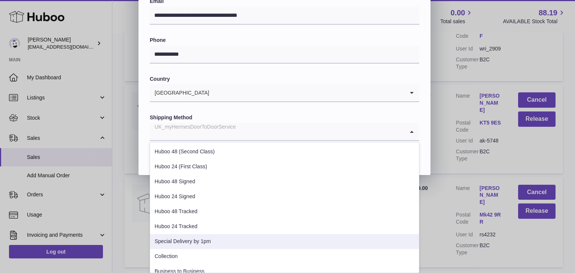
click at [250, 237] on li "Special Delivery by 1pm" at bounding box center [284, 241] width 269 height 15
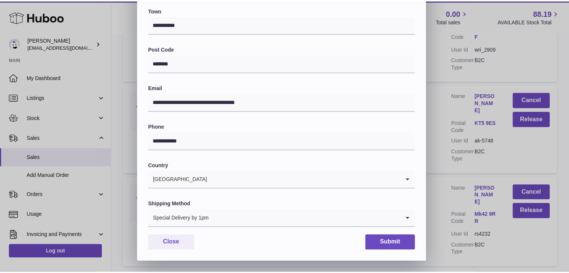
scroll to position [198, 0]
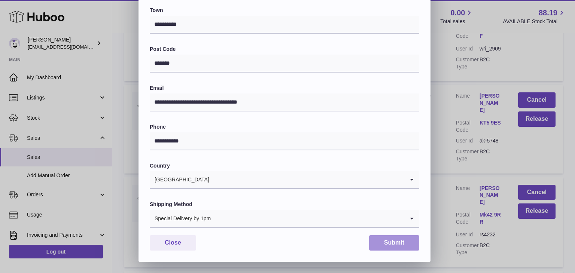
click at [390, 247] on button "Submit" at bounding box center [394, 243] width 50 height 15
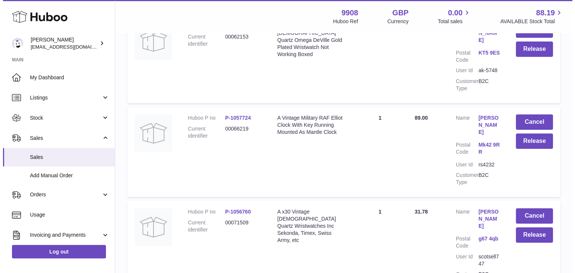
scroll to position [5485, 0]
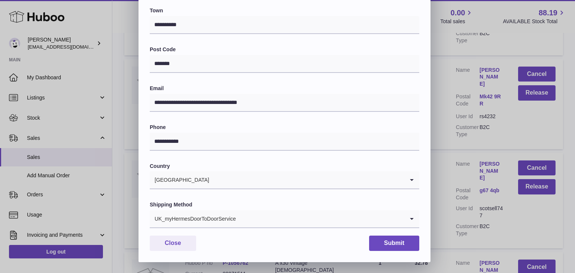
click at [268, 219] on input "Search for option" at bounding box center [320, 218] width 168 height 17
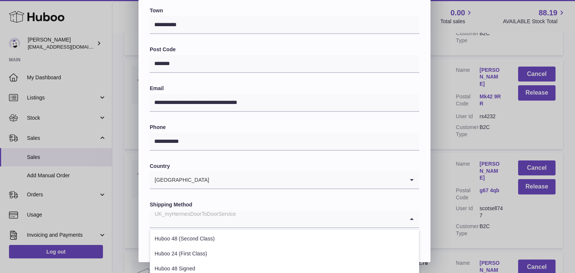
scroll to position [286, 0]
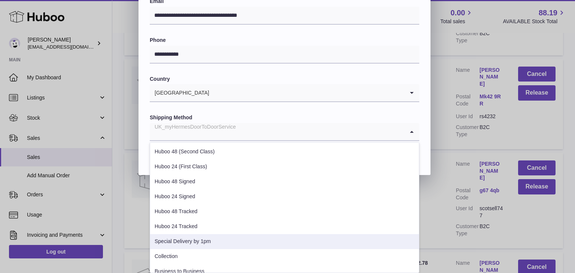
click at [227, 240] on li "Special Delivery by 1pm" at bounding box center [284, 241] width 269 height 15
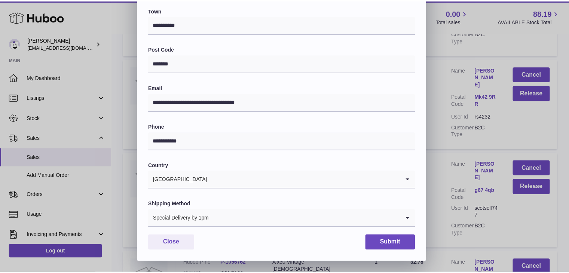
scroll to position [198, 0]
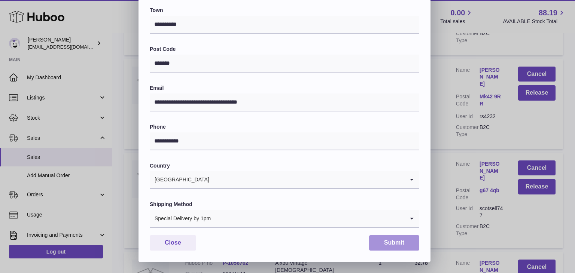
click at [371, 247] on button "Submit" at bounding box center [394, 243] width 50 height 15
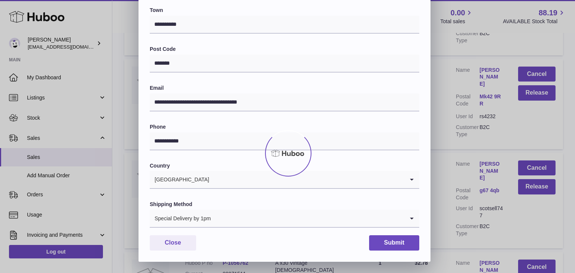
click at [373, 247] on div at bounding box center [287, 154] width 575 height 240
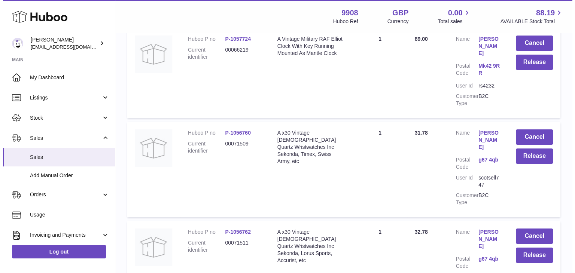
scroll to position [5563, 0]
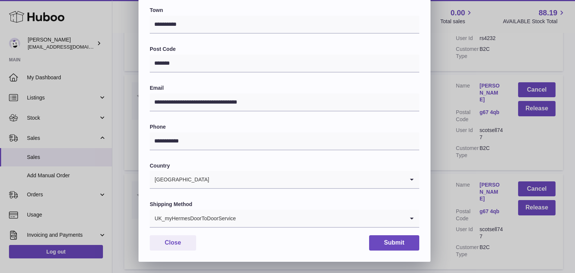
click at [246, 221] on input "Search for option" at bounding box center [320, 218] width 168 height 17
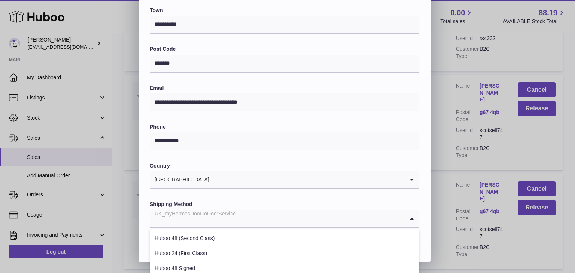
scroll to position [286, 0]
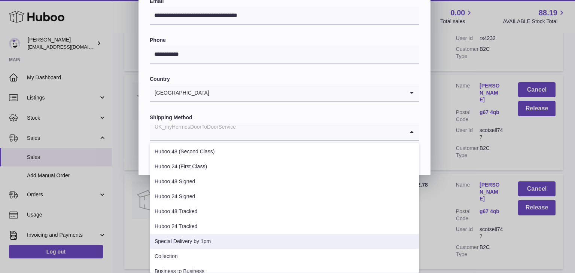
click at [225, 237] on li "Special Delivery by 1pm" at bounding box center [284, 241] width 269 height 15
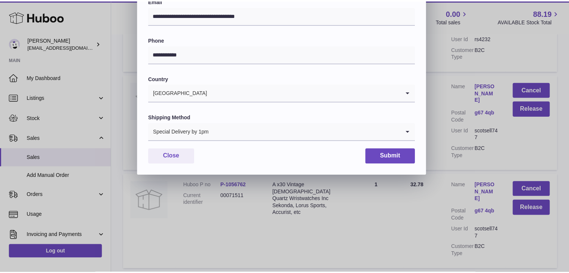
scroll to position [198, 0]
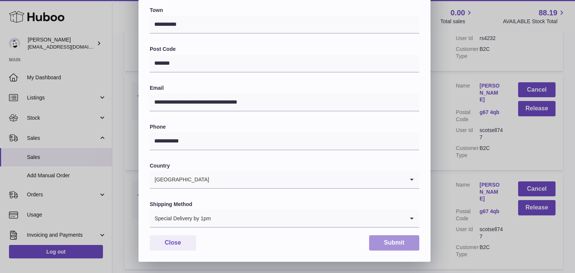
click at [387, 241] on button "Submit" at bounding box center [394, 243] width 50 height 15
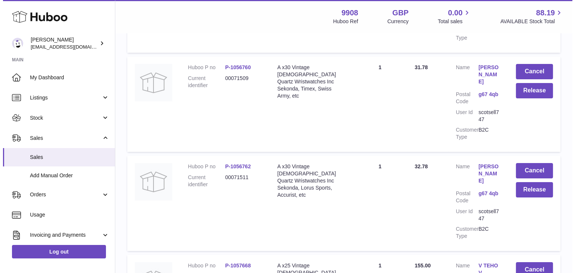
scroll to position [5629, 0]
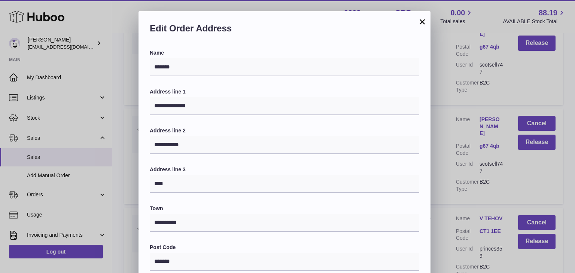
scroll to position [198, 0]
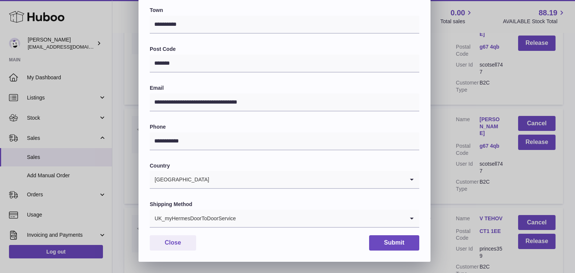
click at [257, 222] on input "Search for option" at bounding box center [320, 218] width 168 height 17
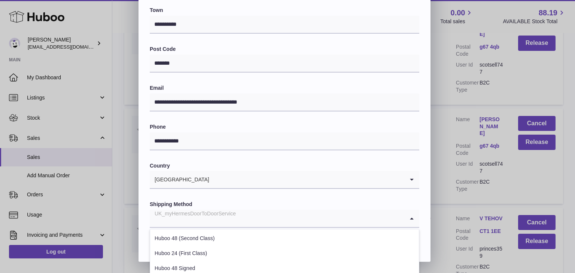
scroll to position [286, 0]
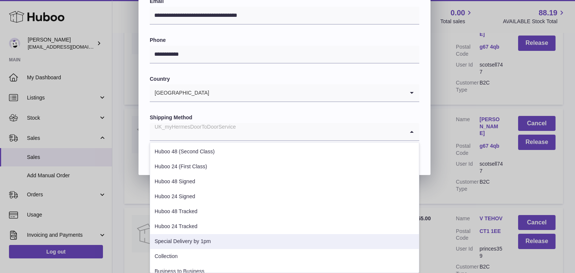
click at [231, 239] on li "Special Delivery by 1pm" at bounding box center [284, 241] width 269 height 15
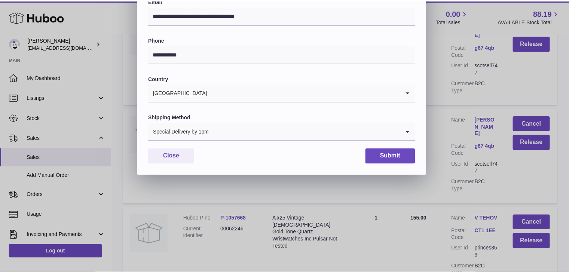
scroll to position [198, 0]
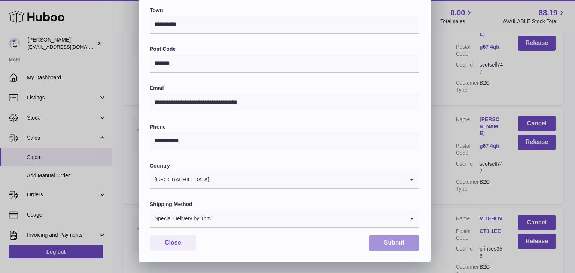
click at [385, 246] on button "Submit" at bounding box center [394, 243] width 50 height 15
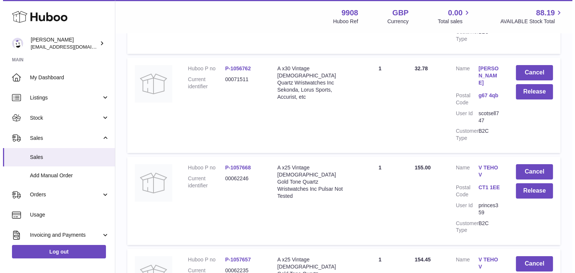
scroll to position [5732, 0]
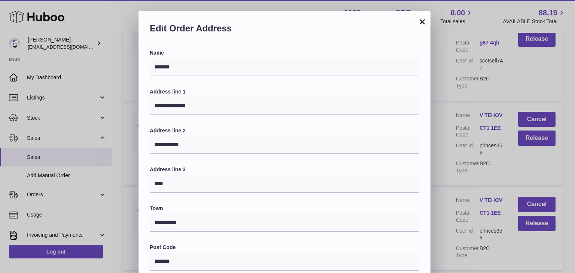
scroll to position [198, 0]
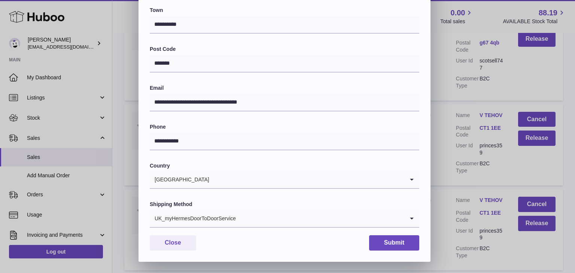
click at [262, 221] on input "Search for option" at bounding box center [320, 218] width 168 height 17
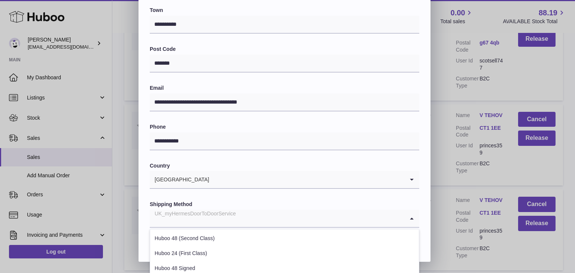
scroll to position [286, 0]
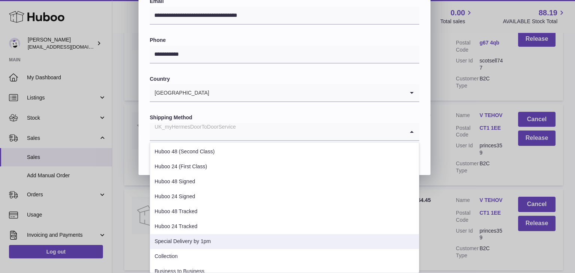
click at [238, 237] on li "Special Delivery by 1pm" at bounding box center [284, 241] width 269 height 15
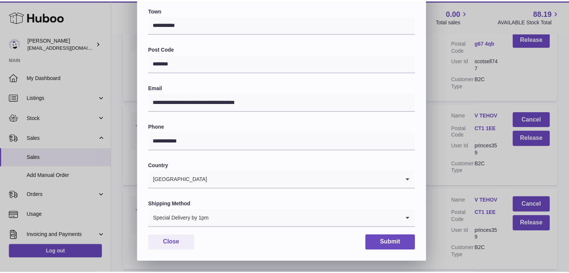
scroll to position [198, 0]
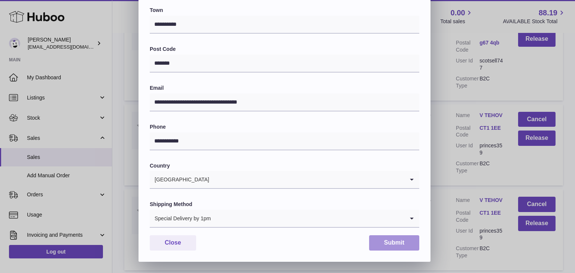
click at [391, 240] on button "Submit" at bounding box center [394, 243] width 50 height 15
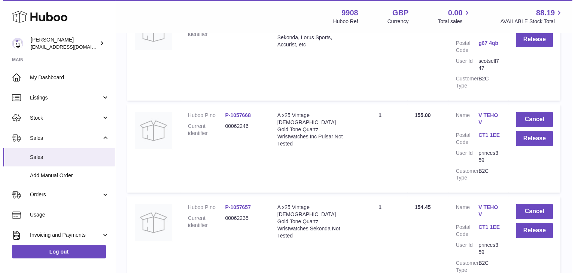
scroll to position [5786, 0]
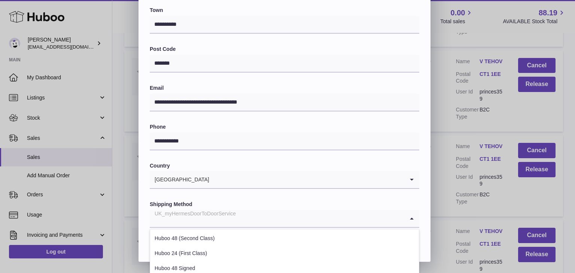
click at [264, 223] on input "Search for option" at bounding box center [277, 218] width 255 height 17
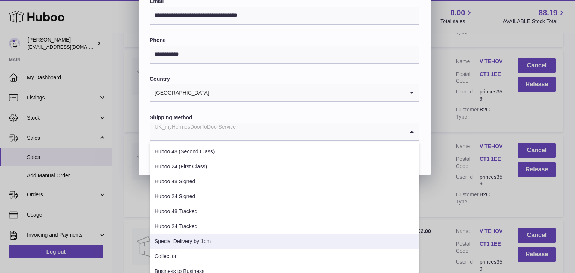
click at [230, 244] on li "Special Delivery by 1pm" at bounding box center [284, 241] width 269 height 15
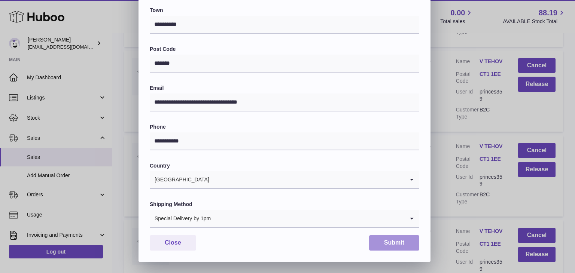
click at [385, 240] on button "Submit" at bounding box center [394, 243] width 50 height 15
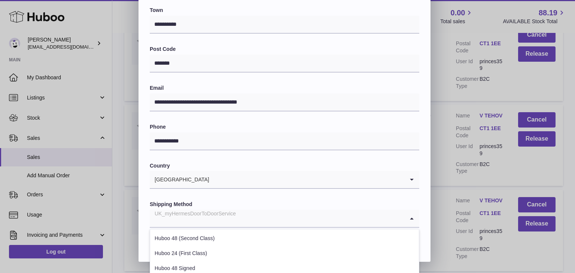
click at [249, 214] on input "Search for option" at bounding box center [277, 218] width 255 height 17
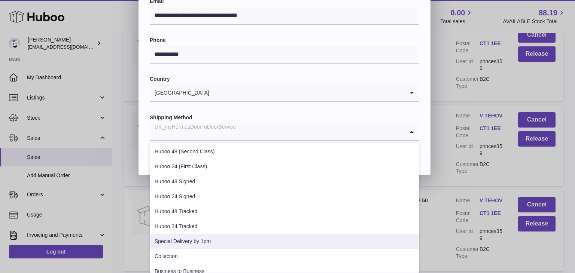
click at [224, 240] on li "Special Delivery by 1pm" at bounding box center [284, 241] width 269 height 15
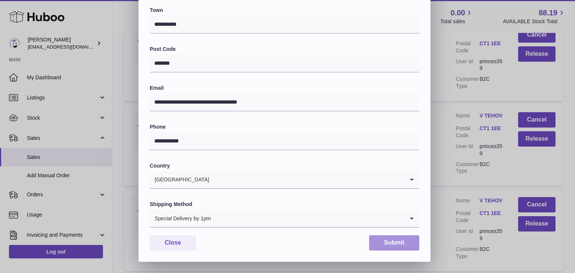
click at [390, 240] on button "Submit" at bounding box center [394, 243] width 50 height 15
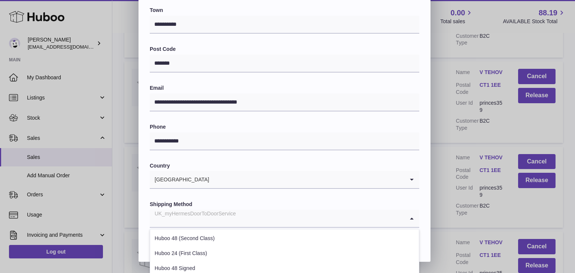
click at [237, 218] on input "Search for option" at bounding box center [277, 218] width 255 height 17
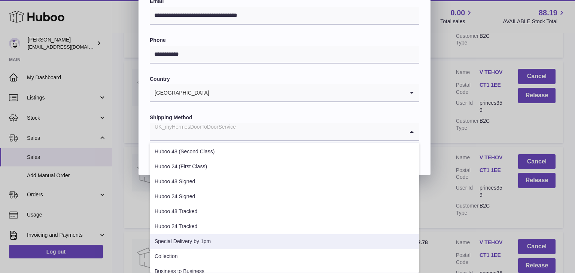
click at [217, 239] on li "Special Delivery by 1pm" at bounding box center [284, 241] width 269 height 15
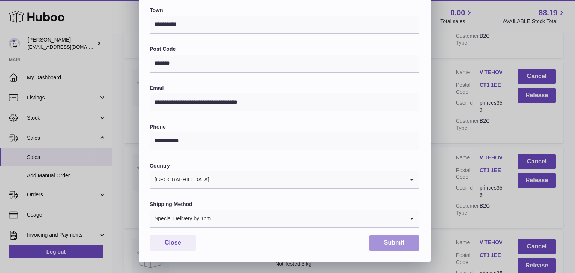
click at [386, 240] on button "Submit" at bounding box center [394, 243] width 50 height 15
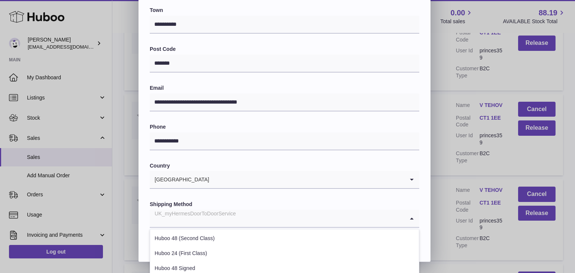
click at [264, 227] on div "UK_myHermesDoorToDoorService Loading..." at bounding box center [285, 219] width 270 height 18
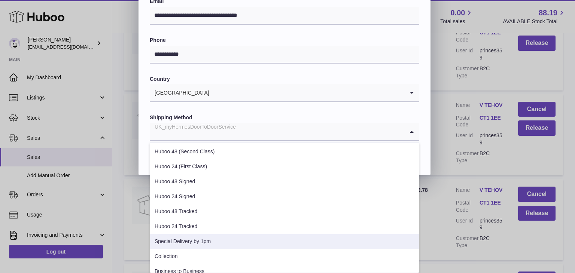
click at [239, 240] on li "Special Delivery by 1pm" at bounding box center [284, 241] width 269 height 15
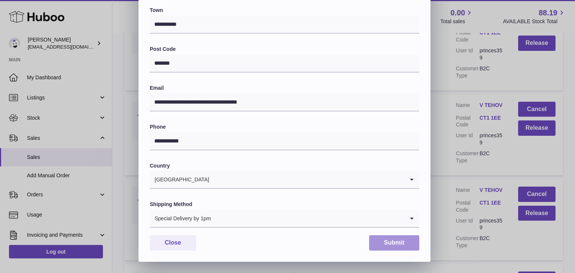
click at [397, 248] on button "Submit" at bounding box center [394, 243] width 50 height 15
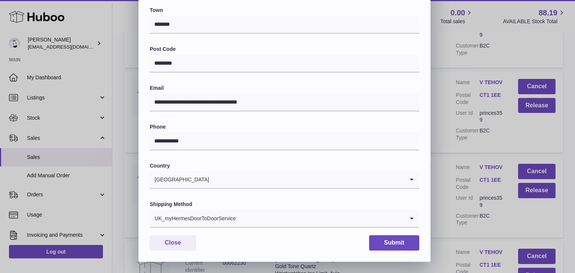
click at [260, 215] on input "Search for option" at bounding box center [320, 218] width 168 height 17
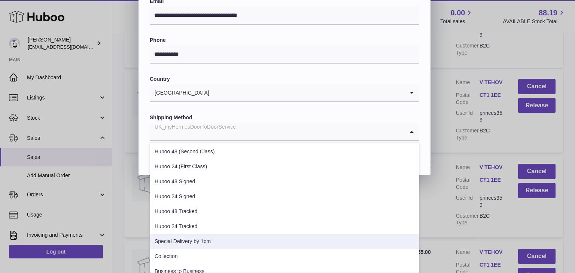
click at [228, 236] on li "Special Delivery by 1pm" at bounding box center [284, 241] width 269 height 15
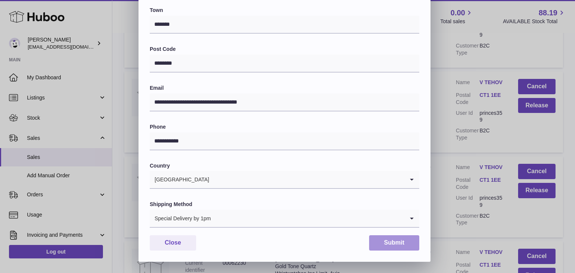
click at [395, 240] on button "Submit" at bounding box center [394, 243] width 50 height 15
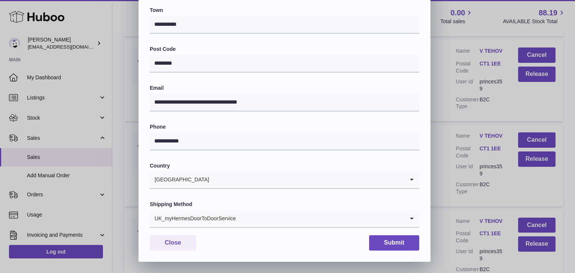
click at [249, 215] on input "Search for option" at bounding box center [320, 218] width 168 height 17
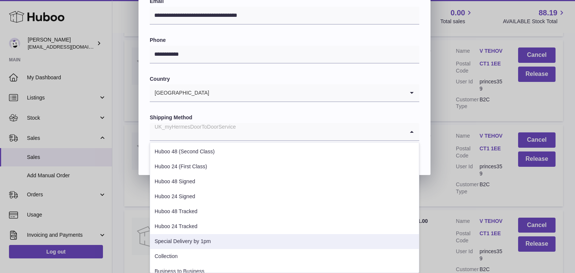
click at [222, 240] on li "Special Delivery by 1pm" at bounding box center [284, 241] width 269 height 15
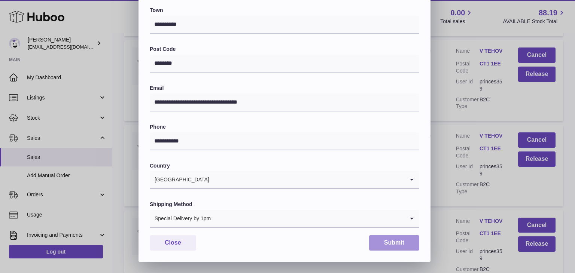
click at [386, 246] on button "Submit" at bounding box center [394, 243] width 50 height 15
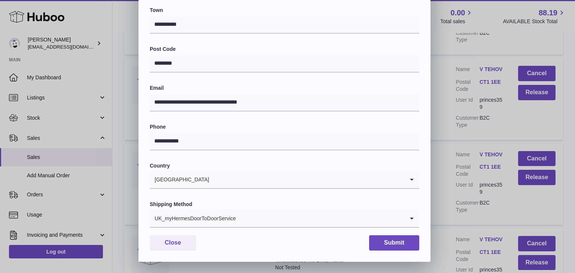
click at [257, 211] on input "Search for option" at bounding box center [320, 218] width 168 height 17
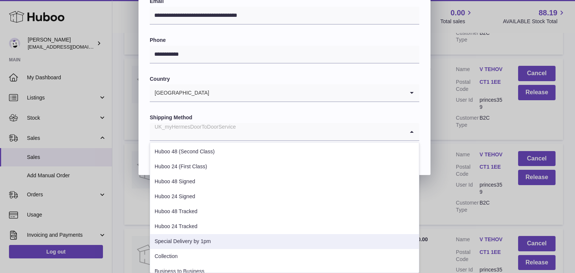
click at [228, 239] on li "Special Delivery by 1pm" at bounding box center [284, 241] width 269 height 15
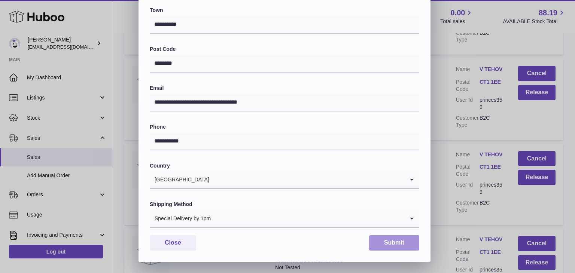
click at [386, 242] on button "Submit" at bounding box center [394, 243] width 50 height 15
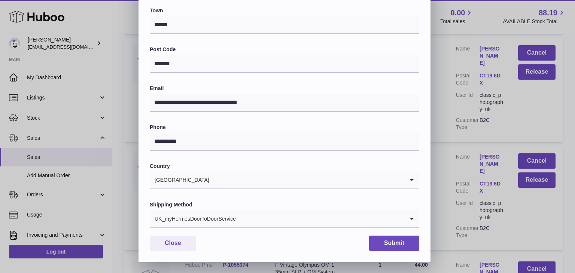
click at [233, 218] on div "UK_myHermesDoorToDoorService" at bounding box center [277, 218] width 255 height 17
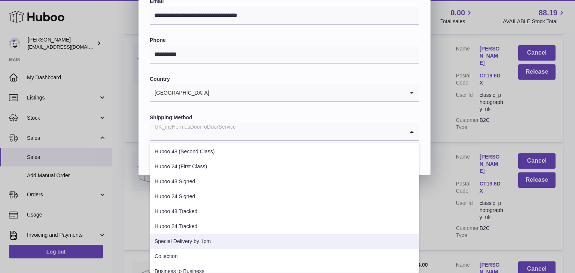
click at [210, 239] on li "Special Delivery by 1pm" at bounding box center [284, 241] width 269 height 15
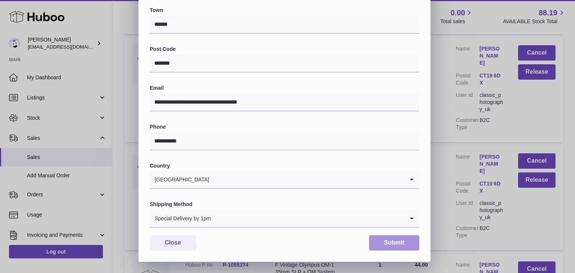
click at [385, 241] on button "Submit" at bounding box center [394, 243] width 50 height 15
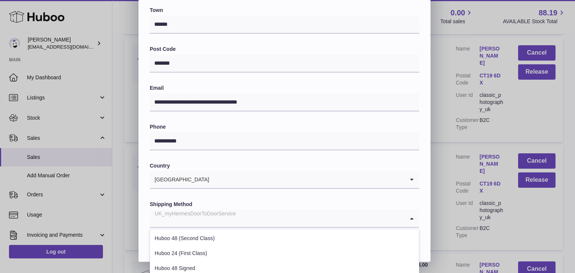
click at [244, 219] on input "Search for option" at bounding box center [277, 218] width 255 height 17
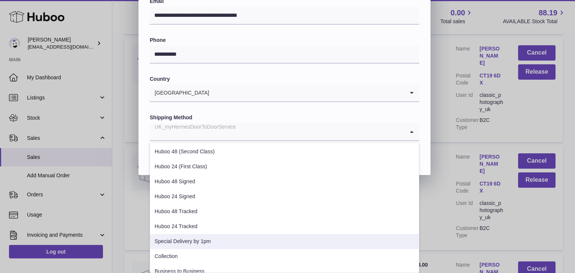
click at [218, 236] on li "Special Delivery by 1pm" at bounding box center [284, 241] width 269 height 15
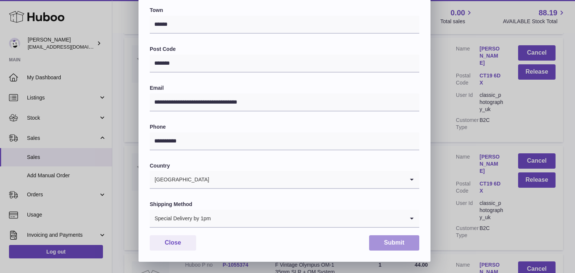
click at [374, 241] on button "Submit" at bounding box center [394, 243] width 50 height 15
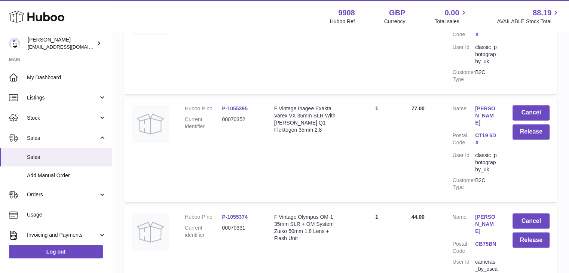
scroll to position [7009, 0]
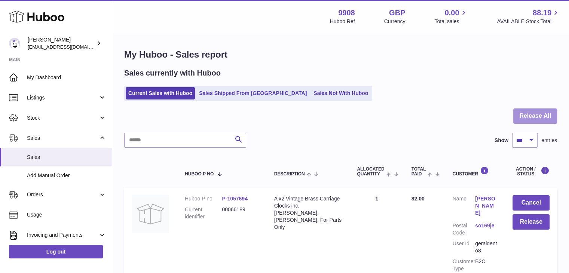
click at [550, 115] on button "Release All" at bounding box center [536, 116] width 44 height 15
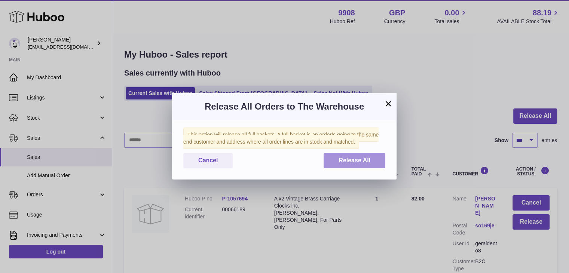
click at [346, 165] on button "Release All" at bounding box center [355, 160] width 62 height 15
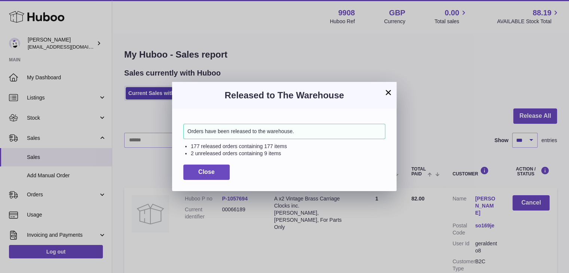
click at [391, 91] on button "×" at bounding box center [388, 92] width 9 height 9
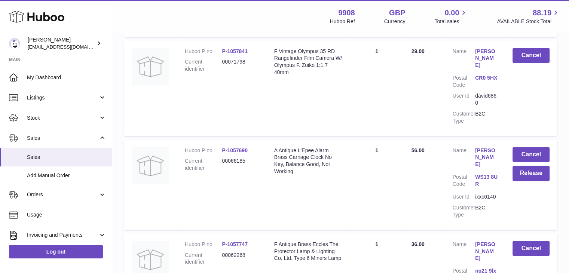
scroll to position [440, 0]
click at [534, 166] on button "Release" at bounding box center [531, 173] width 37 height 15
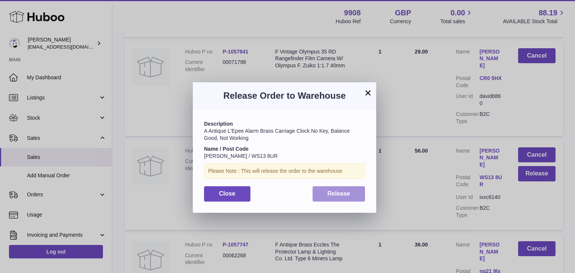
click at [344, 190] on button "Release" at bounding box center [339, 193] width 53 height 15
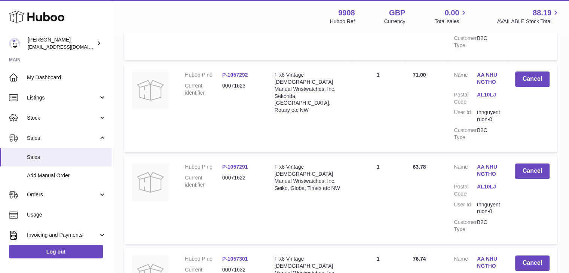
scroll to position [9113, 0]
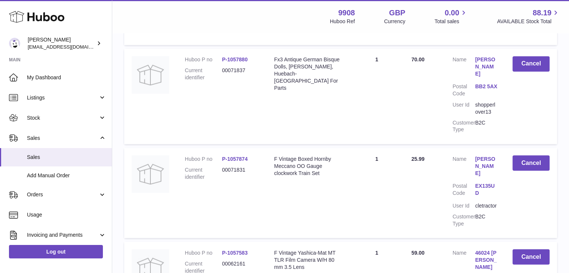
scroll to position [4175, 0]
